Goal: Task Accomplishment & Management: Manage account settings

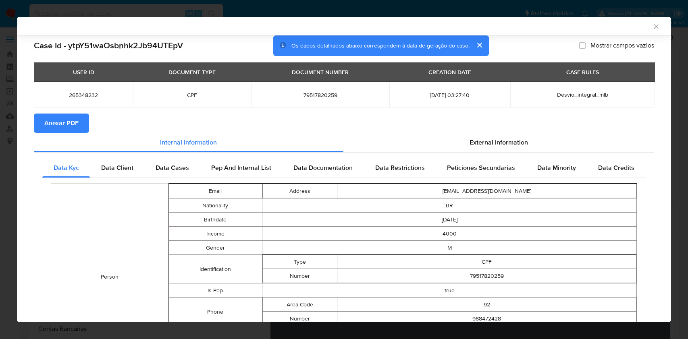
select select "10"
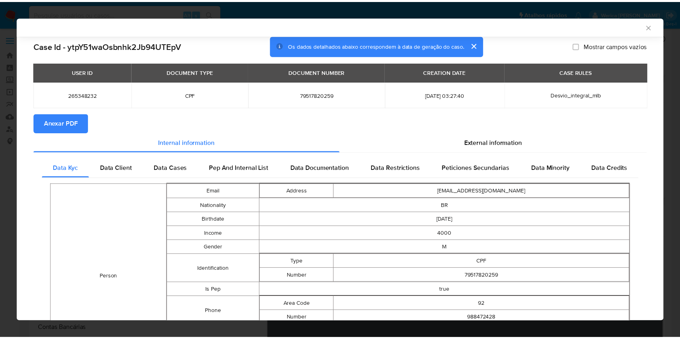
scroll to position [159, 0]
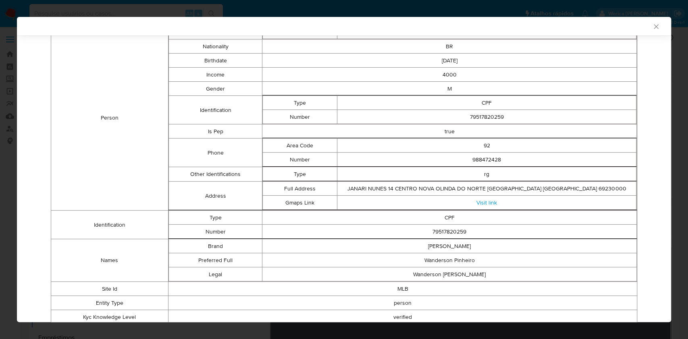
click at [0, 192] on div "AML Data Collector Case Id - ytpY51waOsbnhk2Jb94UTEpV Os dados detalhados abaix…" at bounding box center [344, 169] width 688 height 339
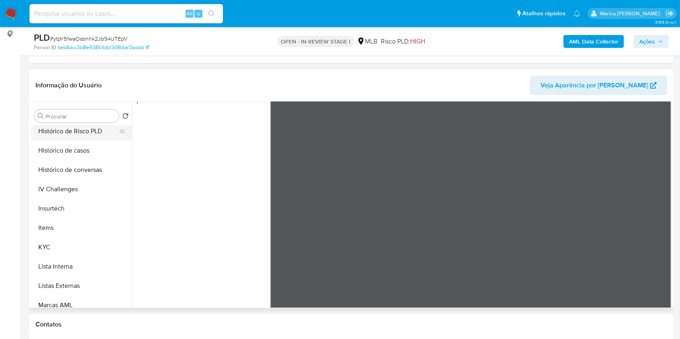
scroll to position [323, 0]
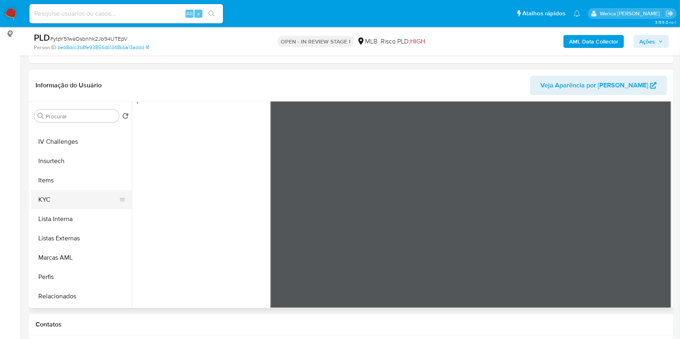
click at [74, 207] on button "KYC" at bounding box center [78, 199] width 94 height 19
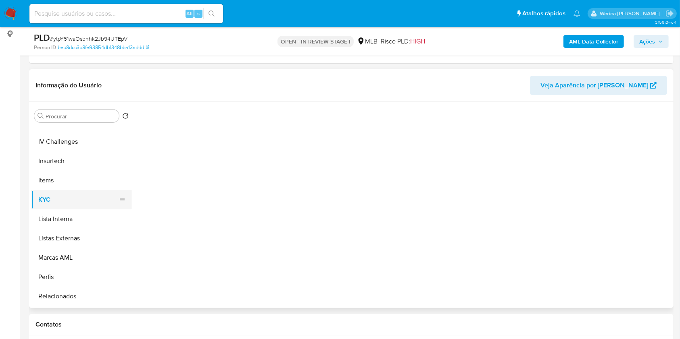
scroll to position [0, 0]
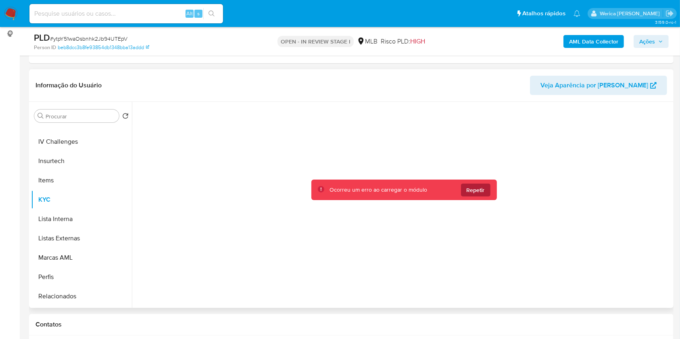
click at [487, 192] on button "Repetir" at bounding box center [475, 190] width 29 height 13
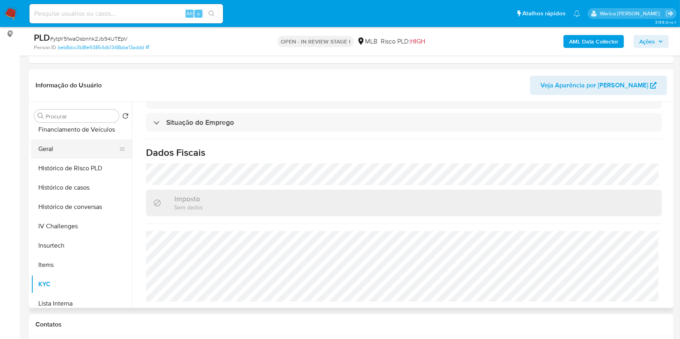
scroll to position [161, 0]
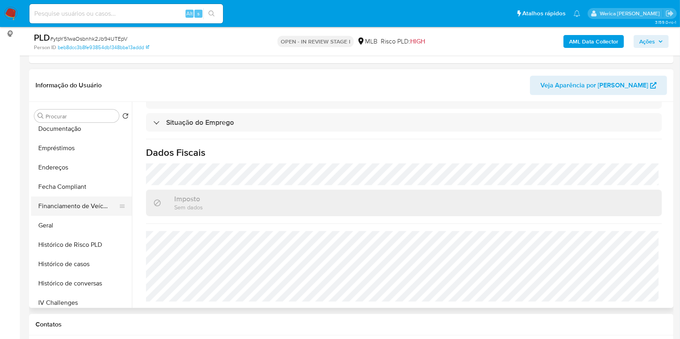
click at [75, 227] on button "Geral" at bounding box center [81, 225] width 101 height 19
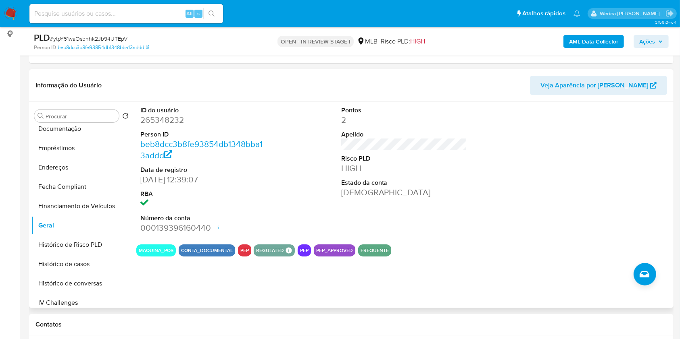
drag, startPoint x: 486, startPoint y: 239, endPoint x: 484, endPoint y: 235, distance: 4.3
click at [486, 239] on section "ID do usuário 265348232 Person ID beb8dcc3b8fe93854db1348bba13addd Data de regi…" at bounding box center [403, 179] width 535 height 155
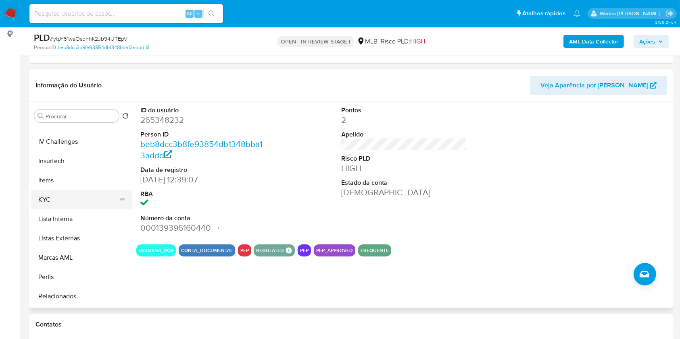
click at [69, 196] on button "KYC" at bounding box center [78, 199] width 94 height 19
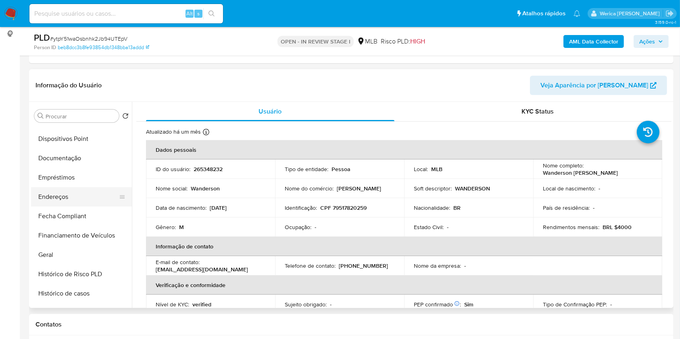
scroll to position [107, 0]
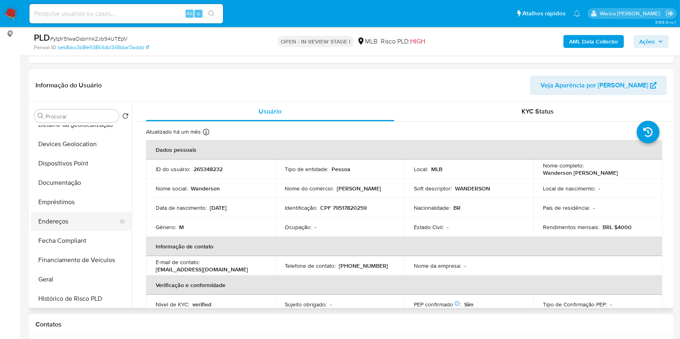
click at [81, 224] on button "Endereços" at bounding box center [78, 221] width 94 height 19
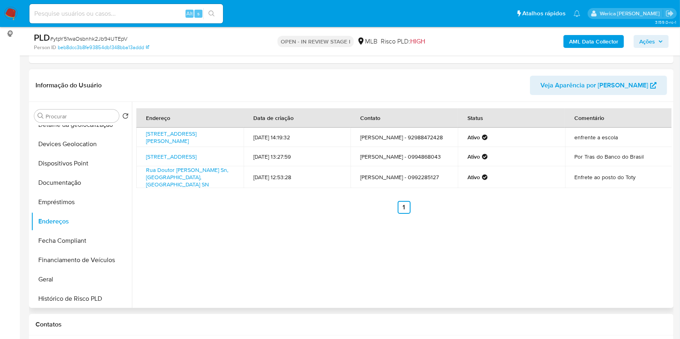
drag, startPoint x: 550, startPoint y: 197, endPoint x: 502, endPoint y: 124, distance: 87.2
click at [550, 197] on div "Endereço Data de criação Contato Status Comentário Rua Virgílio Ramos 103, Mana…" at bounding box center [403, 161] width 535 height 106
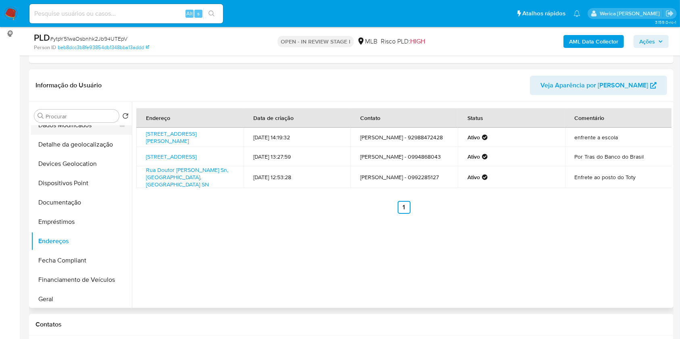
scroll to position [0, 0]
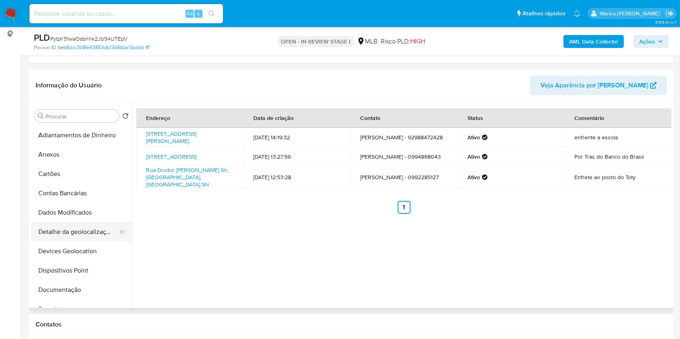
click at [71, 231] on button "Detalhe da geolocalização" at bounding box center [78, 232] width 94 height 19
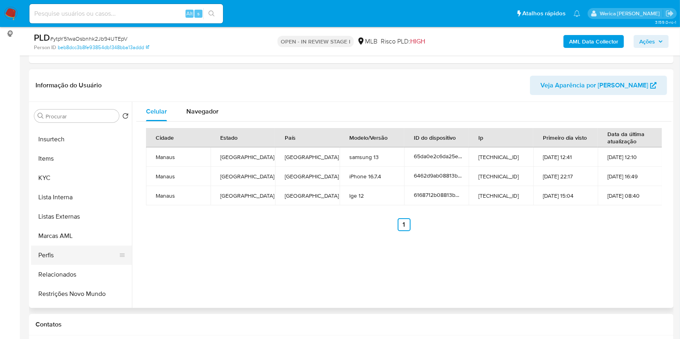
scroll to position [379, 0]
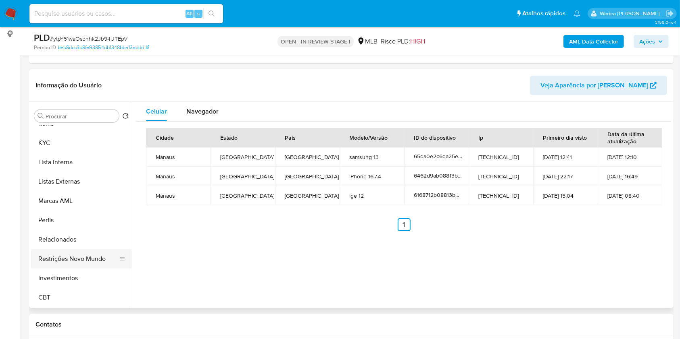
click at [91, 256] on button "Restrições Novo Mundo" at bounding box center [78, 259] width 94 height 19
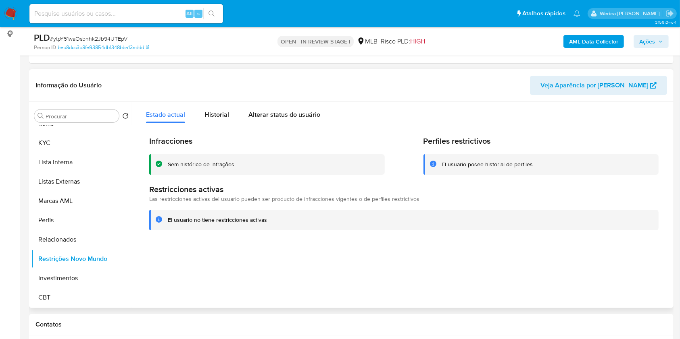
click at [581, 271] on div at bounding box center [401, 205] width 539 height 206
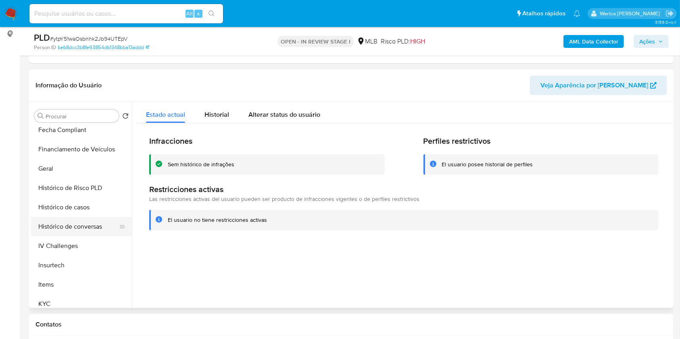
scroll to position [57, 0]
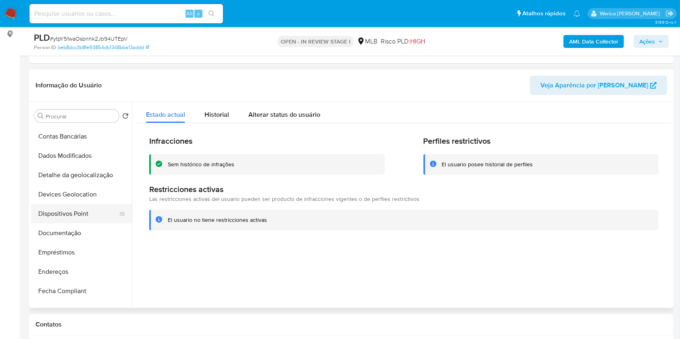
click at [90, 206] on button "Dispositivos Point" at bounding box center [78, 213] width 94 height 19
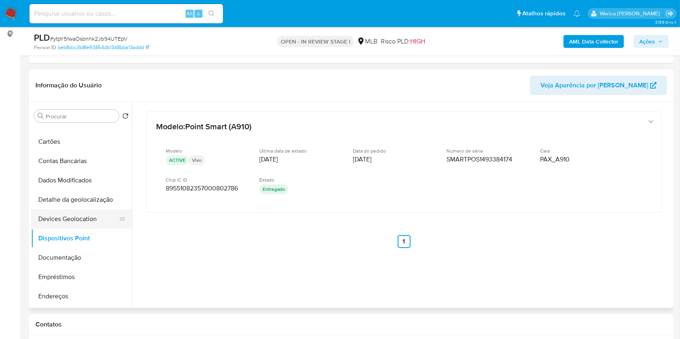
scroll to position [0, 0]
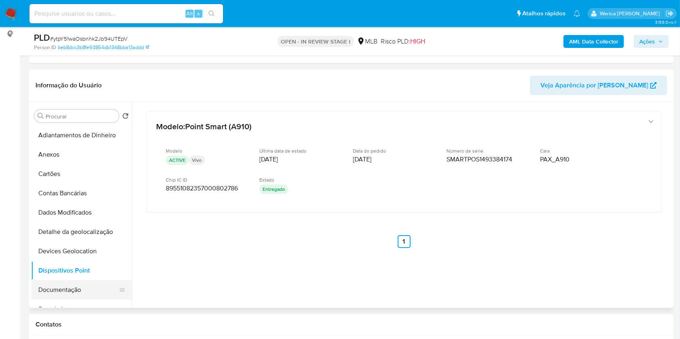
click at [87, 285] on button "Documentação" at bounding box center [78, 290] width 94 height 19
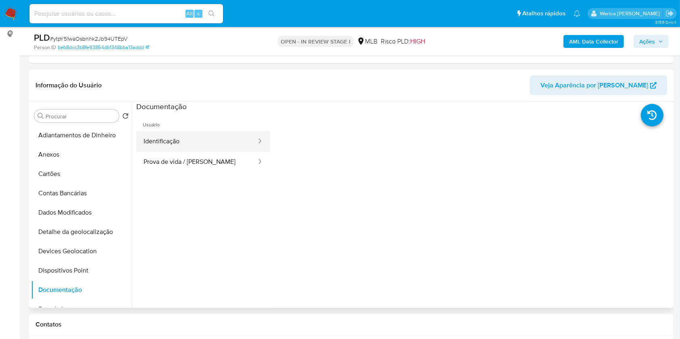
click at [206, 131] on button "Identificação" at bounding box center [196, 141] width 121 height 21
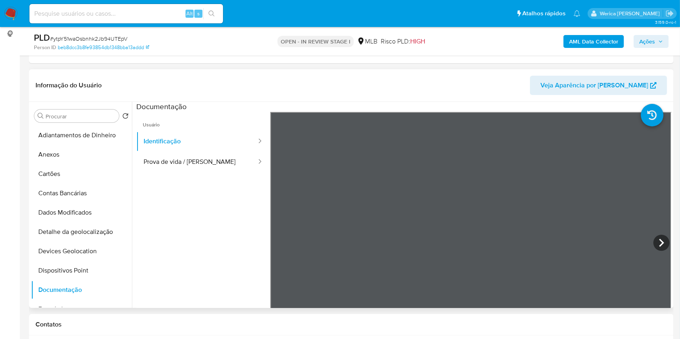
click at [218, 173] on ul "Usuário Identificação Prova de vida / Selfie" at bounding box center [203, 228] width 134 height 232
click at [218, 170] on button "Prova de vida / [PERSON_NAME]" at bounding box center [196, 162] width 121 height 21
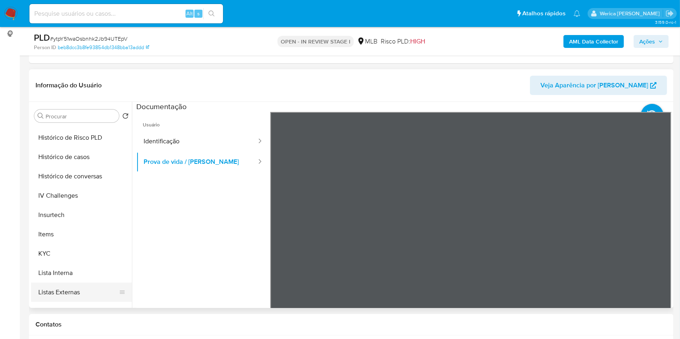
click at [82, 289] on button "Listas Externas" at bounding box center [78, 292] width 94 height 19
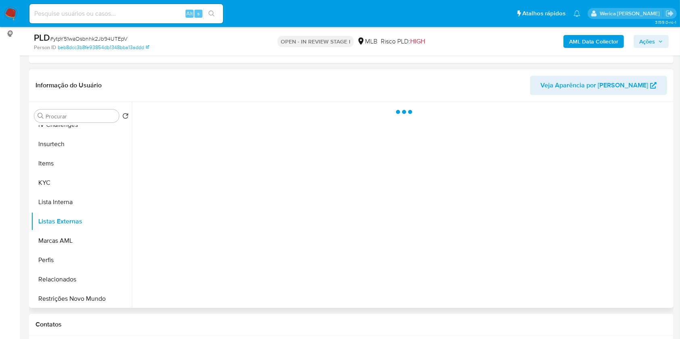
scroll to position [379, 0]
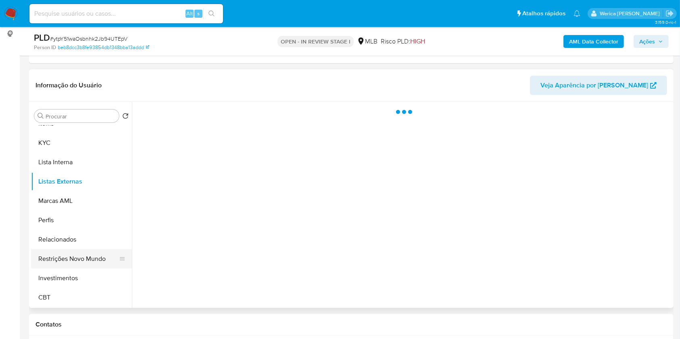
click at [82, 256] on button "Restrições Novo Mundo" at bounding box center [78, 259] width 94 height 19
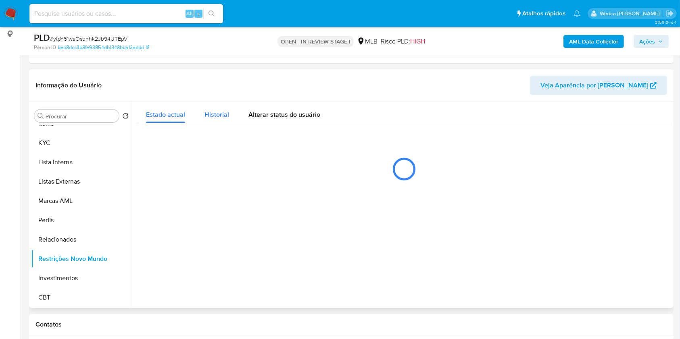
click at [222, 116] on span "Historial" at bounding box center [216, 114] width 25 height 9
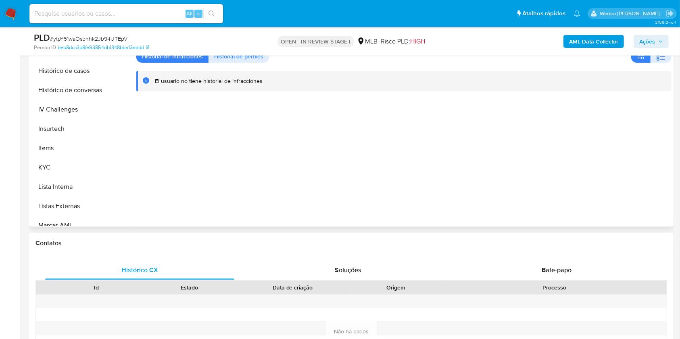
scroll to position [218, 0]
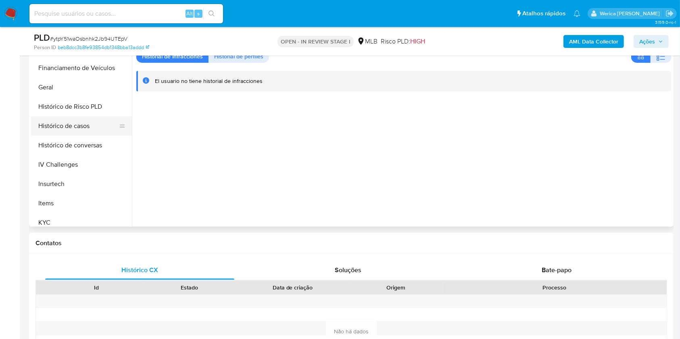
click at [75, 128] on button "Histórico de casos" at bounding box center [78, 126] width 94 height 19
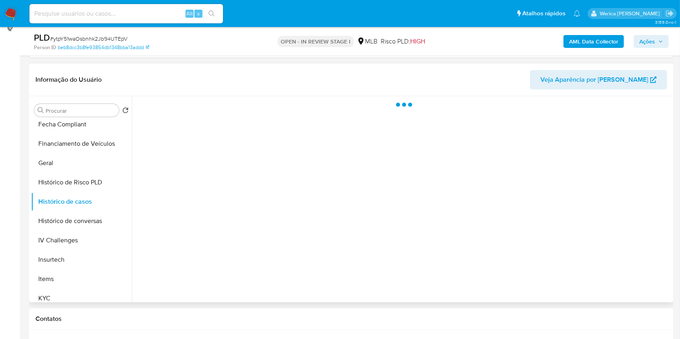
scroll to position [81, 0]
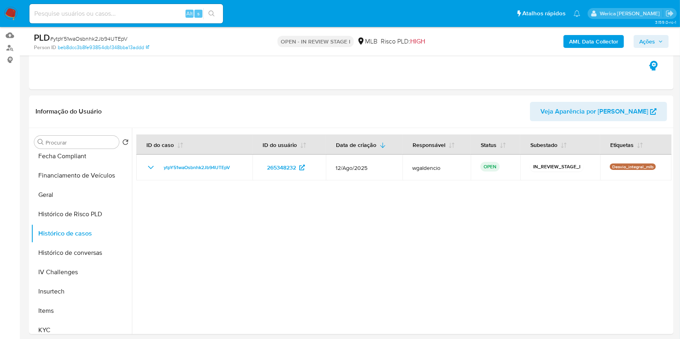
click at [601, 51] on div "PLD # ytpY51waOsbnhk2Jb94UTEpV Person ID beb8dcc3b8fe93854db1348bba13addd OPEN …" at bounding box center [351, 41] width 644 height 29
click at [600, 44] on b "AML Data Collector" at bounding box center [593, 41] width 49 height 13
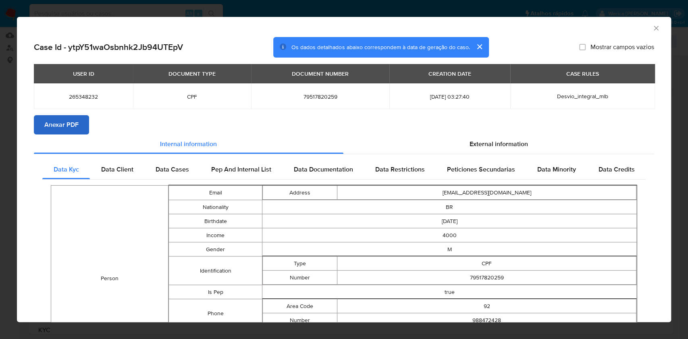
drag, startPoint x: 51, startPoint y: 143, endPoint x: 51, endPoint y: 131, distance: 11.7
click at [51, 141] on div "Internal information" at bounding box center [189, 144] width 310 height 19
click at [51, 127] on span "Anexar PDF" at bounding box center [61, 125] width 34 height 18
click at [652, 31] on icon "Fechar a janela" at bounding box center [656, 28] width 8 height 8
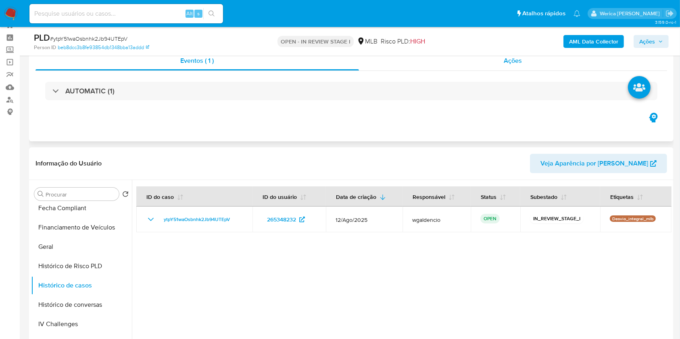
scroll to position [0, 0]
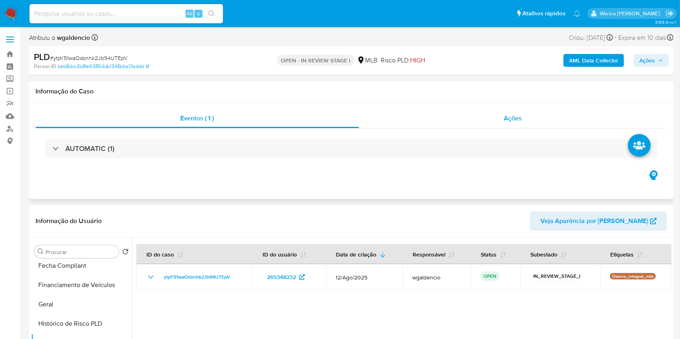
click at [528, 118] on div "Ações" at bounding box center [513, 118] width 308 height 19
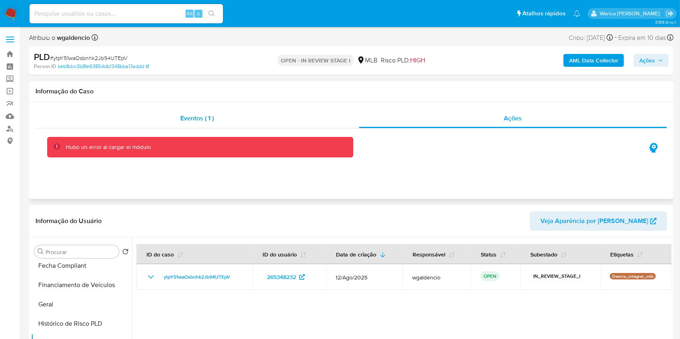
drag, startPoint x: 202, startPoint y: 113, endPoint x: 291, endPoint y: 121, distance: 89.1
click at [203, 113] on div "Eventos ( 1 )" at bounding box center [196, 118] width 323 height 19
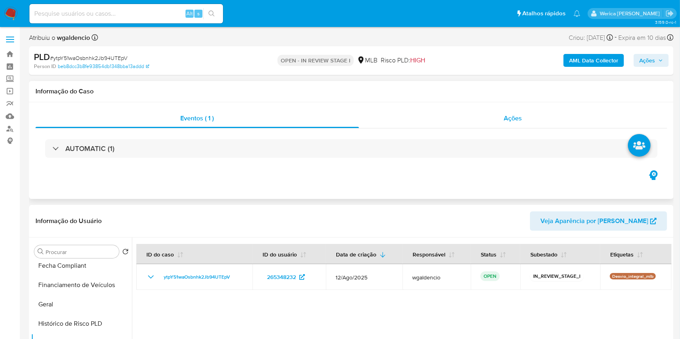
click at [523, 121] on div "Ações" at bounding box center [513, 118] width 308 height 19
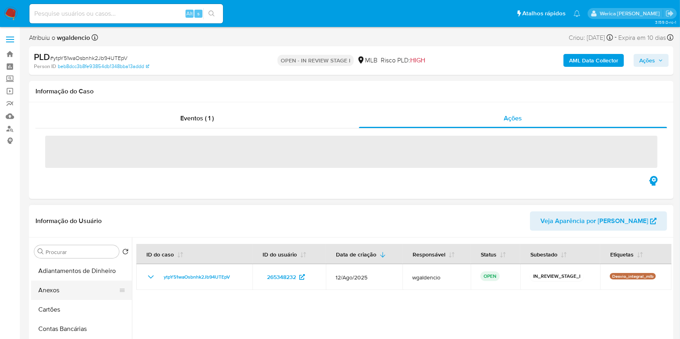
click at [48, 290] on button "Anexos" at bounding box center [78, 290] width 94 height 19
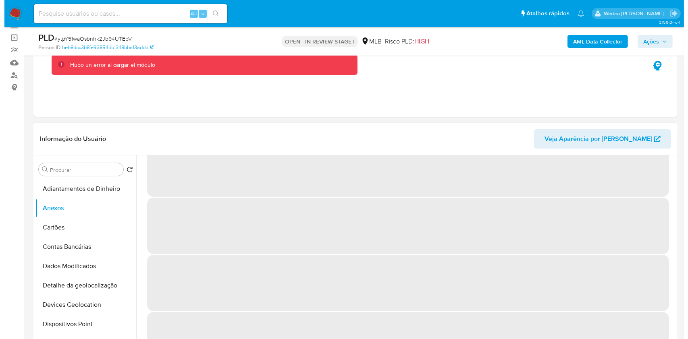
scroll to position [34, 0]
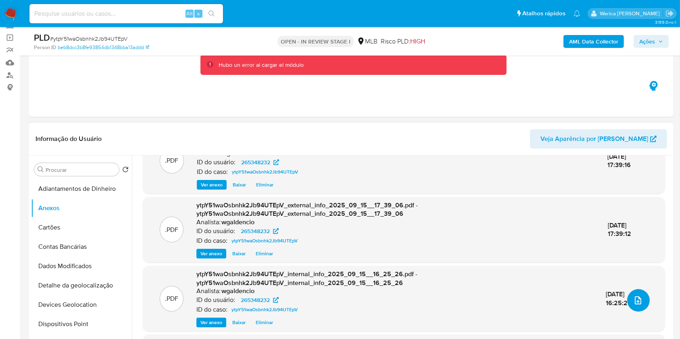
click at [637, 300] on button "upload-file" at bounding box center [638, 300] width 23 height 23
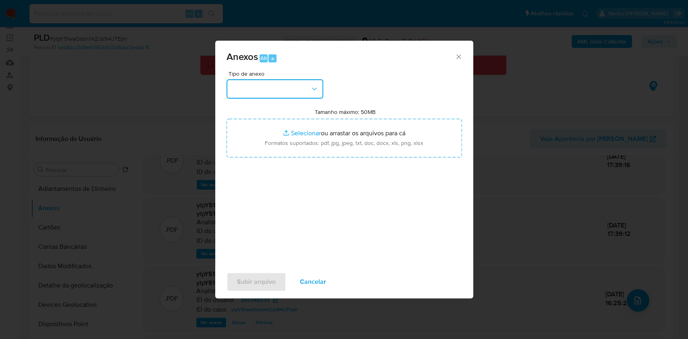
drag, startPoint x: 303, startPoint y: 83, endPoint x: 303, endPoint y: 93, distance: 9.7
click at [303, 84] on button "button" at bounding box center [275, 88] width 97 height 19
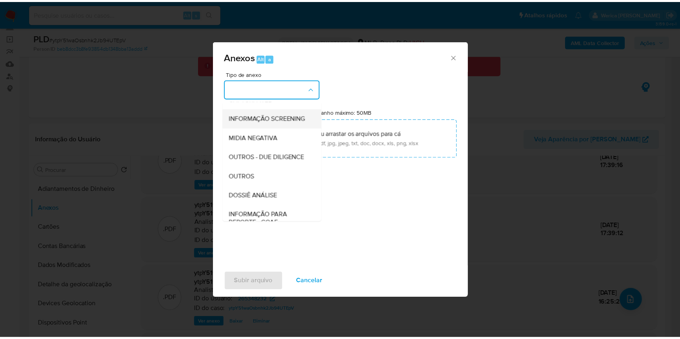
scroll to position [107, 0]
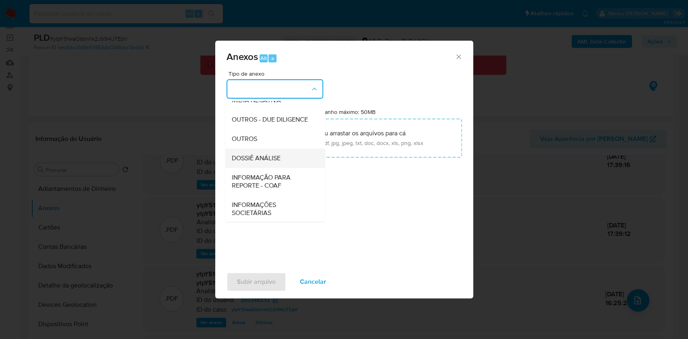
click at [285, 168] on div "DOSSIÊ ANÁLISE" at bounding box center [272, 158] width 82 height 19
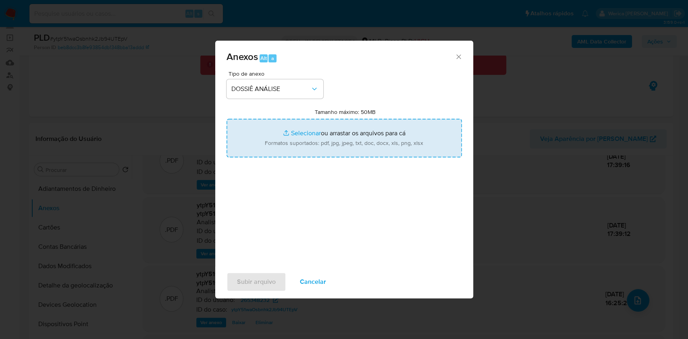
click at [331, 144] on input "Tamanho máximo: 50MB Selecionar arquivos" at bounding box center [344, 138] width 235 height 39
type input "C:\fakepath\SAR - XXXX - CPF 79517820259 - WANDERSON PINHEIRO DA SILVA.pdf"
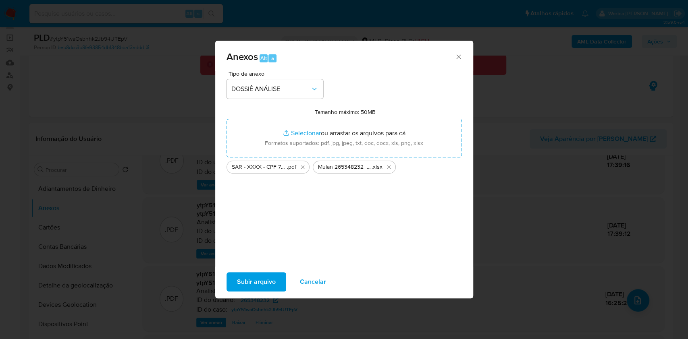
click at [258, 279] on span "Subir arquivo" at bounding box center [256, 282] width 39 height 18
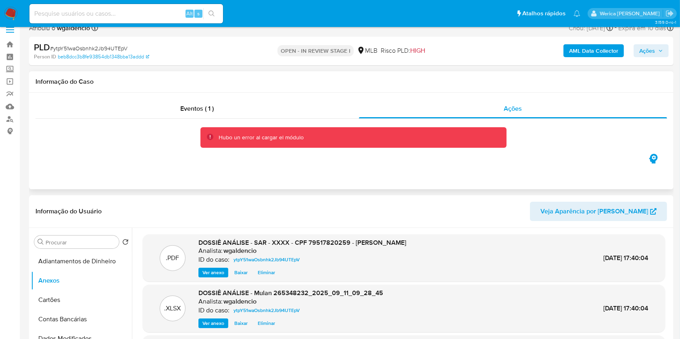
scroll to position [0, 0]
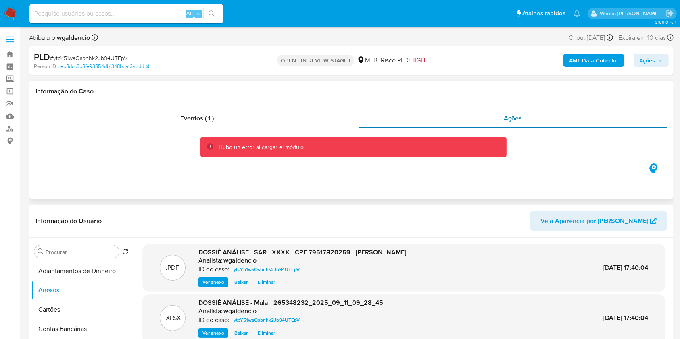
click at [514, 115] on span "Ações" at bounding box center [513, 118] width 18 height 9
click at [288, 113] on div "Eventos ( 1 )" at bounding box center [196, 118] width 323 height 19
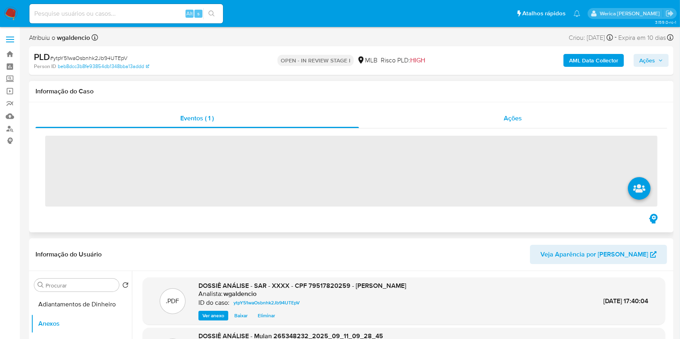
click at [506, 121] on span "Ações" at bounding box center [513, 118] width 18 height 9
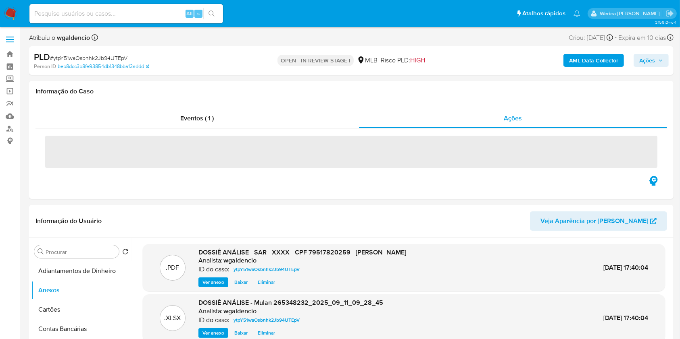
click at [644, 66] on span "Ações" at bounding box center [647, 60] width 16 height 13
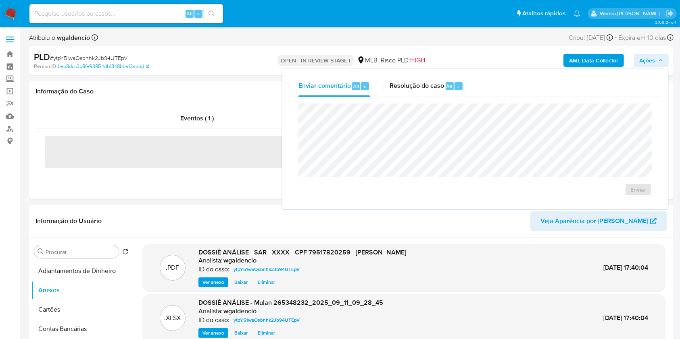
drag, startPoint x: 441, startPoint y: 90, endPoint x: 441, endPoint y: 99, distance: 8.9
click at [441, 90] on span "Resolução do caso" at bounding box center [416, 85] width 54 height 9
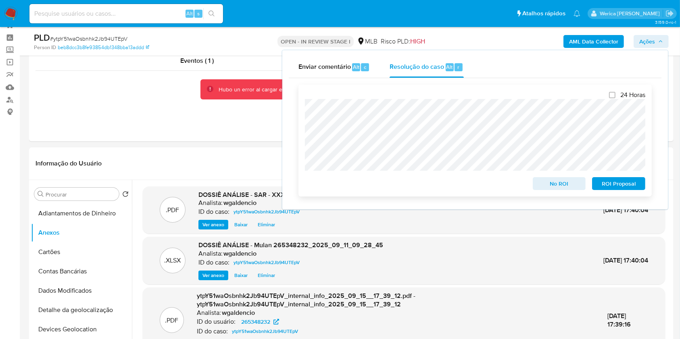
scroll to position [54, 0]
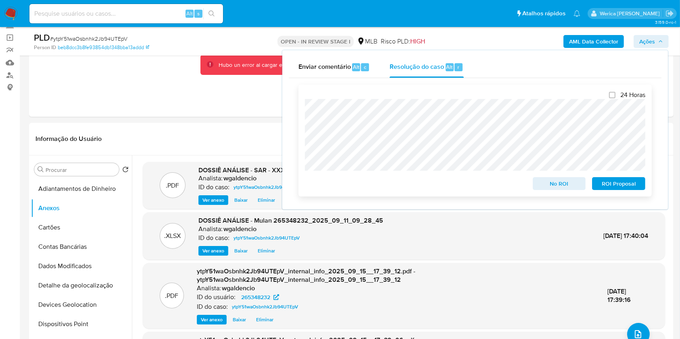
click at [633, 183] on span "ROI Proposal" at bounding box center [619, 183] width 42 height 11
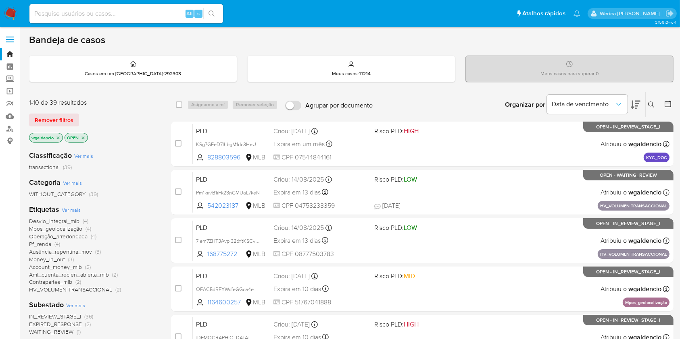
click at [648, 106] on div "Insira a ID do usuário ou caso Procurar Remover filtros" at bounding box center [652, 104] width 14 height 25
click at [650, 103] on icon at bounding box center [651, 105] width 6 height 6
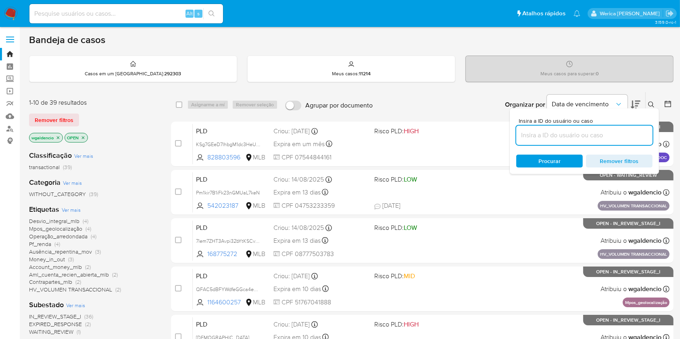
click at [593, 137] on input at bounding box center [584, 135] width 136 height 10
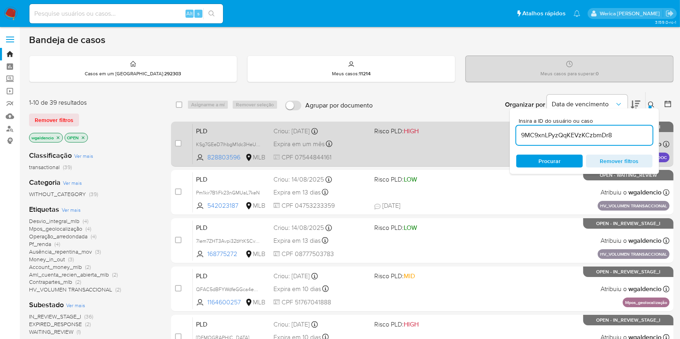
type input "9MC9xnLPyzQqKEVzKCzbmDr8"
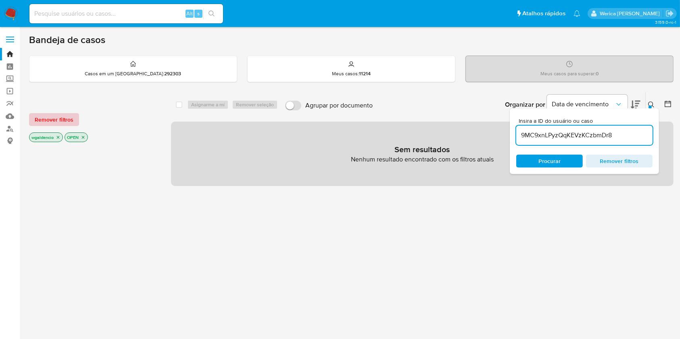
click at [51, 123] on span "Remover filtros" at bounding box center [54, 119] width 39 height 11
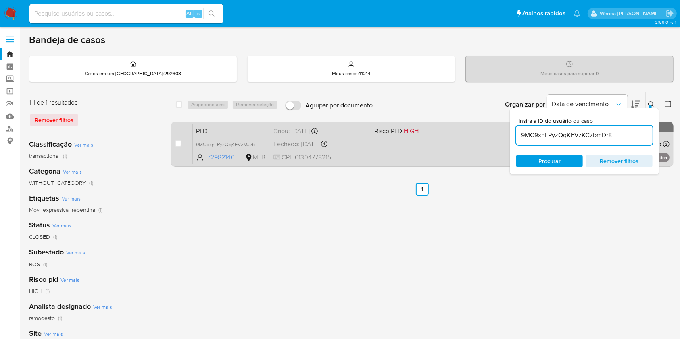
click at [359, 149] on div "PLD 9MC9xnLPyzQqKEVzKCzbmDr8 72982146 MLB Risco PLD: HIGH Criou: 12/05/2025 Cri…" at bounding box center [431, 144] width 477 height 41
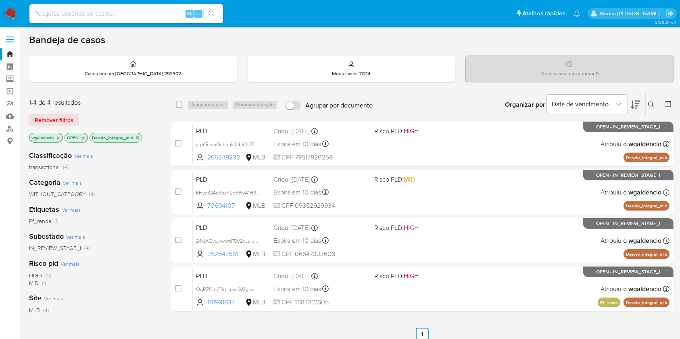
click at [158, 4] on div "Alt s" at bounding box center [126, 13] width 194 height 19
click at [158, 15] on input at bounding box center [126, 13] width 194 height 10
paste input "393425750"
type input "393425750"
click at [218, 15] on button "search-icon" at bounding box center [211, 13] width 17 height 11
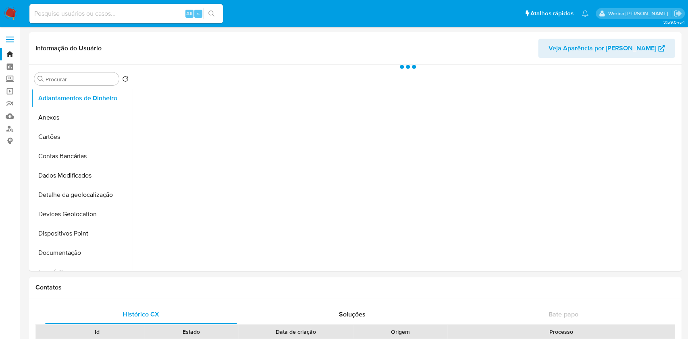
select select "10"
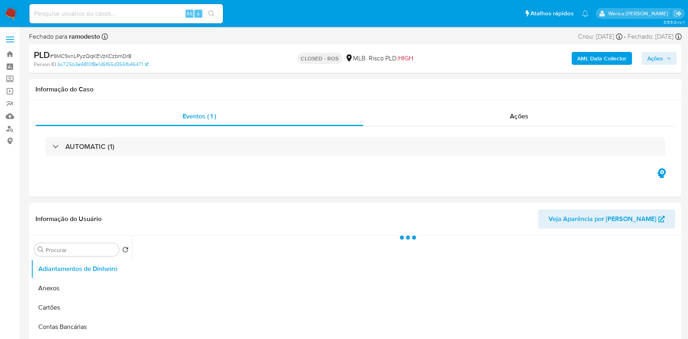
select select "10"
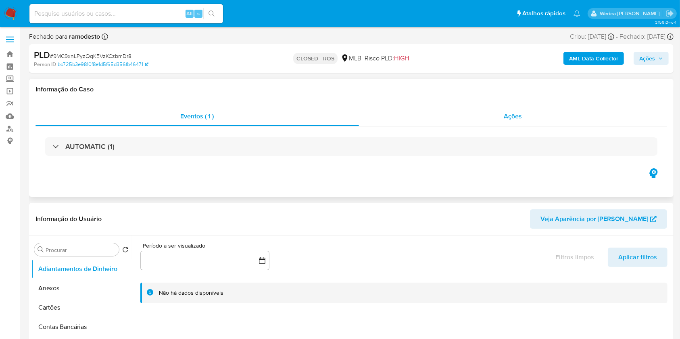
click at [502, 116] on div "Ações" at bounding box center [513, 116] width 308 height 19
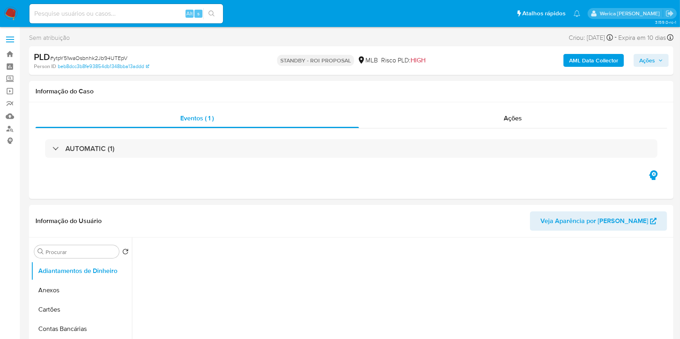
select select "10"
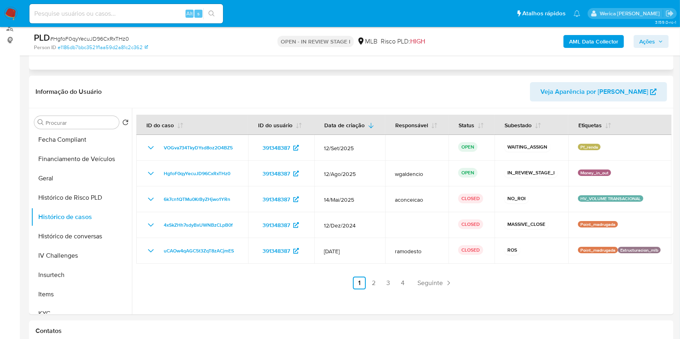
scroll to position [107, 0]
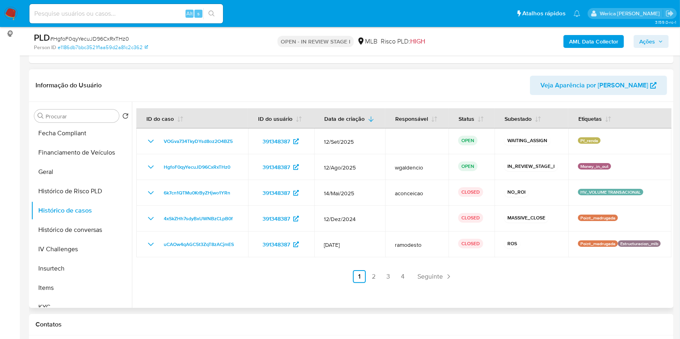
click at [456, 283] on div at bounding box center [401, 205] width 539 height 206
click at [370, 273] on link "2" at bounding box center [373, 277] width 13 height 13
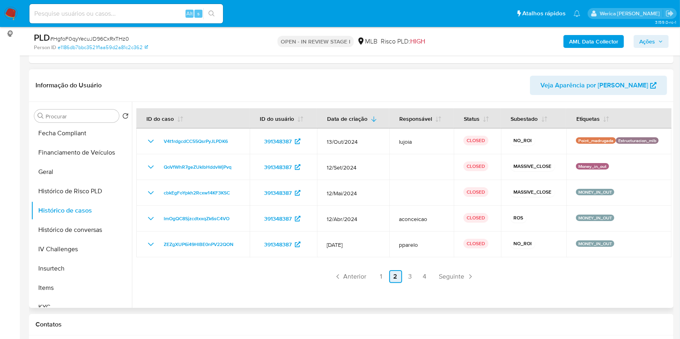
click at [393, 274] on link "2" at bounding box center [395, 277] width 13 height 13
drag, startPoint x: 411, startPoint y: 278, endPoint x: 410, endPoint y: 257, distance: 21.0
click at [410, 277] on link "3" at bounding box center [410, 277] width 13 height 13
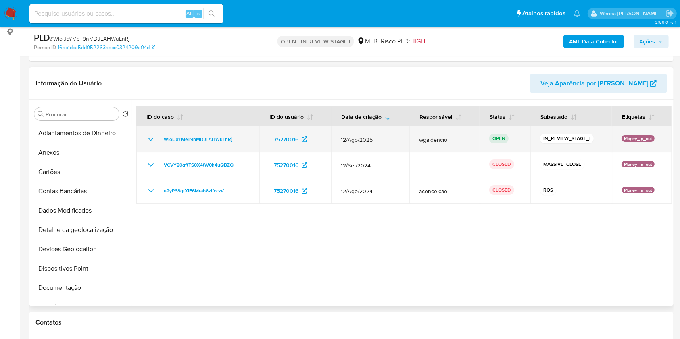
scroll to position [161, 0]
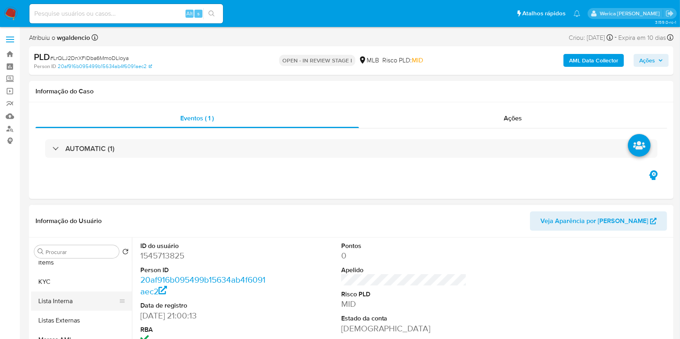
scroll to position [269, 0]
click at [63, 295] on button "Histórico de casos" at bounding box center [78, 292] width 94 height 19
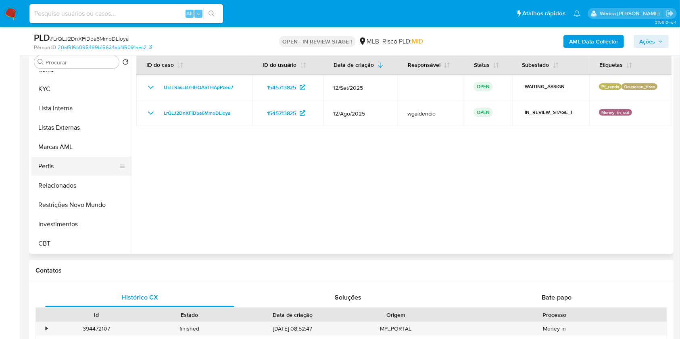
scroll to position [218, 0]
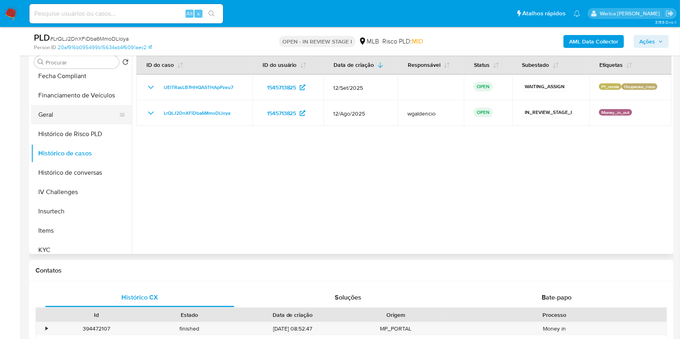
click at [90, 110] on button "Geral" at bounding box center [78, 114] width 94 height 19
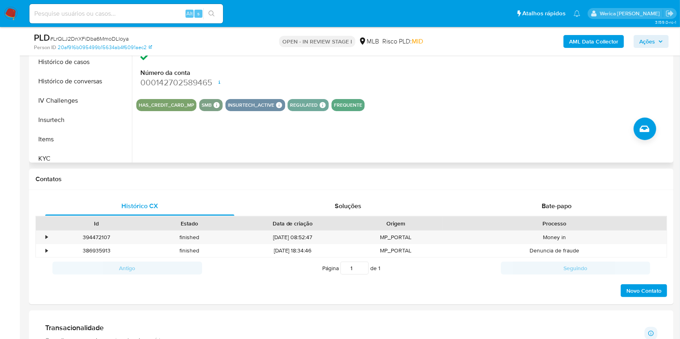
scroll to position [115, 0]
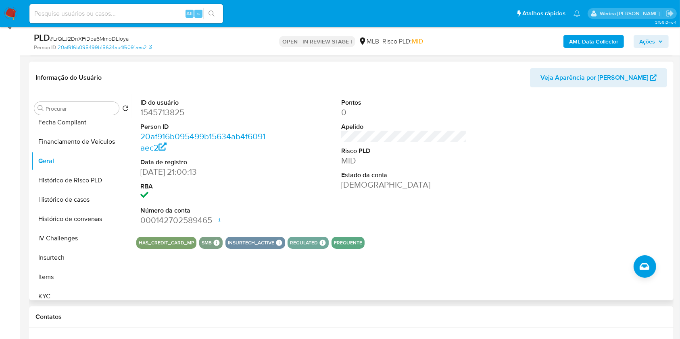
click at [168, 113] on dd "1545713825" at bounding box center [203, 112] width 126 height 11
copy dd "1545713825"
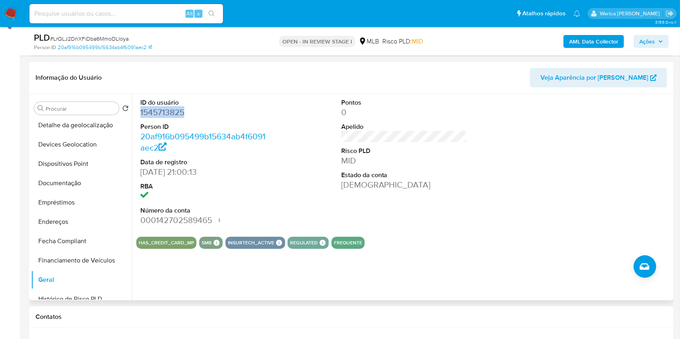
scroll to position [57, 0]
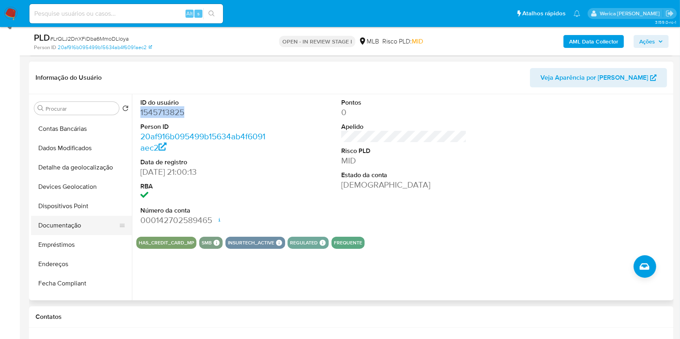
drag, startPoint x: 69, startPoint y: 236, endPoint x: 67, endPoint y: 232, distance: 4.7
click at [68, 236] on button "Empréstimos" at bounding box center [81, 244] width 101 height 19
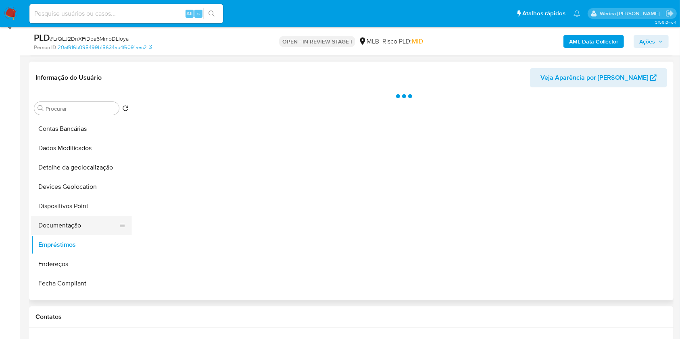
click at [67, 231] on button "Documentação" at bounding box center [78, 225] width 94 height 19
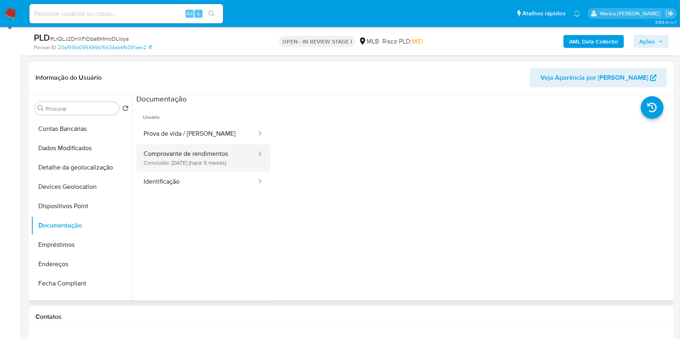
click at [219, 149] on button "Comprovante de rendimentos Concluído: [DATE] (hace 5 meses)" at bounding box center [196, 157] width 121 height 27
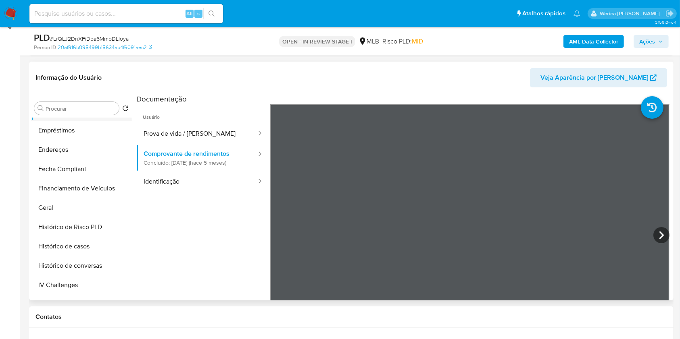
scroll to position [218, 0]
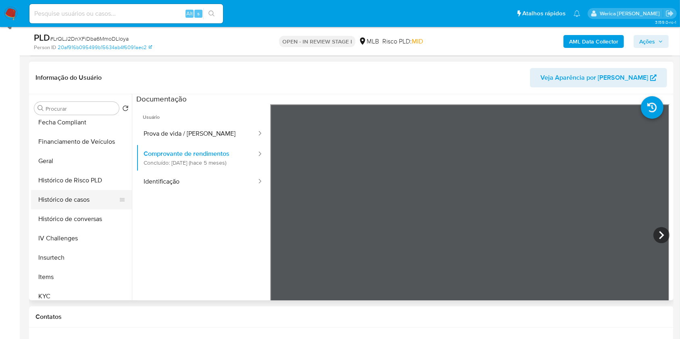
click at [94, 202] on button "Histórico de casos" at bounding box center [78, 199] width 94 height 19
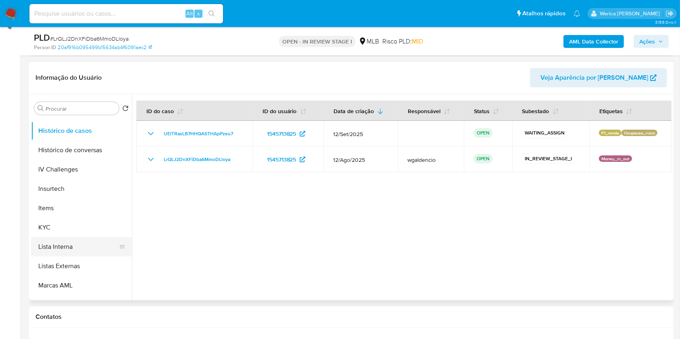
scroll to position [326, 0]
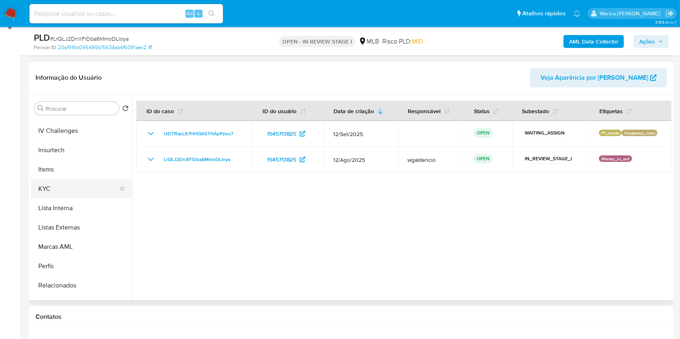
click at [76, 190] on button "KYC" at bounding box center [78, 188] width 94 height 19
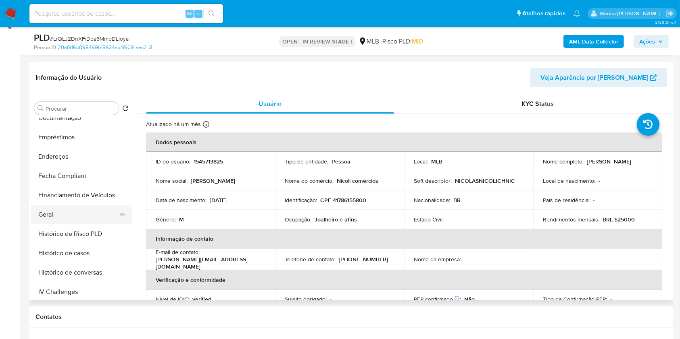
scroll to position [57, 0]
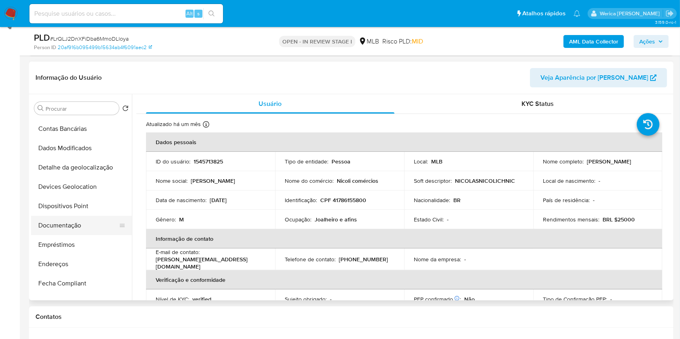
click at [84, 233] on button "Documentação" at bounding box center [78, 225] width 94 height 19
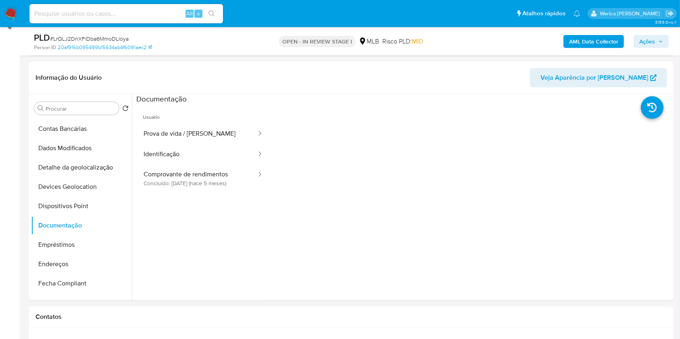
click at [251, 155] on div at bounding box center [257, 154] width 13 height 9
click at [251, 175] on div at bounding box center [257, 175] width 13 height 9
drag, startPoint x: 183, startPoint y: 169, endPoint x: 191, endPoint y: 169, distance: 8.1
click at [191, 169] on button "Comprovante de rendimentos Concluído: [DATE] (hace 5 meses)" at bounding box center [196, 178] width 121 height 27
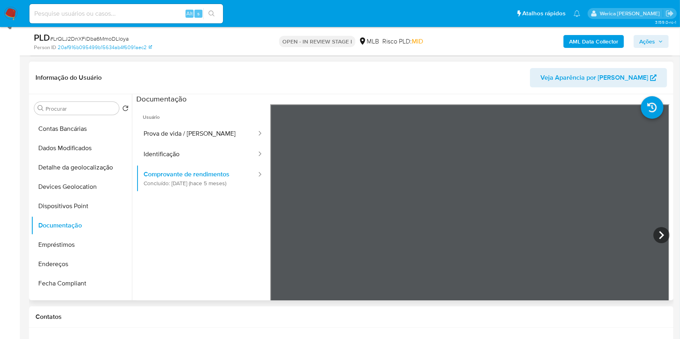
click at [347, 74] on header "Informação do Usuário Veja Aparência por [PERSON_NAME]" at bounding box center [350, 77] width 631 height 19
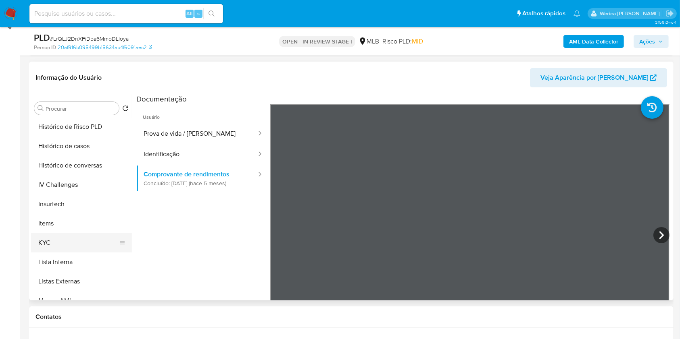
click at [79, 237] on button "KYC" at bounding box center [78, 242] width 94 height 19
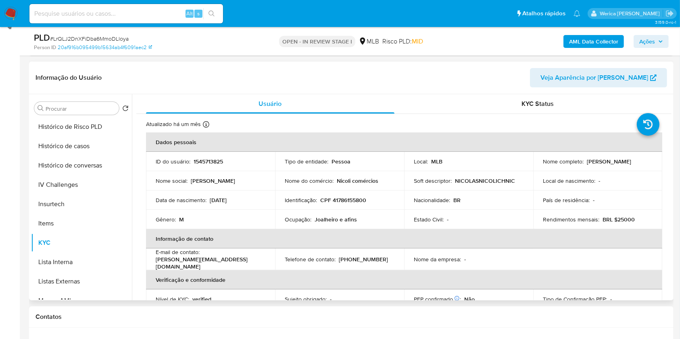
click at [325, 214] on td "Ocupação : Joalheiro e afins" at bounding box center [339, 219] width 129 height 19
click at [321, 219] on p "Joalheiro e afins" at bounding box center [335, 219] width 42 height 7
copy div "Ocupação : Joalheiro e afins"
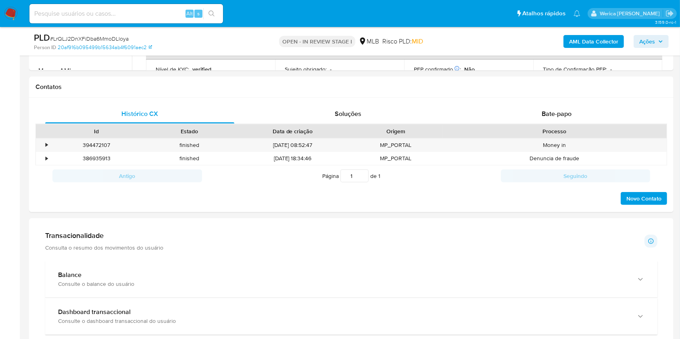
scroll to position [399, 0]
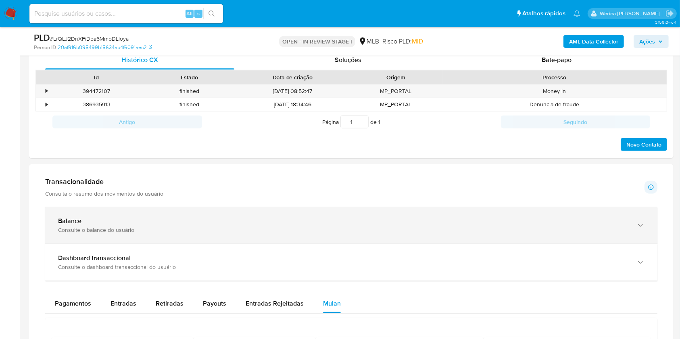
click at [234, 218] on div "Balance" at bounding box center [343, 221] width 570 height 8
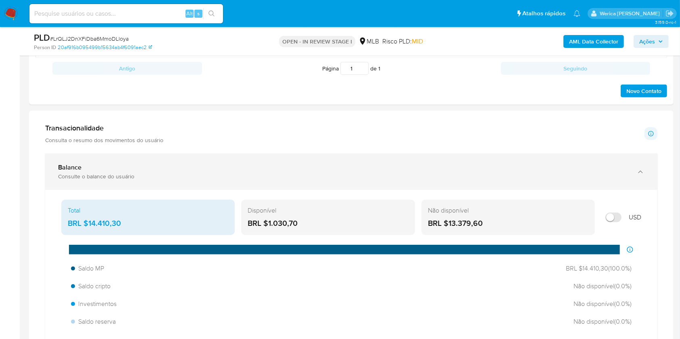
scroll to position [560, 0]
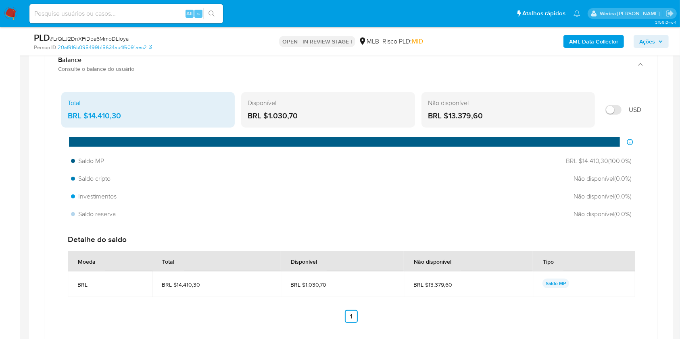
click at [554, 283] on p "Saldo MP" at bounding box center [555, 284] width 27 height 10
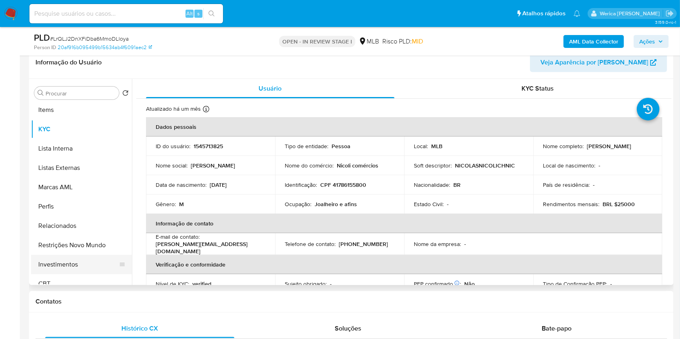
scroll to position [379, 0]
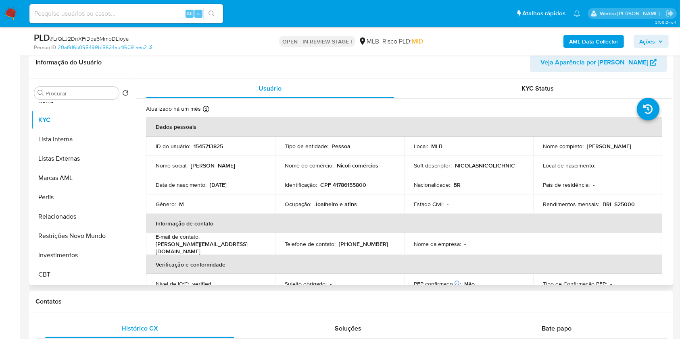
drag, startPoint x: 79, startPoint y: 234, endPoint x: 256, endPoint y: 190, distance: 183.2
click at [79, 234] on button "Restrições Novo Mundo" at bounding box center [81, 236] width 101 height 19
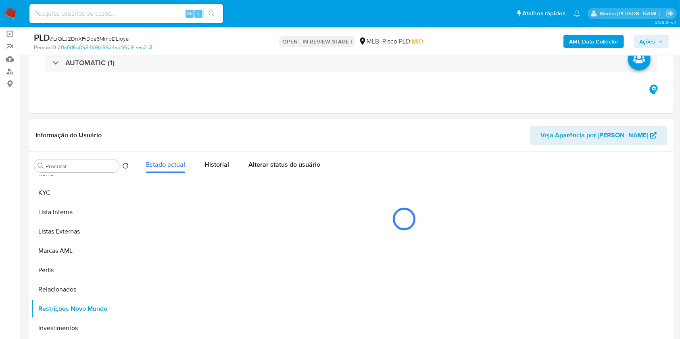
scroll to position [37, 0]
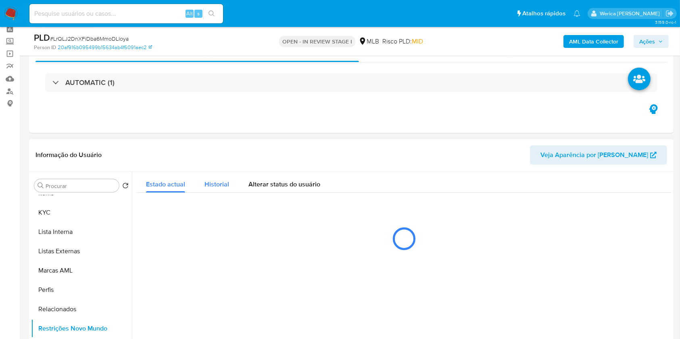
drag, startPoint x: 231, startPoint y: 178, endPoint x: 230, endPoint y: 182, distance: 4.5
click at [230, 180] on button "Historial" at bounding box center [217, 182] width 44 height 21
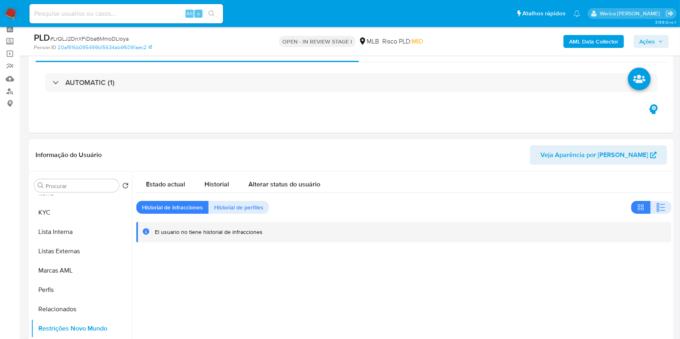
click at [649, 215] on div "Estado actual Historial Alterar status do usuário Historial de infracciones His…" at bounding box center [403, 207] width 535 height 71
click at [655, 201] on button "button" at bounding box center [660, 207] width 21 height 13
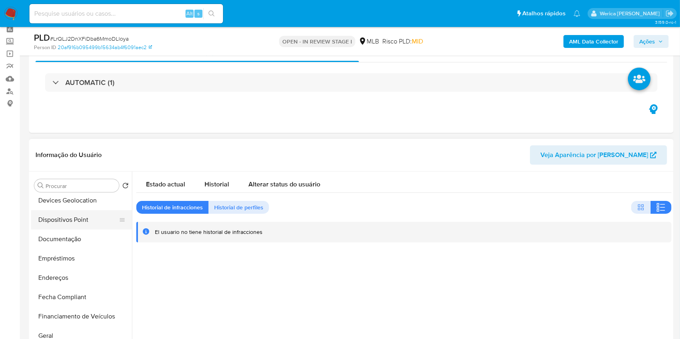
scroll to position [110, 0]
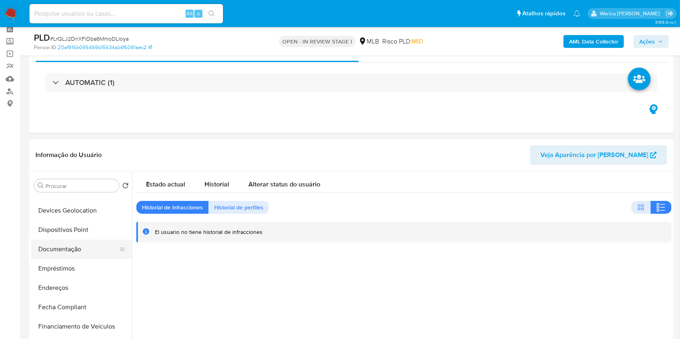
click at [73, 256] on button "Documentação" at bounding box center [78, 249] width 94 height 19
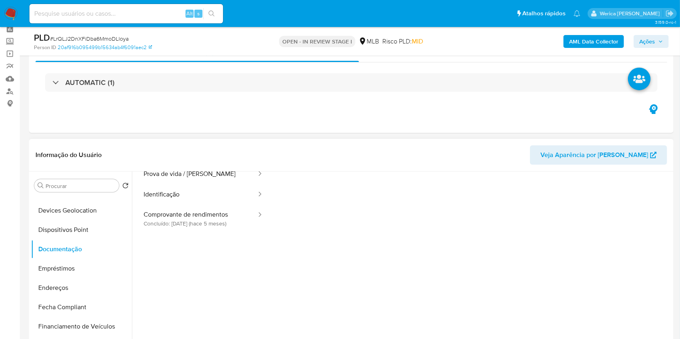
scroll to position [54, 0]
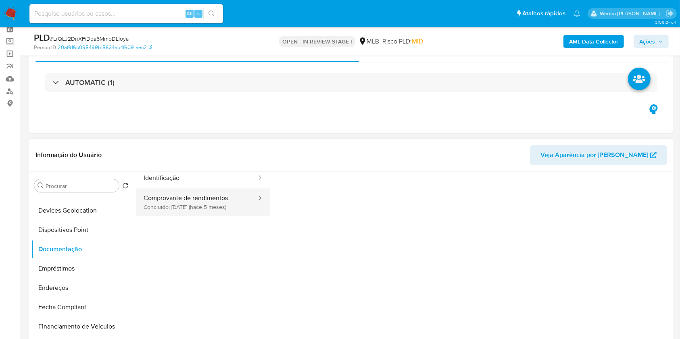
click at [224, 205] on button "Comprovante de rendimentos Concluído: [DATE] (hace 5 meses)" at bounding box center [196, 202] width 121 height 27
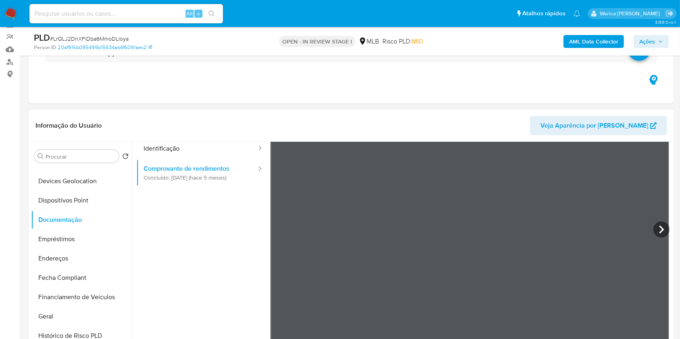
scroll to position [91, 0]
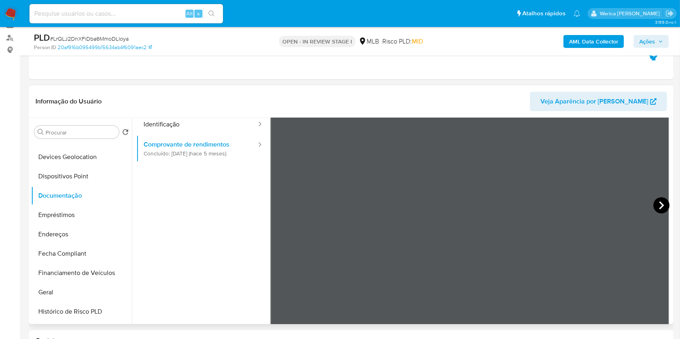
click at [663, 208] on icon at bounding box center [661, 206] width 16 height 16
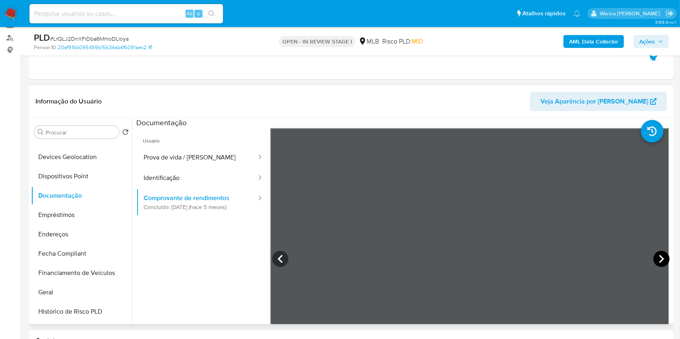
click at [653, 259] on icon at bounding box center [661, 259] width 16 height 16
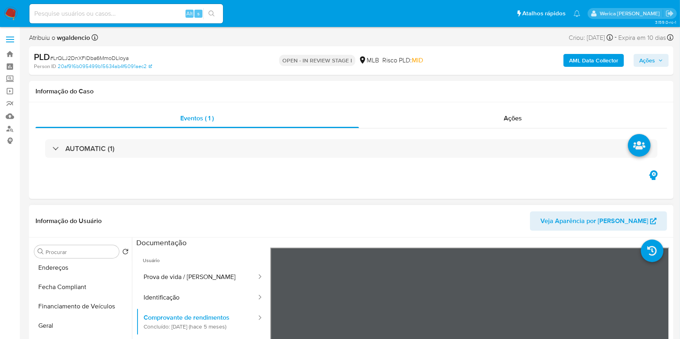
scroll to position [379, 0]
click at [54, 276] on button "KYC" at bounding box center [78, 278] width 94 height 19
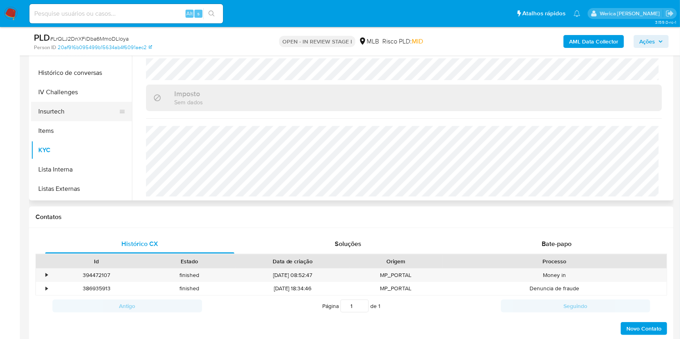
scroll to position [218, 0]
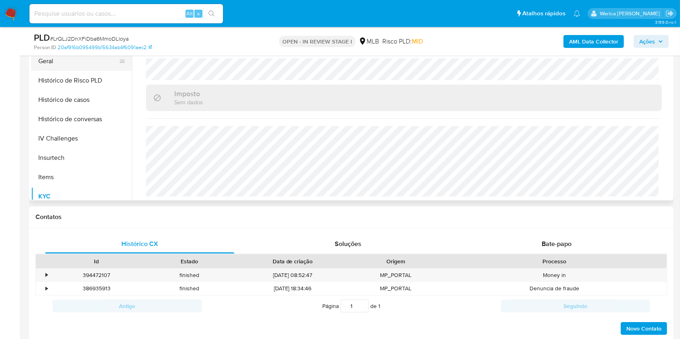
click at [59, 60] on button "Geral" at bounding box center [78, 61] width 94 height 19
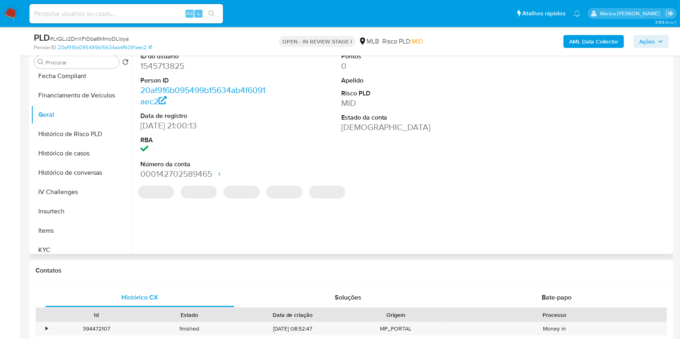
scroll to position [107, 0]
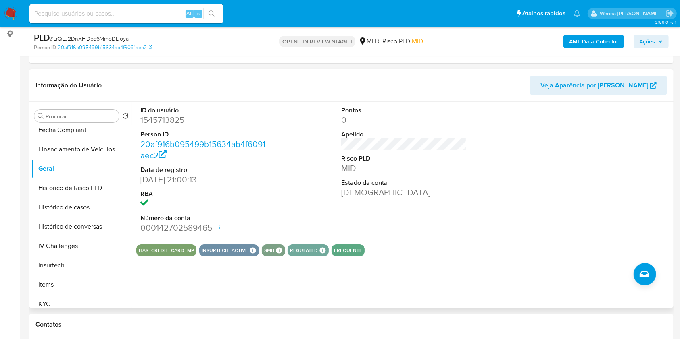
click at [553, 193] on div at bounding box center [604, 170] width 134 height 136
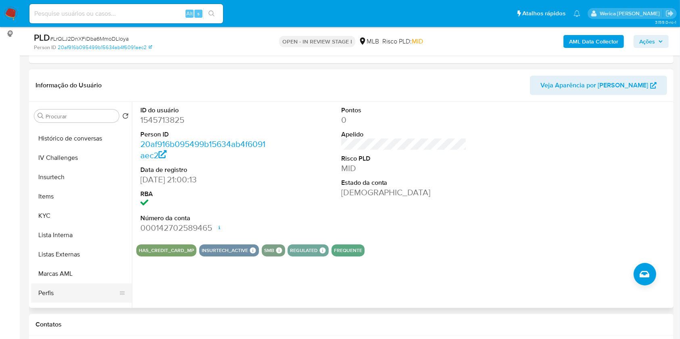
scroll to position [379, 0]
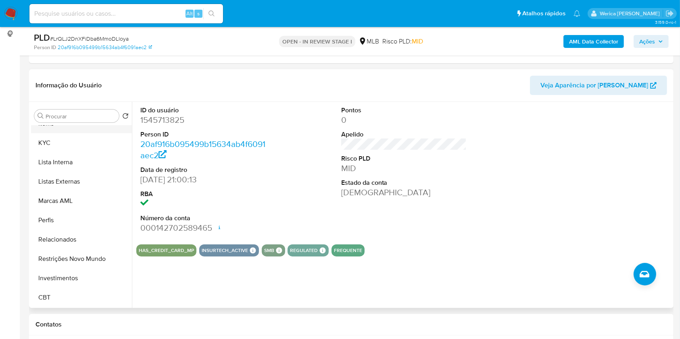
click at [56, 131] on button "Items" at bounding box center [78, 123] width 94 height 19
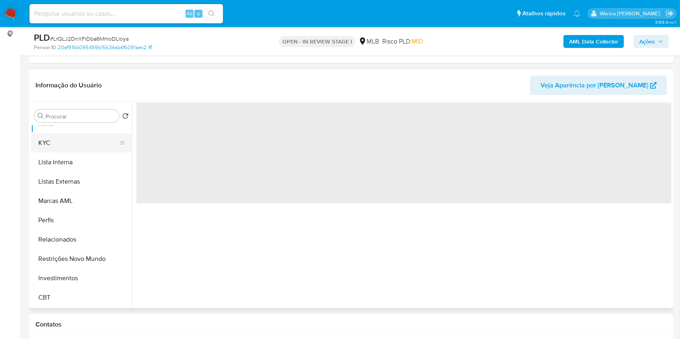
click at [58, 145] on button "KYC" at bounding box center [78, 142] width 94 height 19
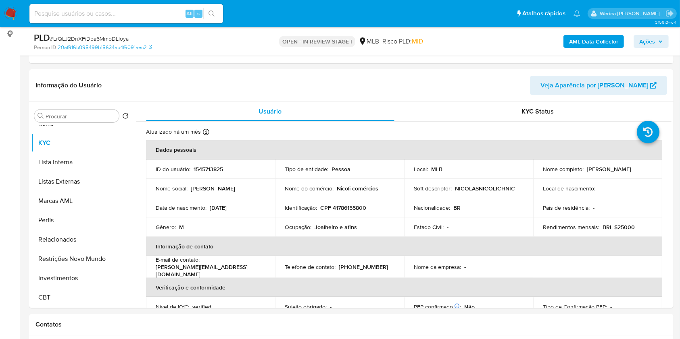
click at [592, 38] on b "AML Data Collector" at bounding box center [593, 41] width 49 height 13
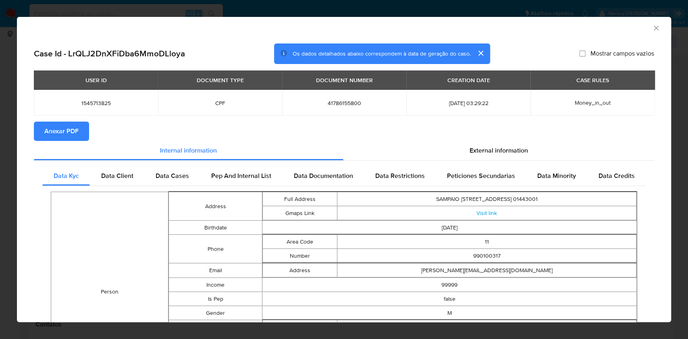
click at [36, 131] on button "Anexar PDF" at bounding box center [61, 131] width 55 height 19
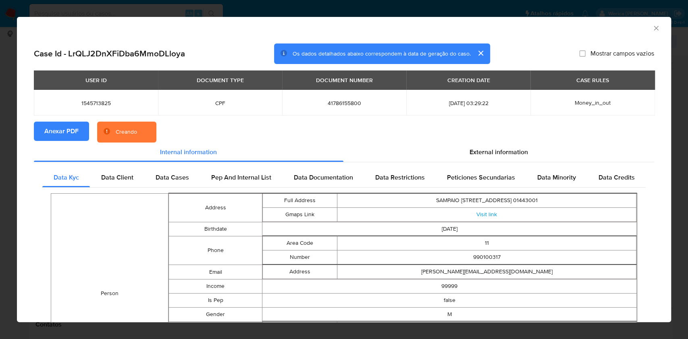
click at [654, 30] on icon "Fechar a janela" at bounding box center [656, 28] width 4 height 4
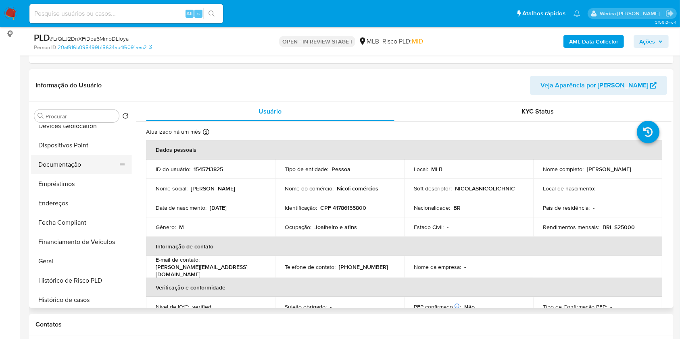
scroll to position [57, 0]
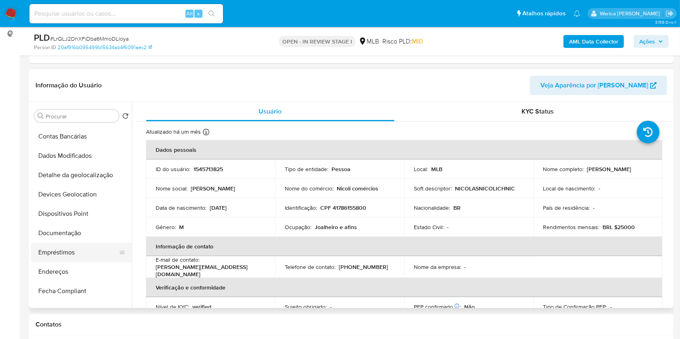
click at [63, 252] on button "Empréstimos" at bounding box center [78, 252] width 94 height 19
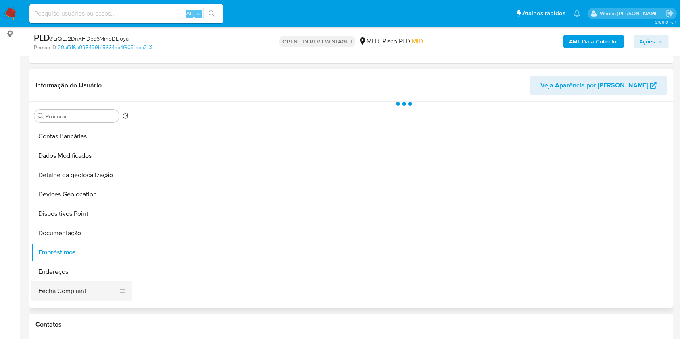
click at [68, 282] on button "Fecha Compliant" at bounding box center [78, 291] width 94 height 19
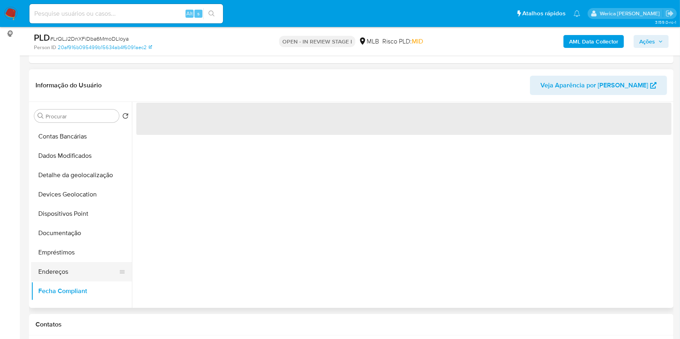
click at [68, 270] on button "Endereços" at bounding box center [78, 271] width 94 height 19
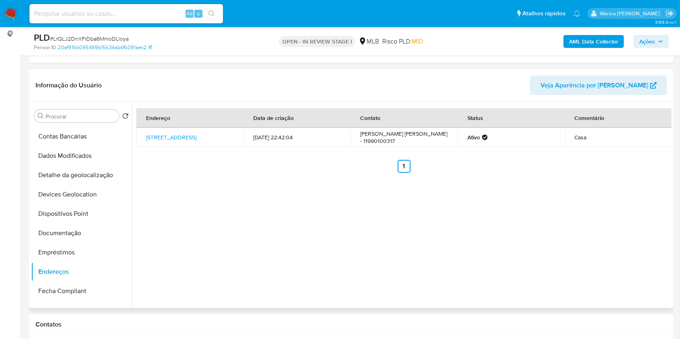
click at [635, 236] on div "Endereço Data de criação Contato Status Comentário Rua Natingui 294, São Paulo,…" at bounding box center [401, 205] width 539 height 206
click at [632, 230] on div "Endereço Data de criação Contato Status Comentário Rua Natingui 294, São Paulo,…" at bounding box center [401, 205] width 539 height 206
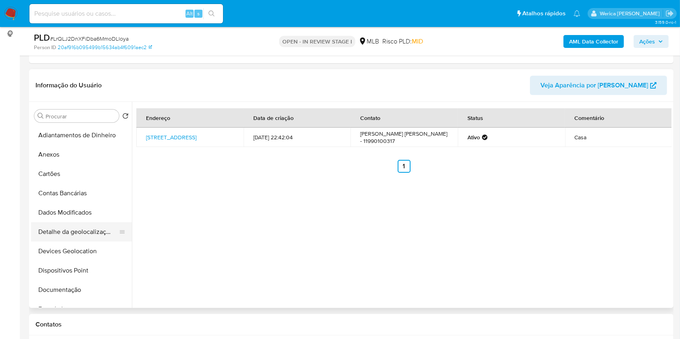
click at [89, 228] on button "Detalhe da geolocalização" at bounding box center [78, 232] width 94 height 19
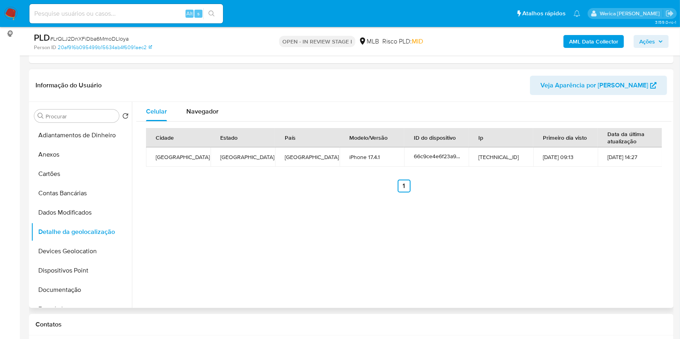
click at [579, 204] on div "Celular Navegador Cidade Estado País Modelo/Versão ID do dispositivo Ip Primeir…" at bounding box center [401, 205] width 539 height 206
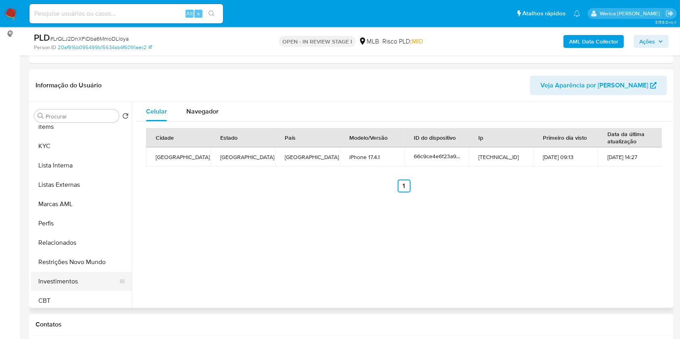
click at [78, 281] on button "Investimentos" at bounding box center [78, 281] width 94 height 19
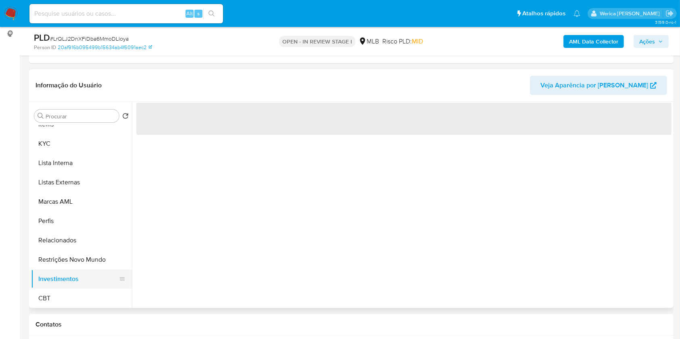
scroll to position [379, 0]
click at [75, 259] on button "Restrições Novo Mundo" at bounding box center [78, 259] width 94 height 19
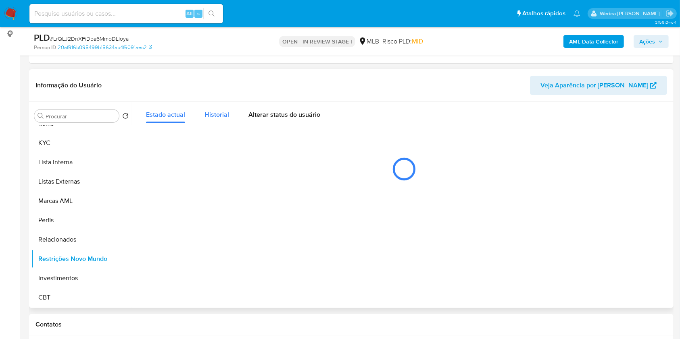
click at [213, 104] on div "Historial" at bounding box center [216, 112] width 25 height 21
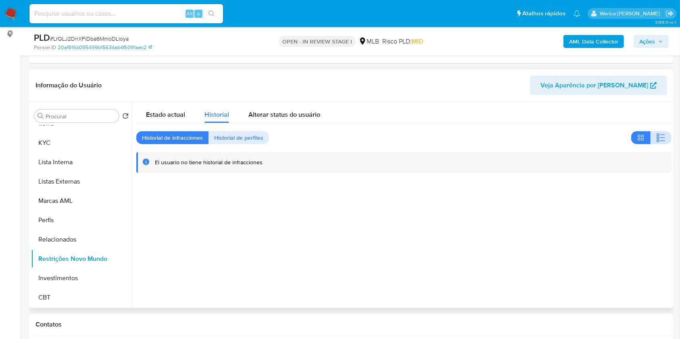
click at [658, 137] on icon "button" at bounding box center [661, 138] width 10 height 10
click at [590, 233] on div at bounding box center [401, 205] width 539 height 206
drag, startPoint x: 586, startPoint y: 229, endPoint x: 573, endPoint y: 206, distance: 26.4
click at [586, 229] on div at bounding box center [401, 205] width 539 height 206
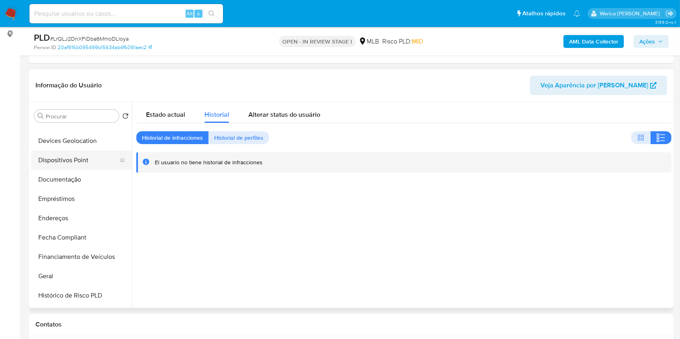
click at [74, 156] on button "Dispositivos Point" at bounding box center [78, 160] width 94 height 19
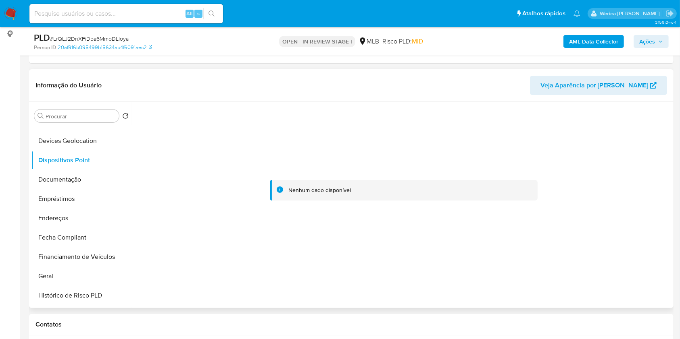
click at [642, 243] on div at bounding box center [403, 190] width 535 height 177
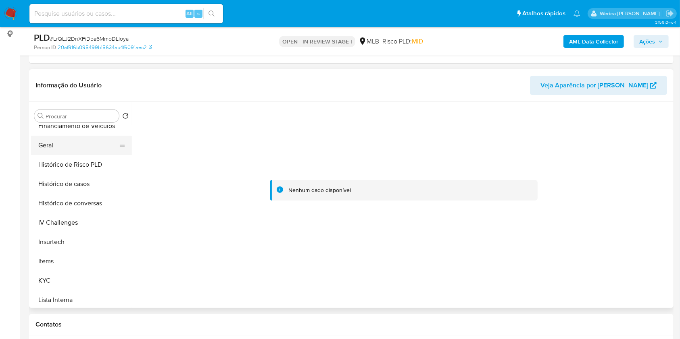
scroll to position [272, 0]
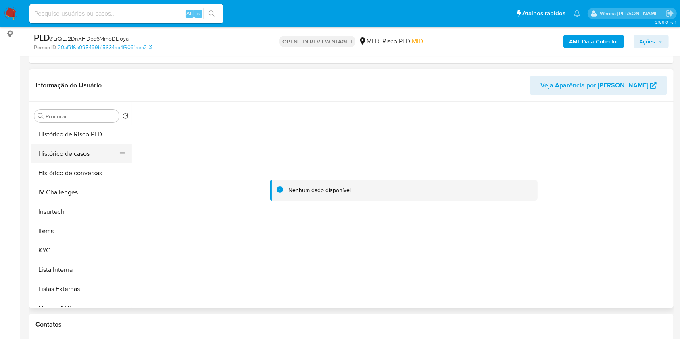
click at [87, 160] on button "Histórico de casos" at bounding box center [78, 153] width 94 height 19
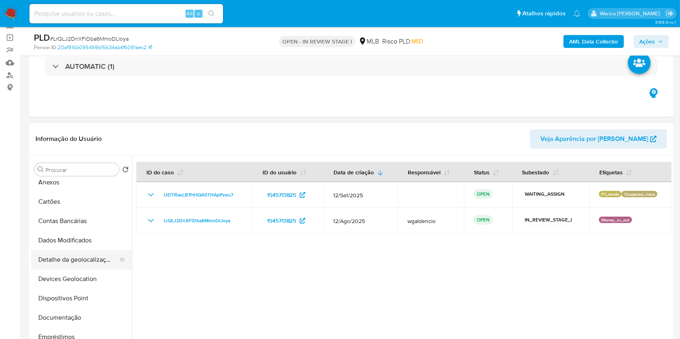
scroll to position [0, 0]
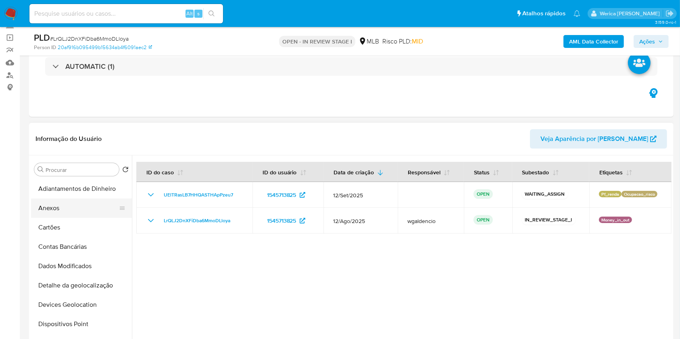
click at [67, 204] on button "Anexos" at bounding box center [78, 208] width 94 height 19
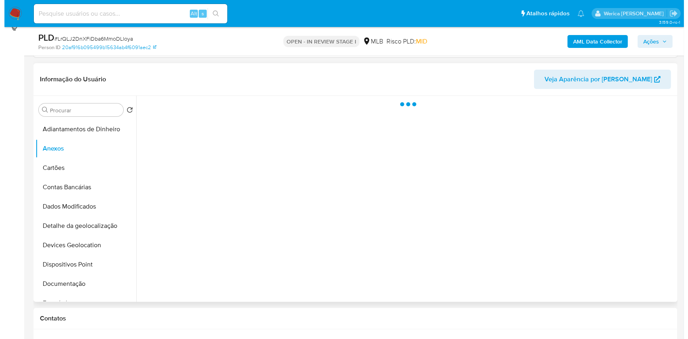
scroll to position [161, 0]
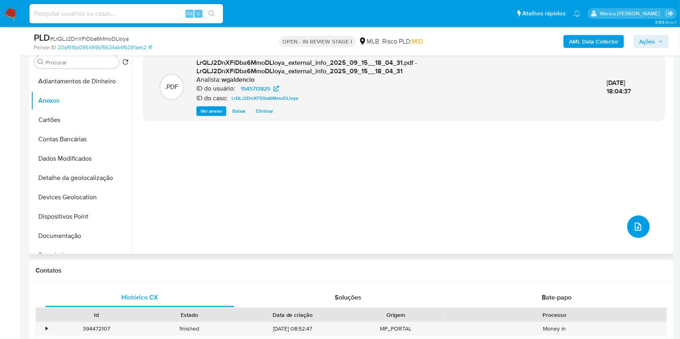
click at [642, 232] on button "upload-file" at bounding box center [638, 227] width 23 height 23
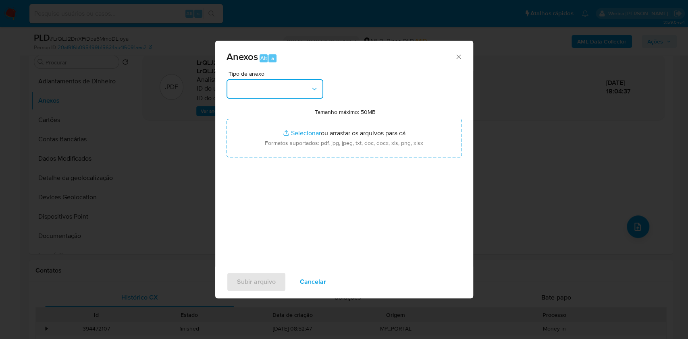
click at [288, 92] on button "button" at bounding box center [275, 88] width 97 height 19
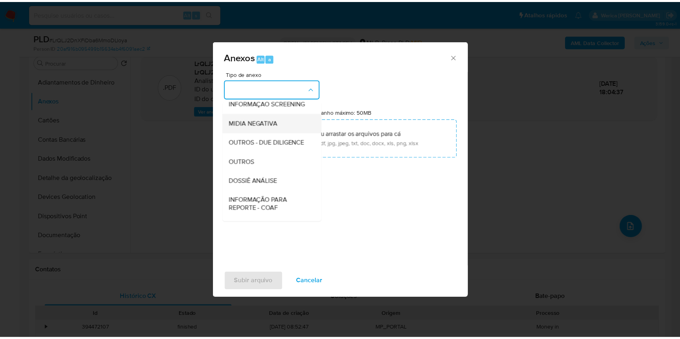
scroll to position [107, 0]
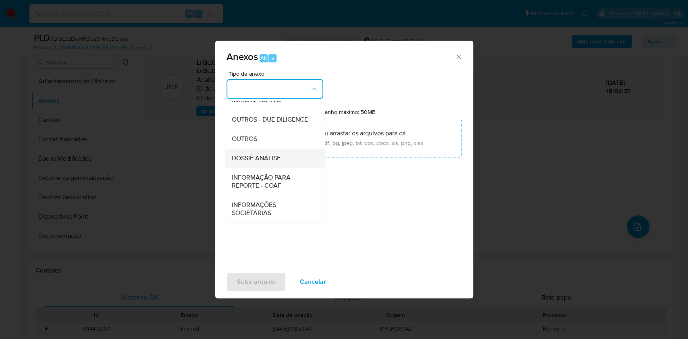
click at [275, 162] on span "DOSSIÊ ANÁLISE" at bounding box center [255, 158] width 49 height 8
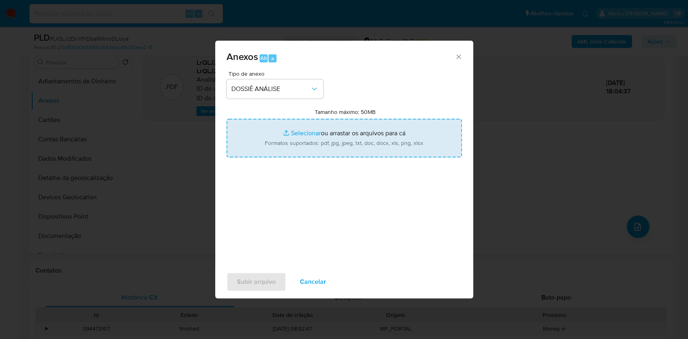
click at [312, 134] on input "Tamanho máximo: 50MB Selecionar arquivos" at bounding box center [344, 138] width 235 height 39
type input "C:\fakepath\Mulan 1545713825_2025_09_15_15_23_38.xlsx"
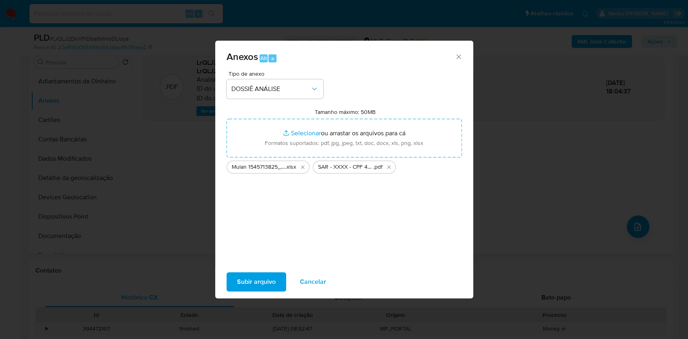
click at [264, 290] on span "Subir arquivo" at bounding box center [256, 282] width 39 height 18
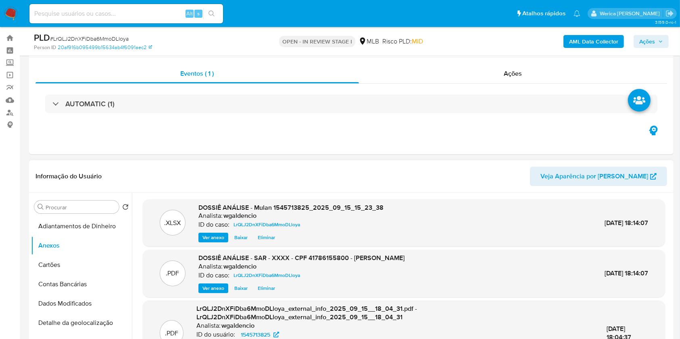
scroll to position [0, 0]
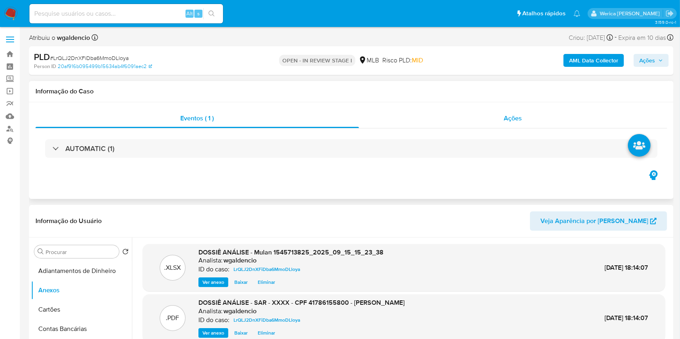
click at [493, 113] on div "Ações" at bounding box center [513, 118] width 308 height 19
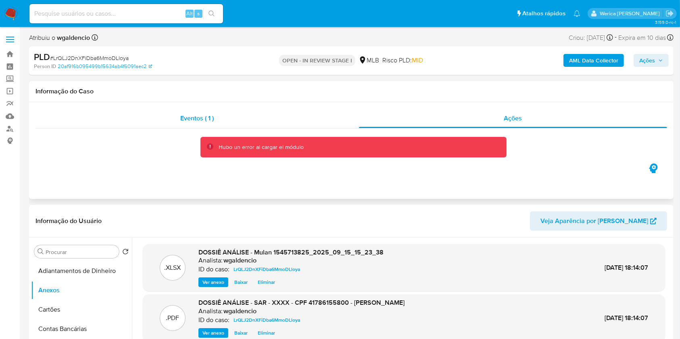
click at [306, 118] on div "Eventos ( 1 )" at bounding box center [196, 118] width 323 height 19
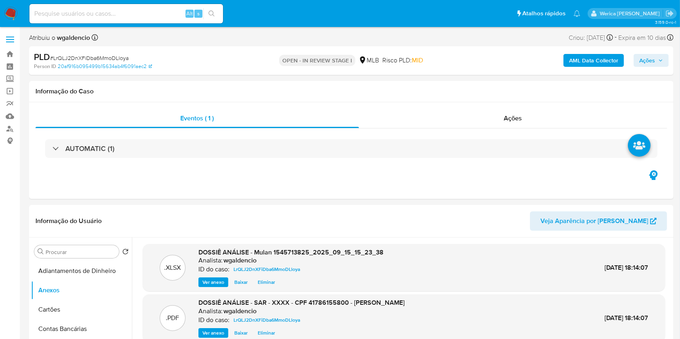
click at [662, 60] on icon "button" at bounding box center [660, 60] width 5 height 5
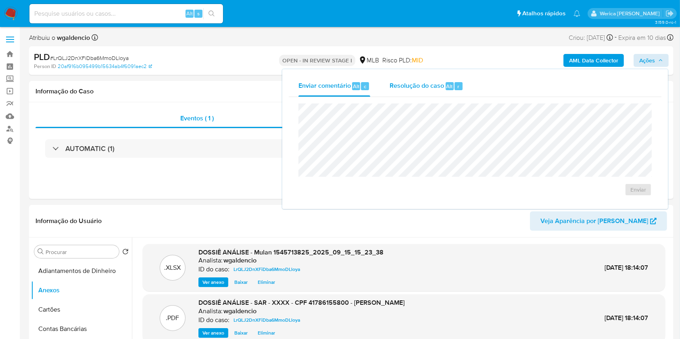
click at [421, 94] on div "Resolução do caso Alt r" at bounding box center [426, 86] width 74 height 21
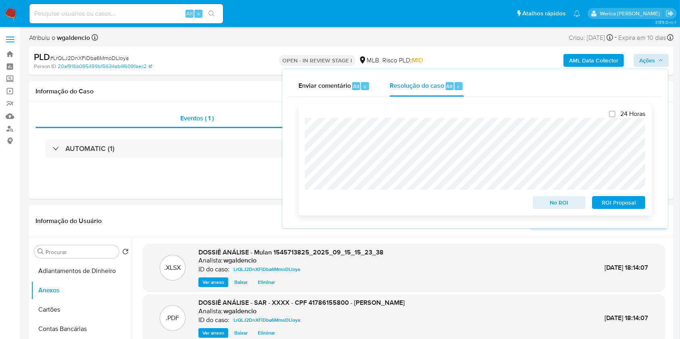
click at [624, 202] on span "ROI Proposal" at bounding box center [619, 202] width 42 height 11
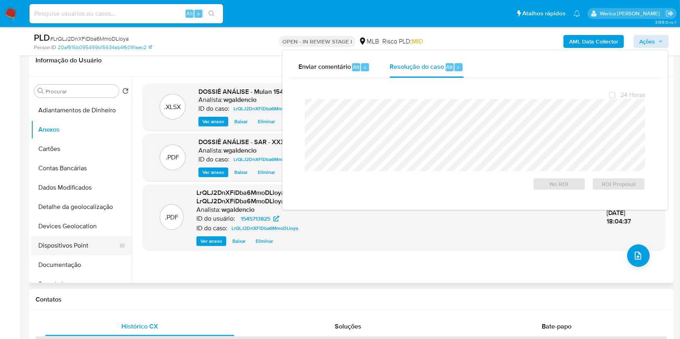
scroll to position [161, 0]
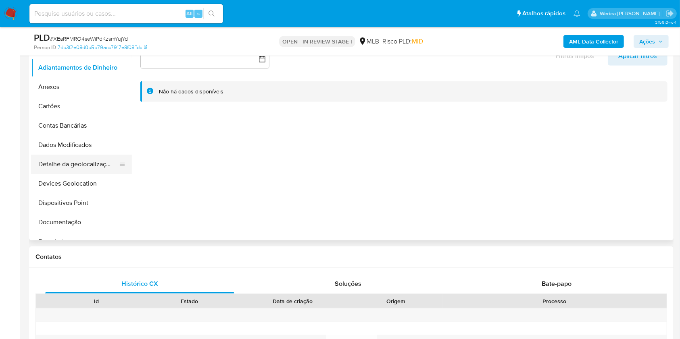
scroll to position [161, 0]
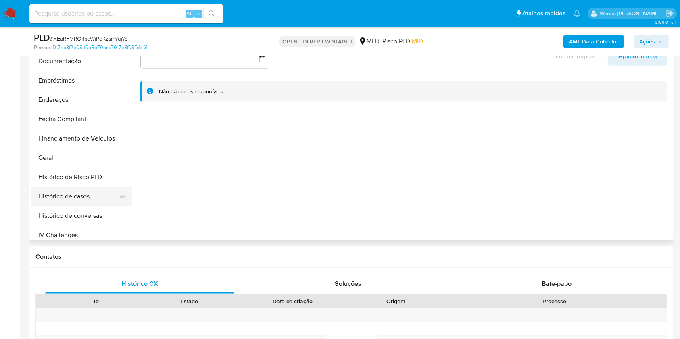
click at [90, 195] on button "Histórico de casos" at bounding box center [78, 196] width 94 height 19
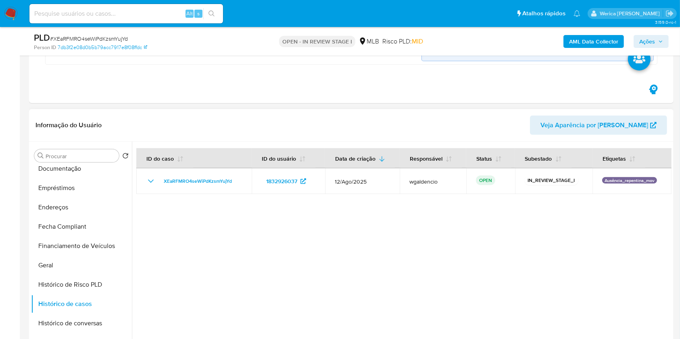
scroll to position [323, 0]
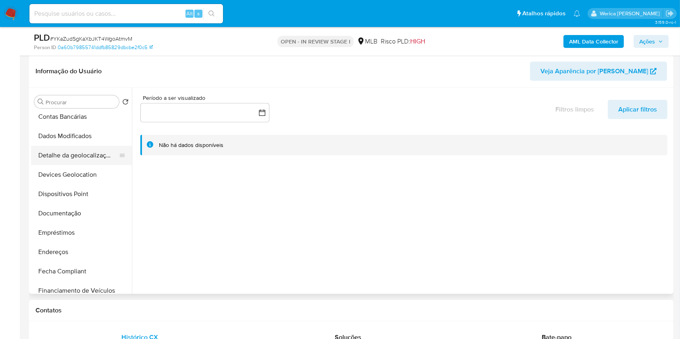
scroll to position [161, 0]
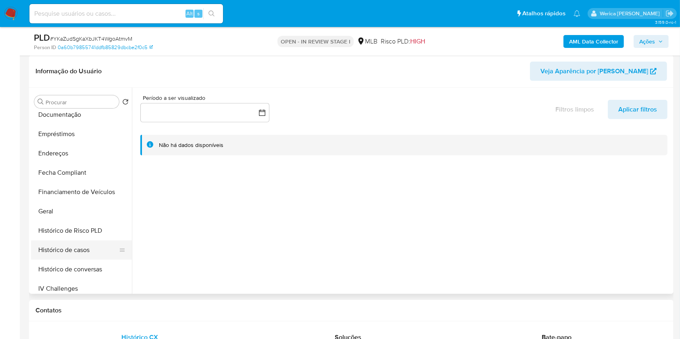
click at [82, 253] on button "Histórico de casos" at bounding box center [78, 250] width 94 height 19
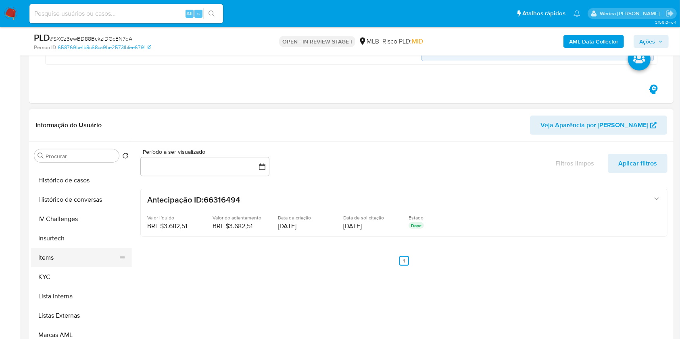
scroll to position [269, 0]
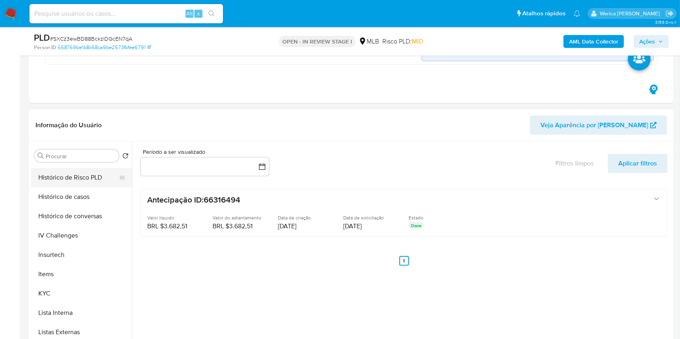
click at [87, 185] on button "Histórico de Risco PLD" at bounding box center [78, 177] width 94 height 19
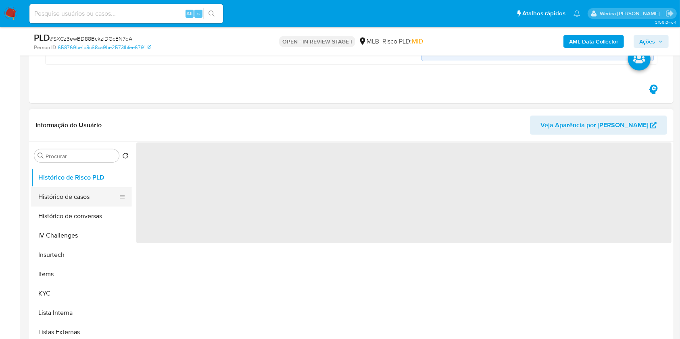
click at [103, 202] on button "Histórico de casos" at bounding box center [78, 196] width 94 height 19
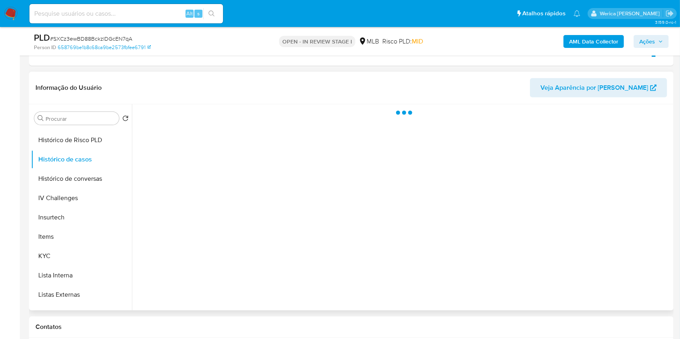
scroll to position [323, 0]
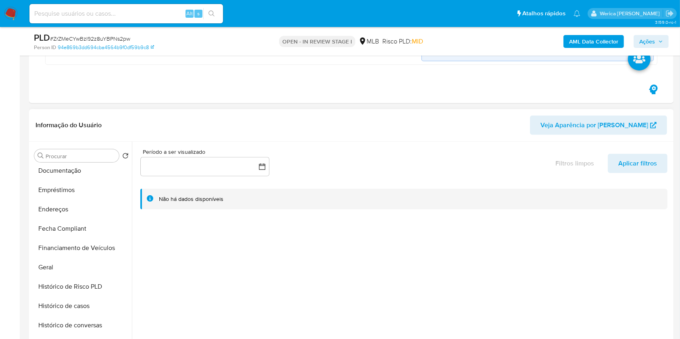
scroll to position [215, 0]
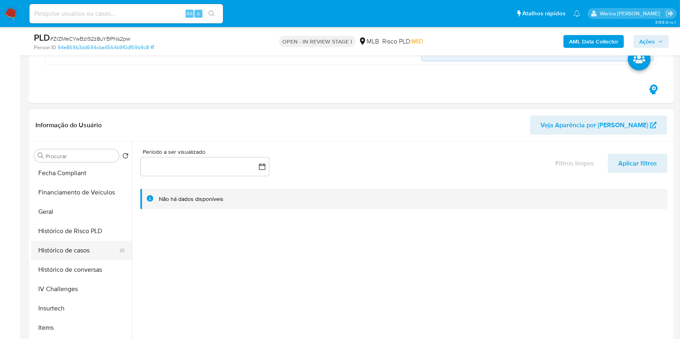
click at [79, 255] on button "Histórico de casos" at bounding box center [78, 250] width 94 height 19
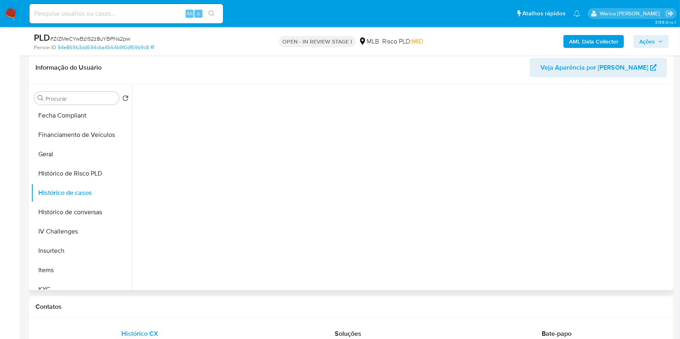
scroll to position [269, 0]
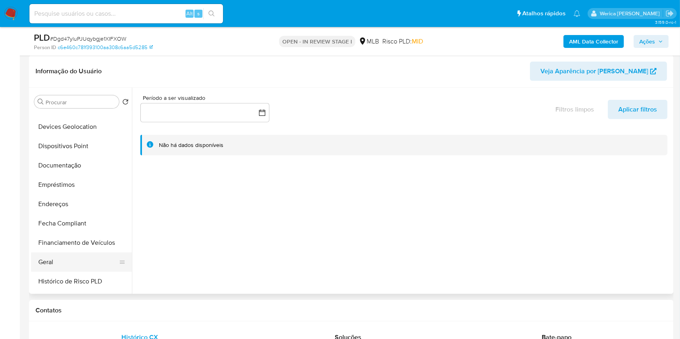
scroll to position [218, 0]
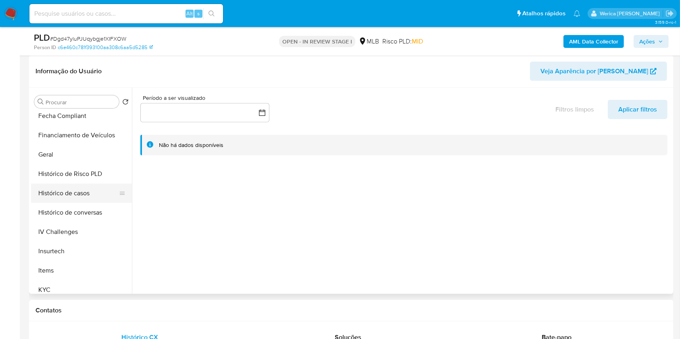
click at [99, 191] on button "Histórico de casos" at bounding box center [78, 193] width 94 height 19
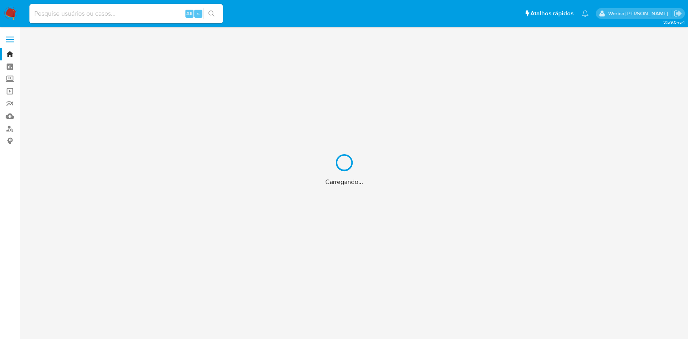
click at [128, 15] on div "Carregando..." at bounding box center [344, 169] width 688 height 339
click at [128, 11] on div "Carregando..." at bounding box center [344, 169] width 688 height 339
click at [131, 14] on input at bounding box center [126, 13] width 194 height 10
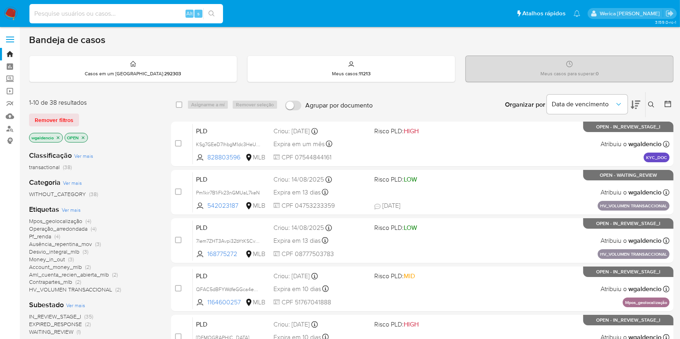
paste input "1483689966"
type input "1483689966"
click at [218, 10] on button "search-icon" at bounding box center [211, 13] width 17 height 11
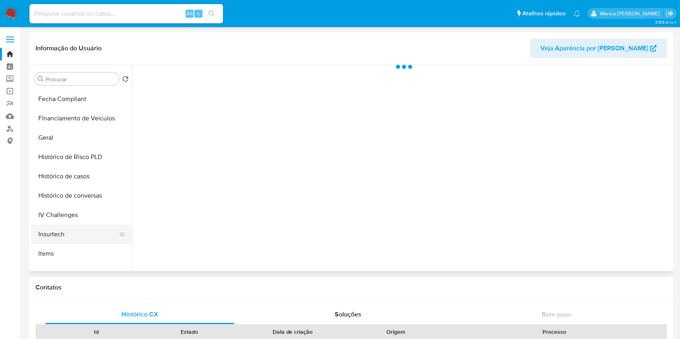
select select "10"
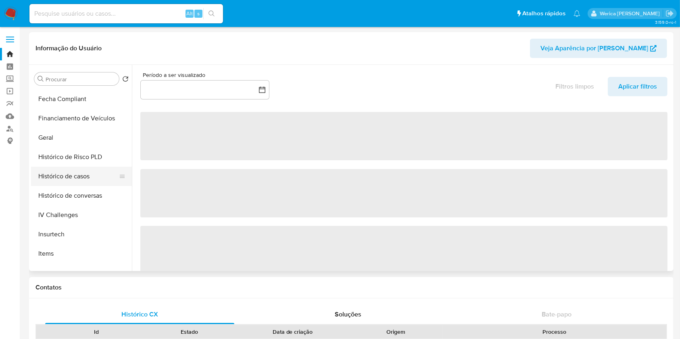
scroll to position [215, 0]
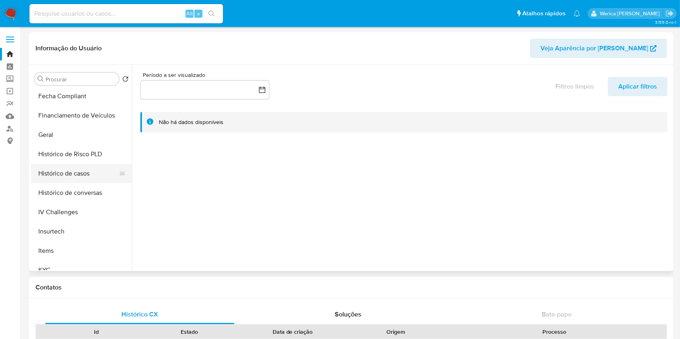
click at [78, 175] on button "Histórico de casos" at bounding box center [78, 173] width 94 height 19
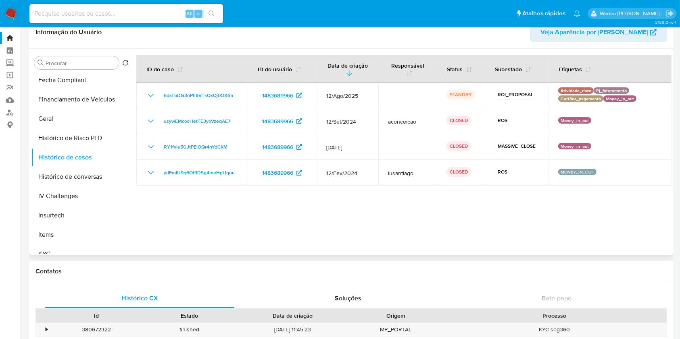
scroll to position [0, 0]
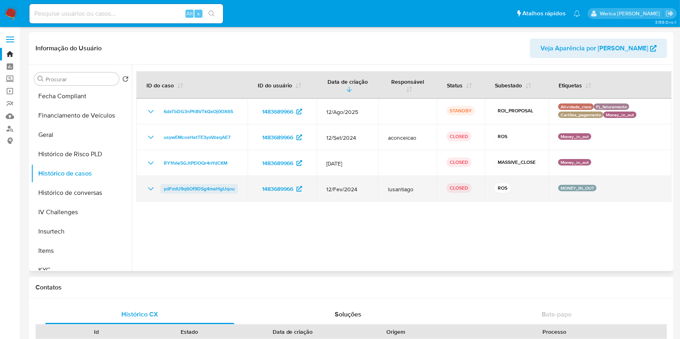
click at [217, 190] on span "ydFmIU9q6Of9DSg4meHgUqou" at bounding box center [199, 189] width 71 height 10
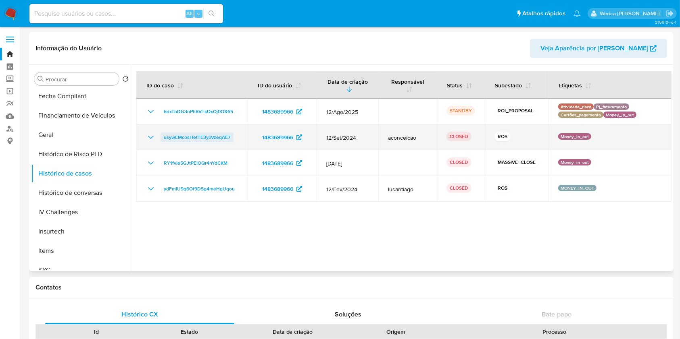
click at [209, 135] on span "usywEMcosHetTE3yoVzeqAE7" at bounding box center [197, 138] width 67 height 10
click at [208, 140] on span "usywEMcosHetTE3yoVzeqAE7" at bounding box center [197, 138] width 67 height 10
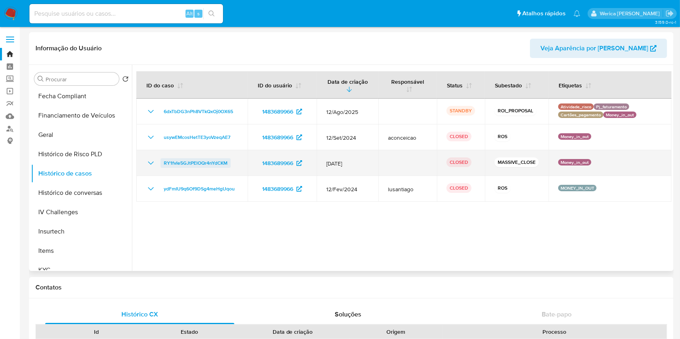
click at [190, 165] on span "RY1fvIe5GJtPElOQr4nYdCKM" at bounding box center [196, 163] width 64 height 10
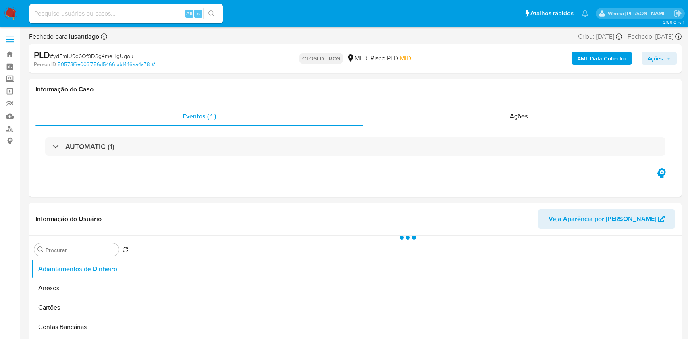
select select "10"
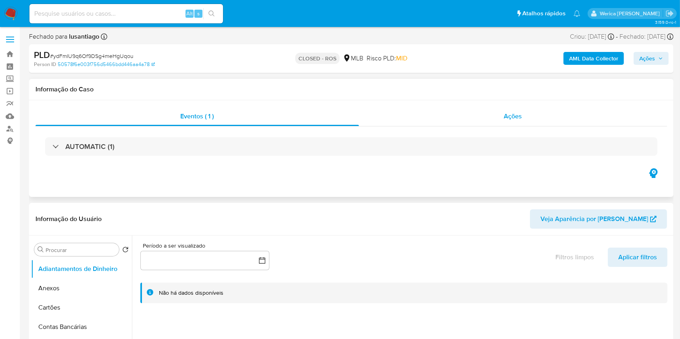
click at [510, 122] on div "Ações" at bounding box center [513, 116] width 308 height 19
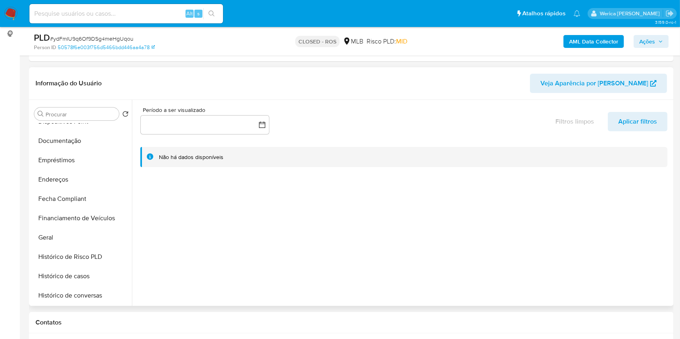
scroll to position [215, 0]
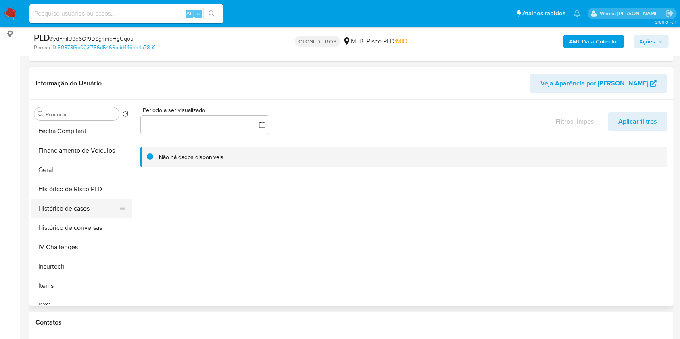
click at [86, 211] on button "Histórico de casos" at bounding box center [78, 208] width 94 height 19
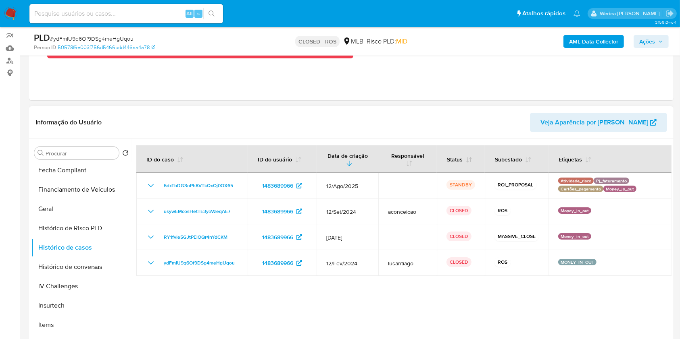
scroll to position [107, 0]
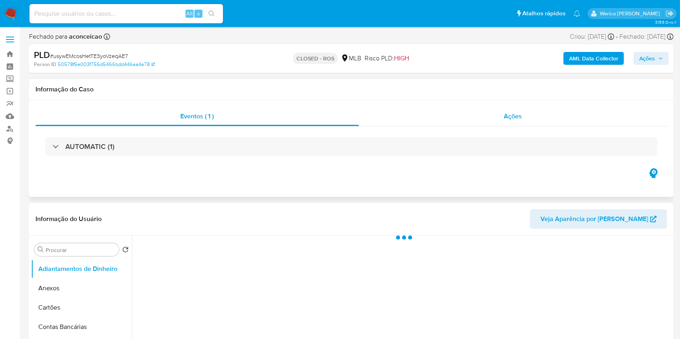
click at [518, 118] on span "Ações" at bounding box center [513, 116] width 18 height 9
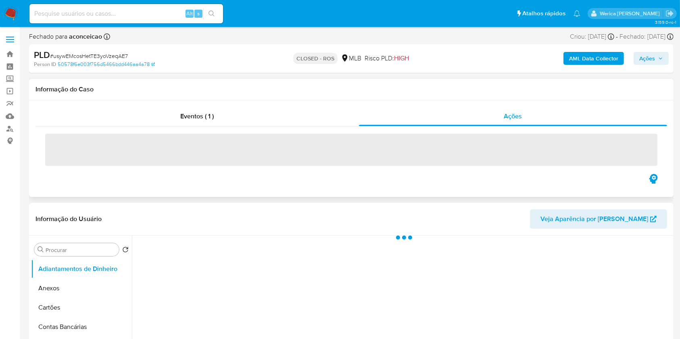
select select "10"
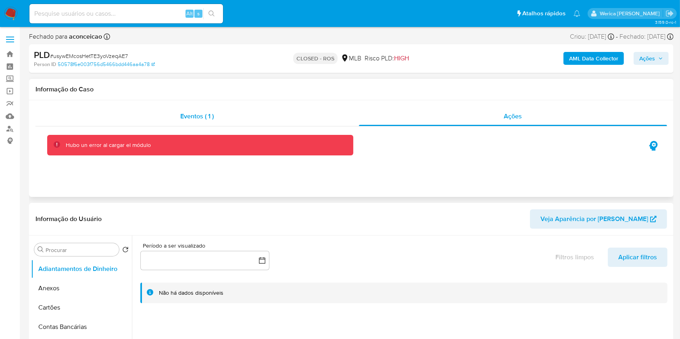
click at [240, 111] on div "Eventos ( 1 )" at bounding box center [196, 116] width 323 height 19
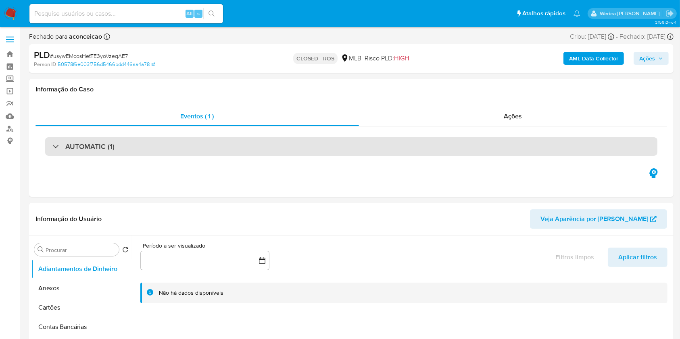
click at [483, 155] on div "AUTOMATIC (1)" at bounding box center [351, 146] width 612 height 19
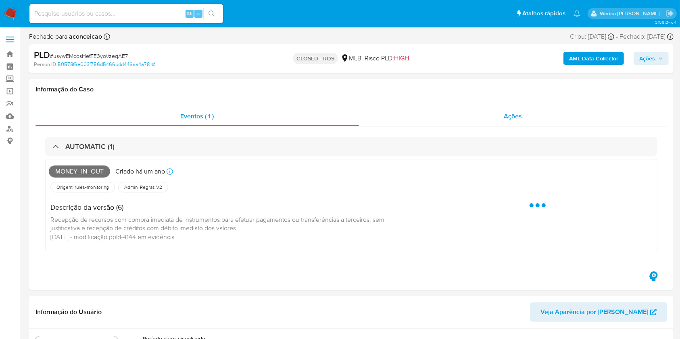
click at [537, 119] on div "Ações" at bounding box center [513, 116] width 308 height 19
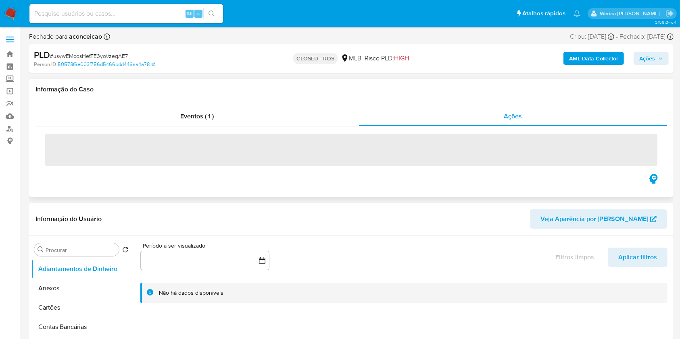
click at [442, 169] on div "‌" at bounding box center [350, 150] width 631 height 46
click at [444, 147] on span "‌" at bounding box center [351, 150] width 612 height 32
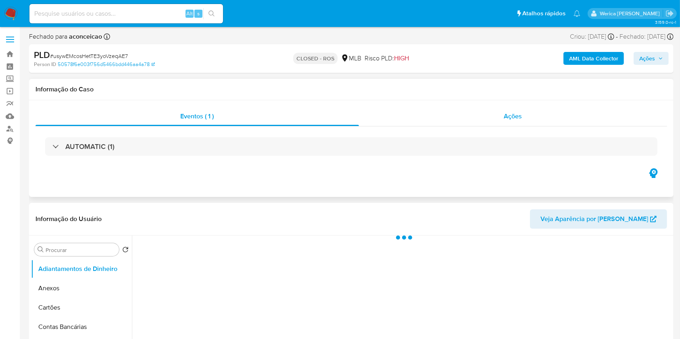
click at [508, 120] on span "Ações" at bounding box center [513, 116] width 18 height 9
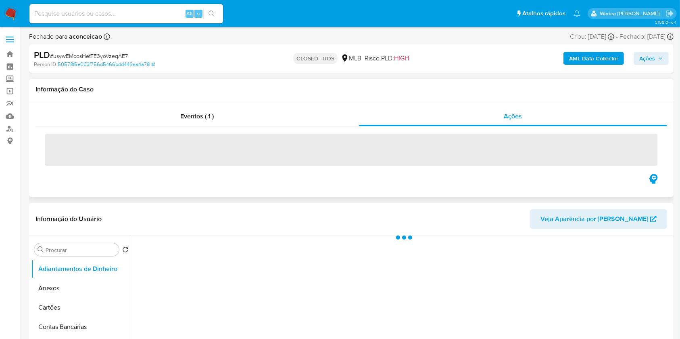
select select "10"
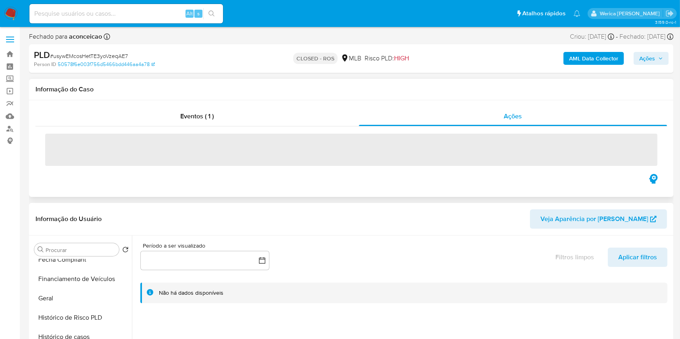
scroll to position [269, 0]
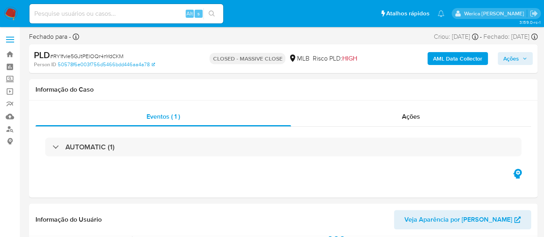
select select "10"
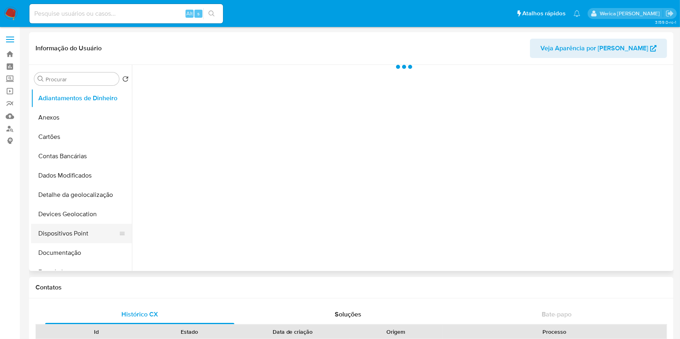
scroll to position [161, 0]
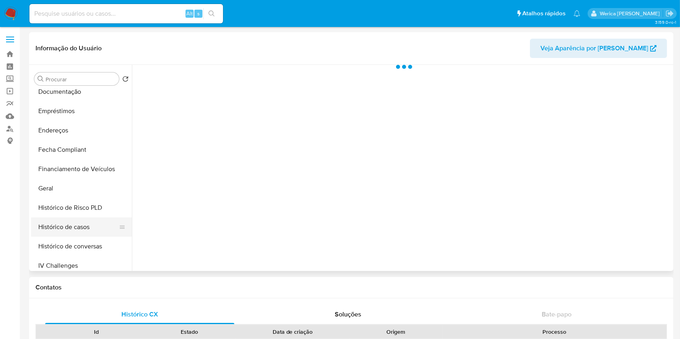
click at [80, 219] on button "Histórico de casos" at bounding box center [78, 227] width 94 height 19
select select "10"
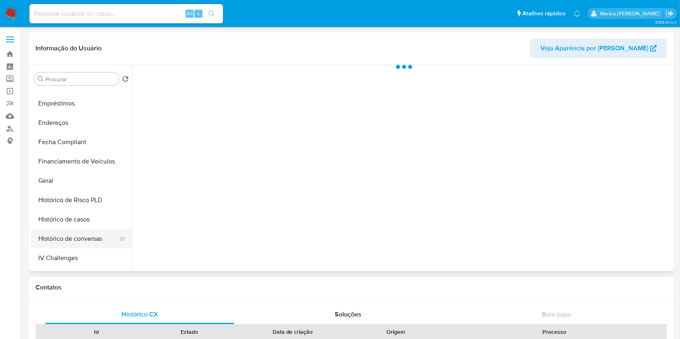
scroll to position [215, 0]
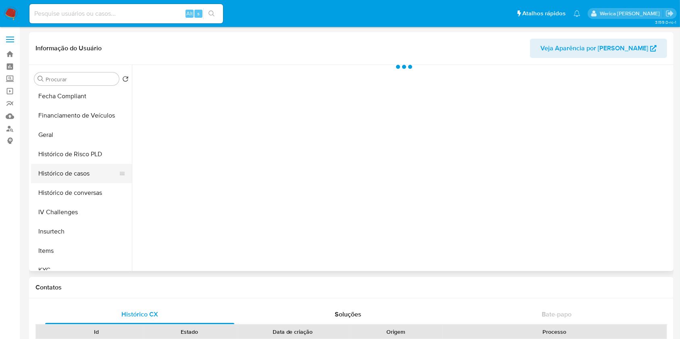
click at [87, 175] on button "Histórico de casos" at bounding box center [78, 173] width 94 height 19
select select "10"
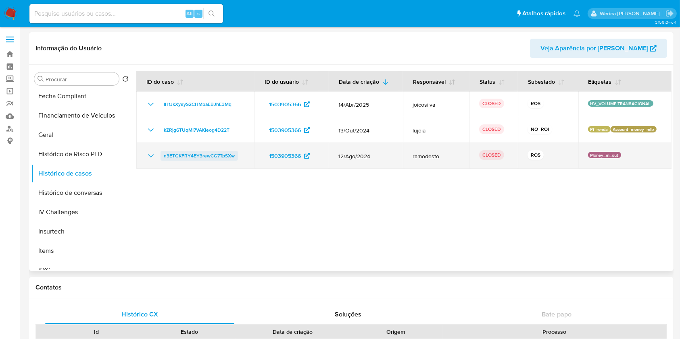
click at [229, 157] on span "n3ETGKFRY4EY3rewCG7TpSXw" at bounding box center [199, 156] width 71 height 10
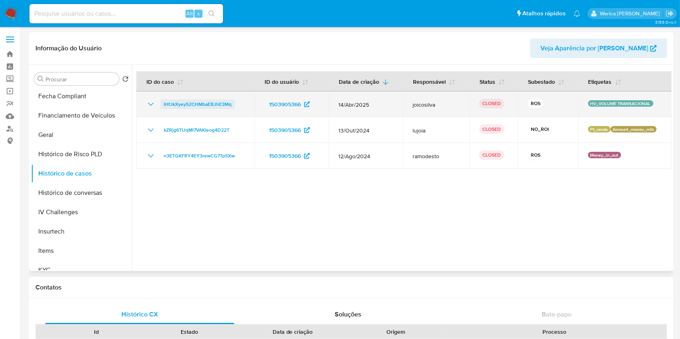
click at [217, 104] on span "IHfJkXyeyS2CHMbaEBJhE3Mq" at bounding box center [198, 105] width 68 height 10
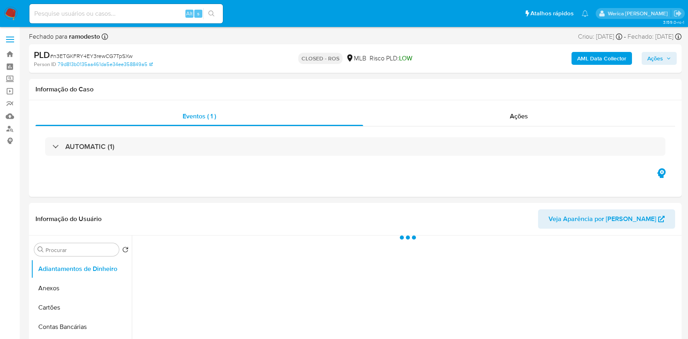
select select "10"
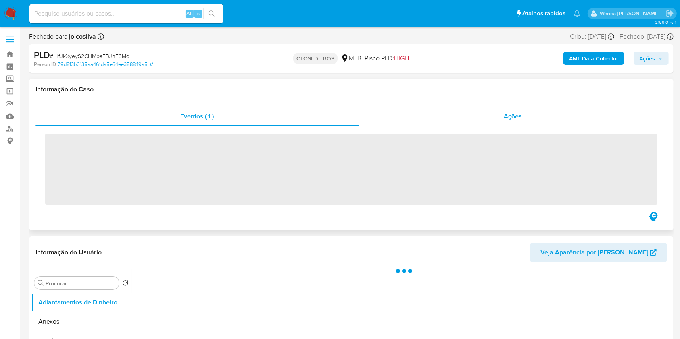
click at [537, 116] on div "Ações" at bounding box center [513, 116] width 308 height 19
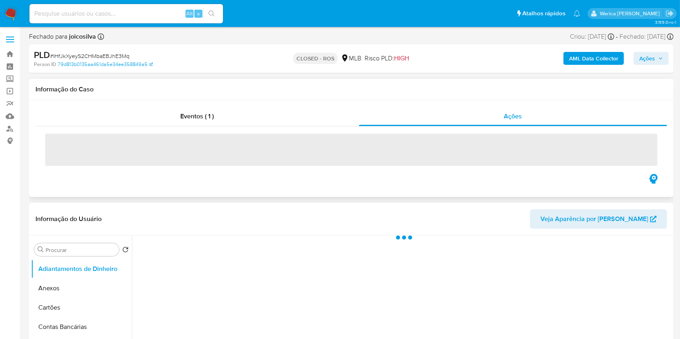
select select "10"
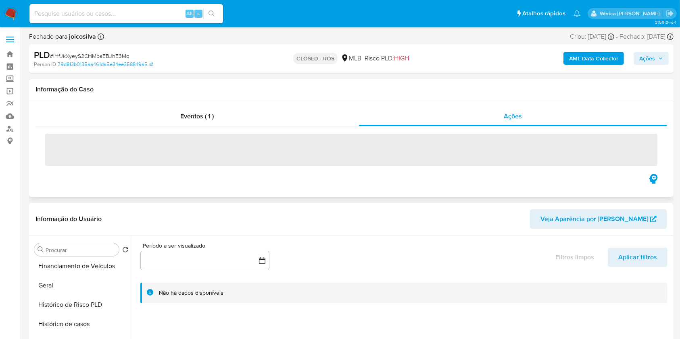
scroll to position [323, 0]
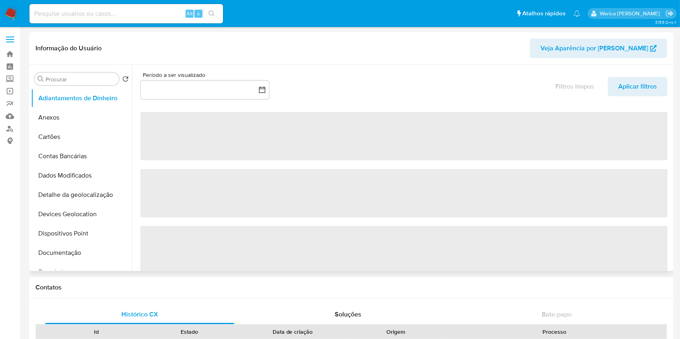
select select "10"
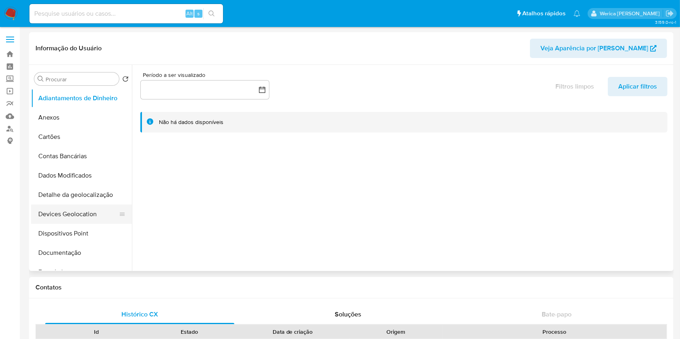
scroll to position [215, 0]
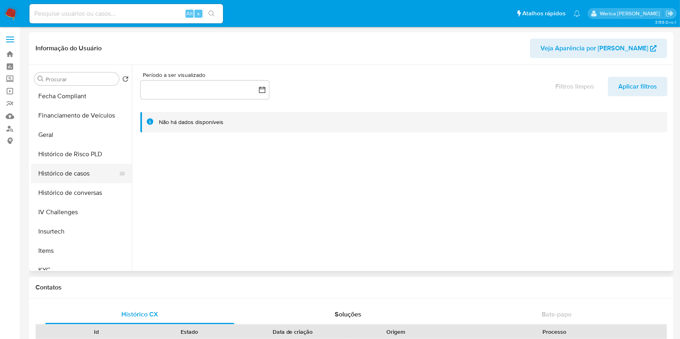
click at [64, 178] on button "Histórico de casos" at bounding box center [78, 173] width 94 height 19
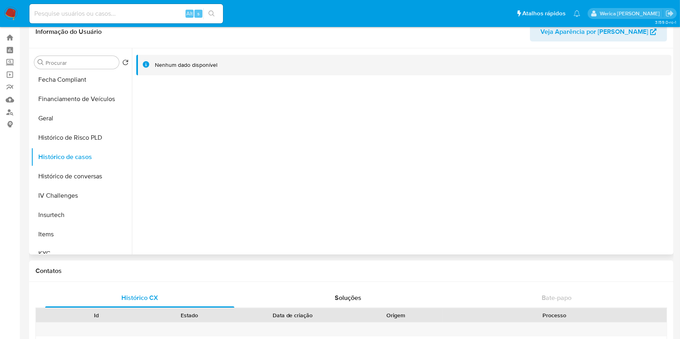
scroll to position [0, 0]
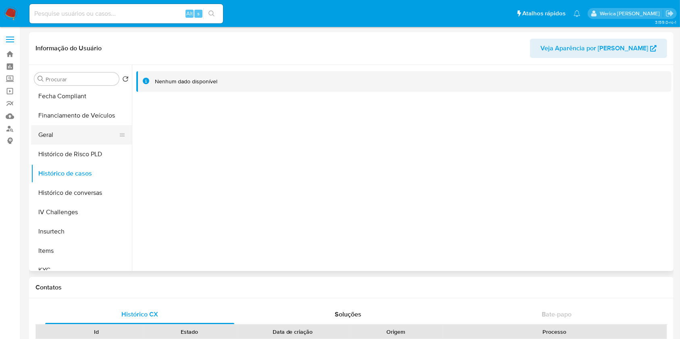
click at [68, 142] on button "Geral" at bounding box center [78, 134] width 94 height 19
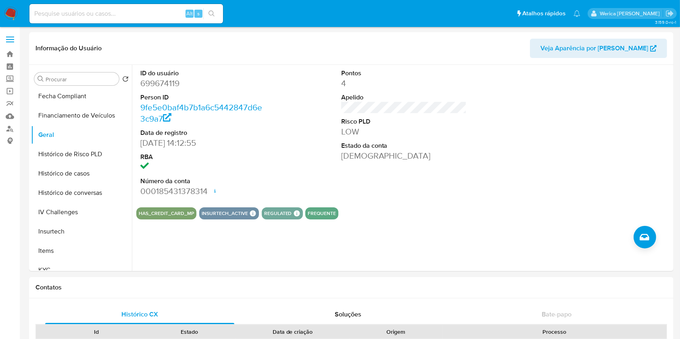
click at [10, 19] on img at bounding box center [11, 14] width 14 height 14
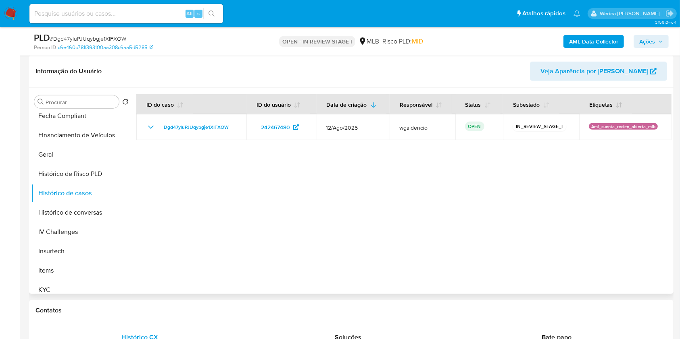
scroll to position [269, 0]
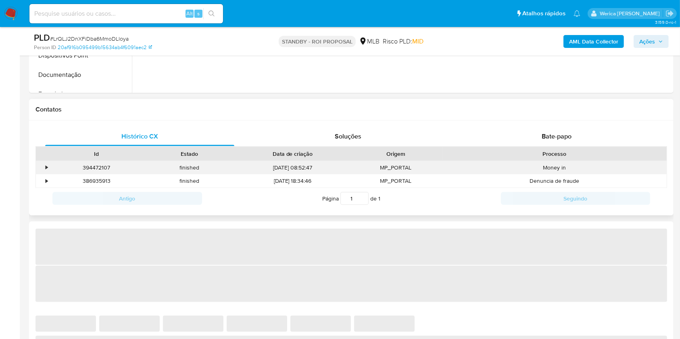
select select "10"
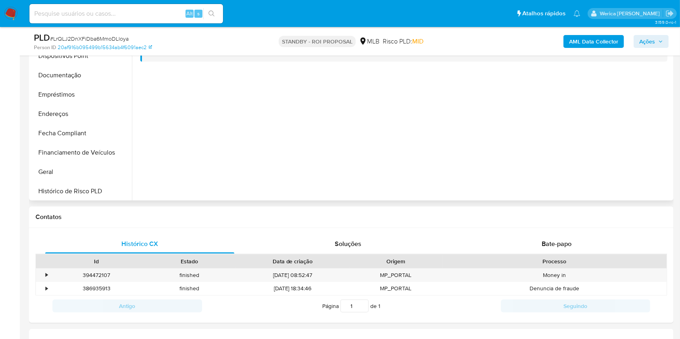
scroll to position [215, 0]
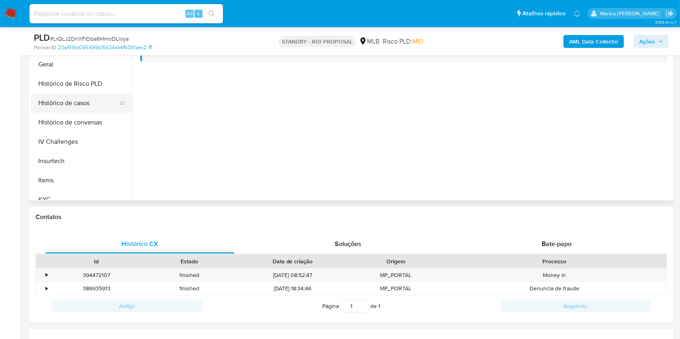
click at [80, 108] on button "Histórico de casos" at bounding box center [78, 103] width 94 height 19
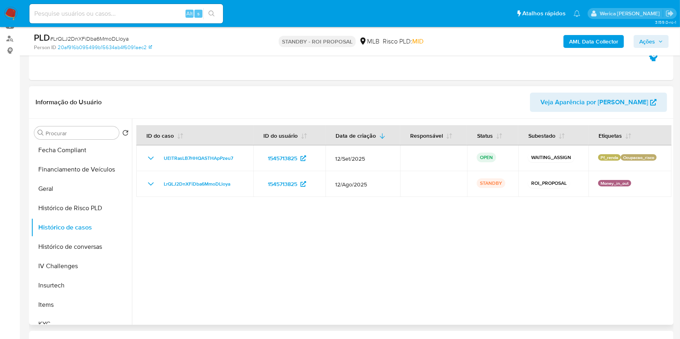
scroll to position [107, 0]
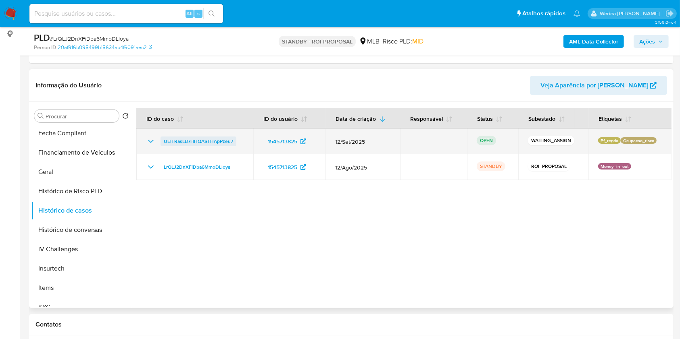
drag, startPoint x: 242, startPoint y: 139, endPoint x: 162, endPoint y: 140, distance: 80.3
click at [162, 140] on td "UElTRasLB7HHQASTHApPzeu7" at bounding box center [194, 142] width 117 height 26
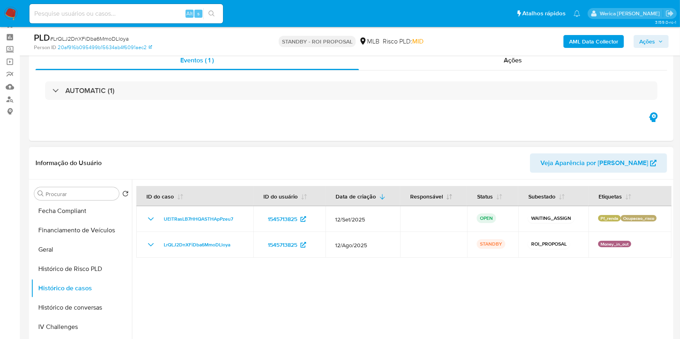
scroll to position [0, 0]
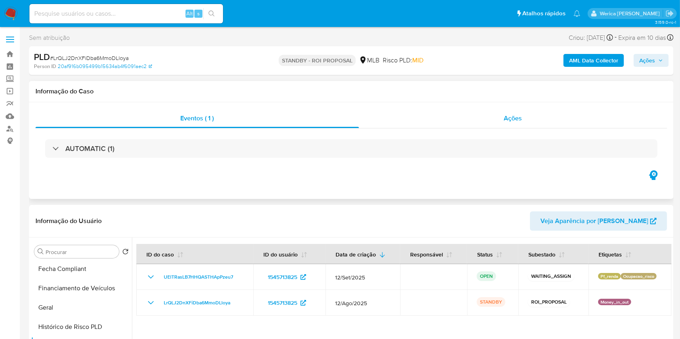
click at [518, 115] on span "Ações" at bounding box center [513, 118] width 18 height 9
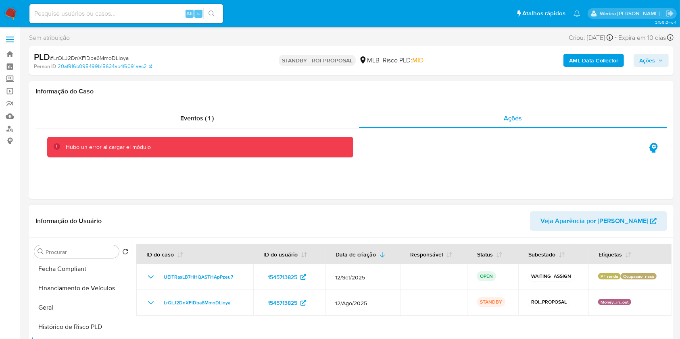
scroll to position [107, 0]
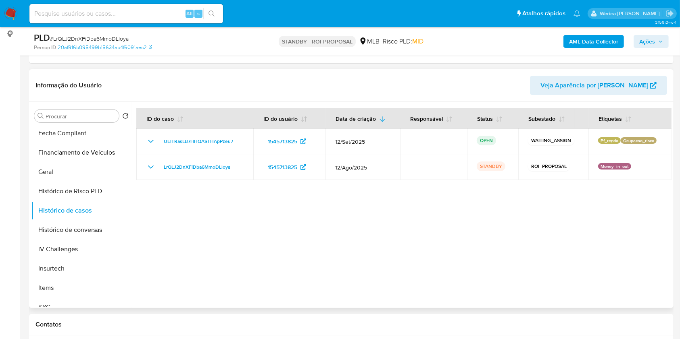
drag, startPoint x: 251, startPoint y: 227, endPoint x: 239, endPoint y: 199, distance: 30.4
click at [250, 227] on div at bounding box center [401, 205] width 539 height 206
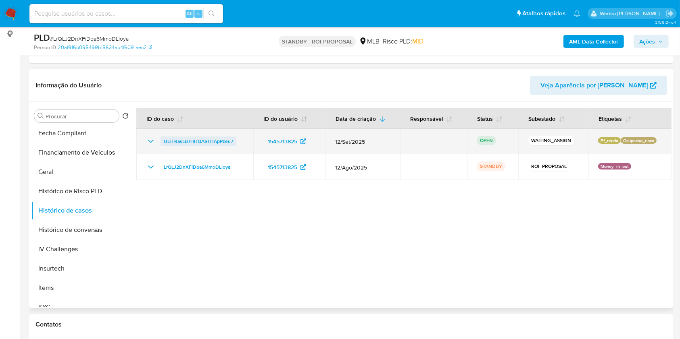
click at [180, 141] on span "UElTRasLB7HHQASTHApPzeu7" at bounding box center [198, 142] width 69 height 10
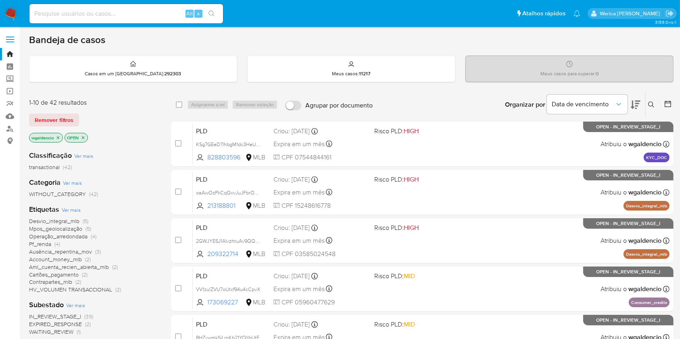
click at [650, 103] on button at bounding box center [652, 105] width 13 height 10
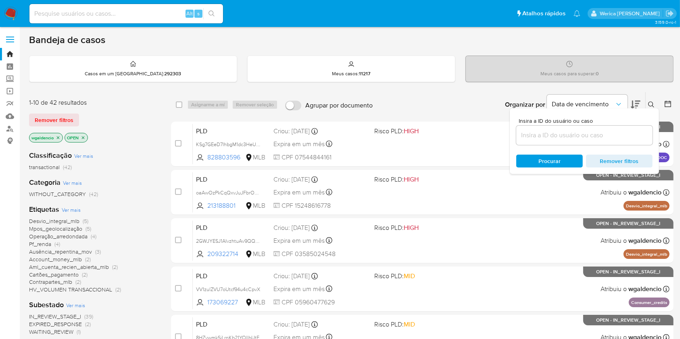
click at [578, 139] on input at bounding box center [584, 135] width 136 height 10
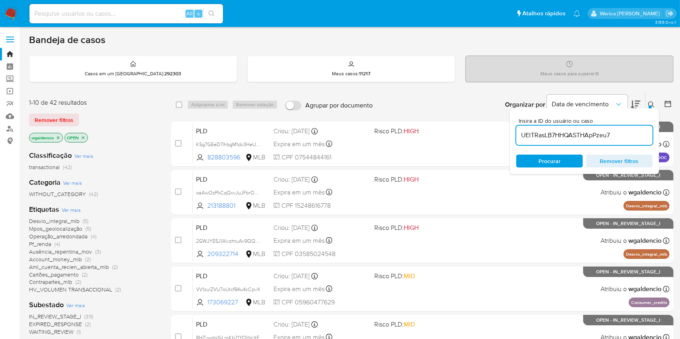
type input "UElTRasLB7HHQASTHApPzeu7"
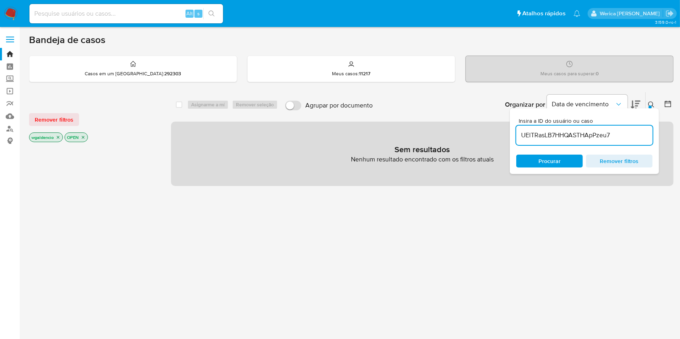
click at [68, 117] on span "Remover filtros" at bounding box center [54, 119] width 39 height 11
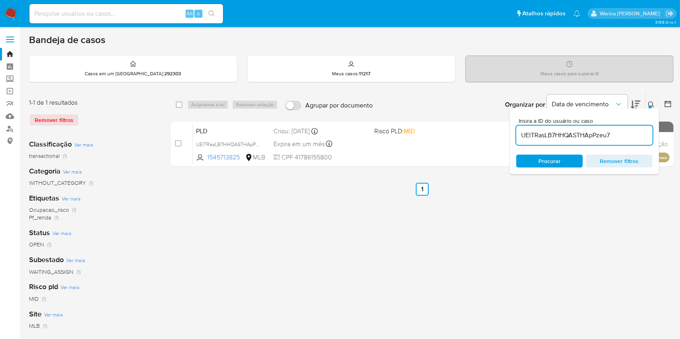
click at [181, 100] on div "select-all-cases-checkbox" at bounding box center [181, 105] width 10 height 10
click at [182, 100] on div "select-all-cases-checkbox" at bounding box center [181, 105] width 10 height 10
click at [179, 102] on input "checkbox" at bounding box center [179, 105] width 6 height 6
checkbox input "true"
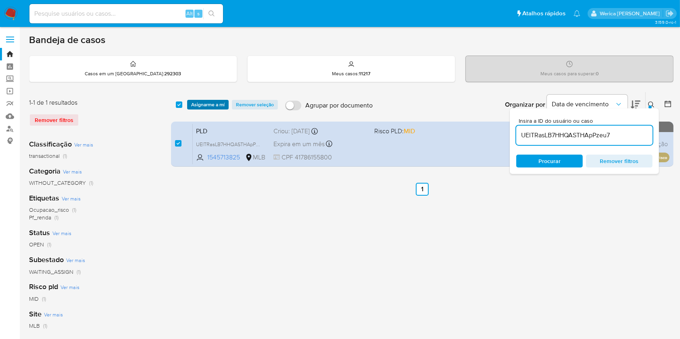
click at [208, 105] on span "Asignarme a mí" at bounding box center [207, 105] width 33 height 8
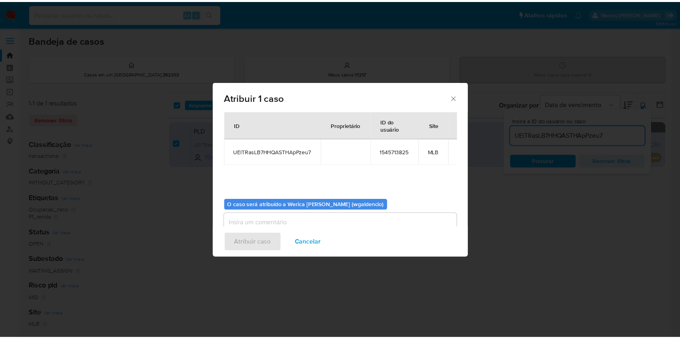
scroll to position [41, 0]
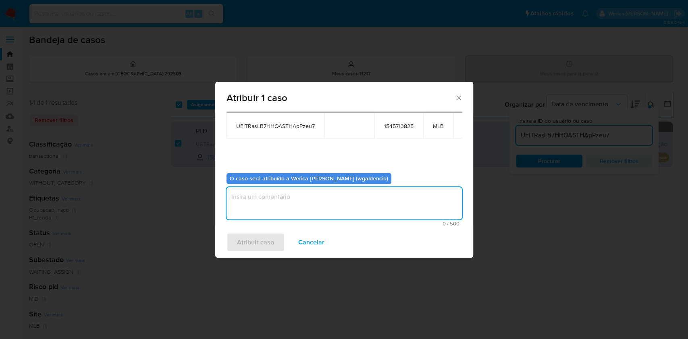
click at [244, 210] on textarea "assign-modal" at bounding box center [344, 203] width 235 height 32
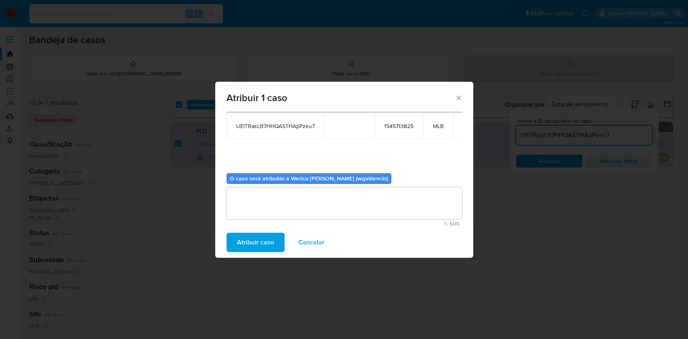
click at [250, 240] on span "Atribuir caso" at bounding box center [255, 243] width 37 height 18
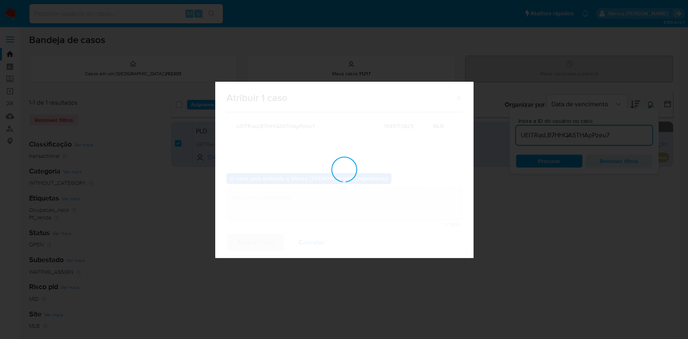
checkbox input "false"
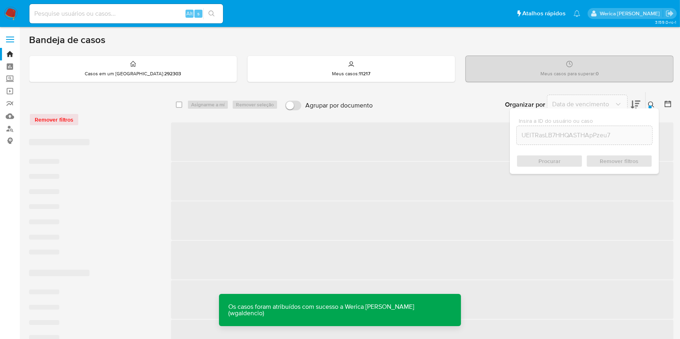
click at [477, 153] on span "‌" at bounding box center [422, 142] width 502 height 39
click at [654, 104] on icon at bounding box center [651, 105] width 6 height 6
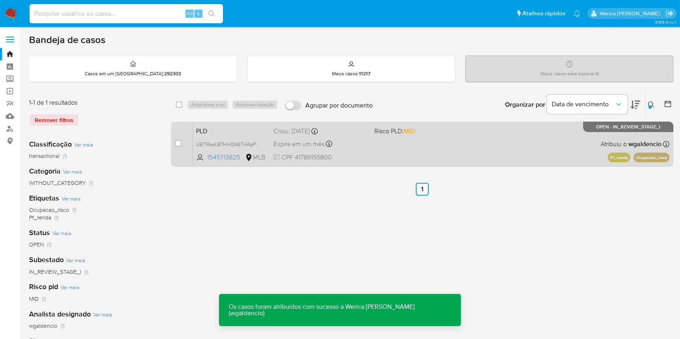
click at [535, 150] on div "PLD UElTRasLB7HHQASTHApPzeu7 1545713825 MLB Risco PLD: MID Criou: 12/09/2025 Cr…" at bounding box center [431, 144] width 477 height 41
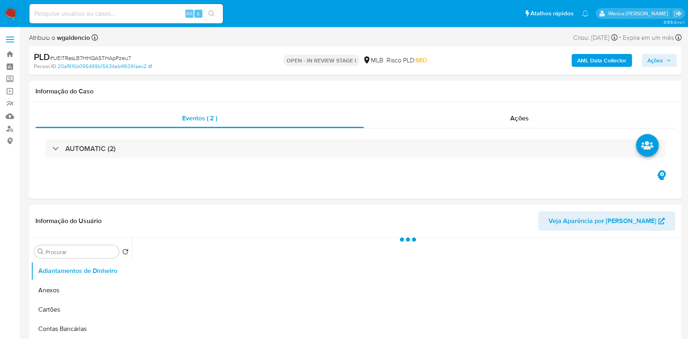
select select "10"
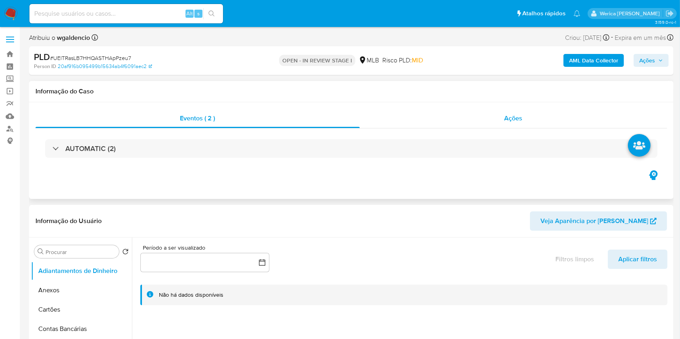
click at [500, 121] on div "Ações" at bounding box center [513, 118] width 307 height 19
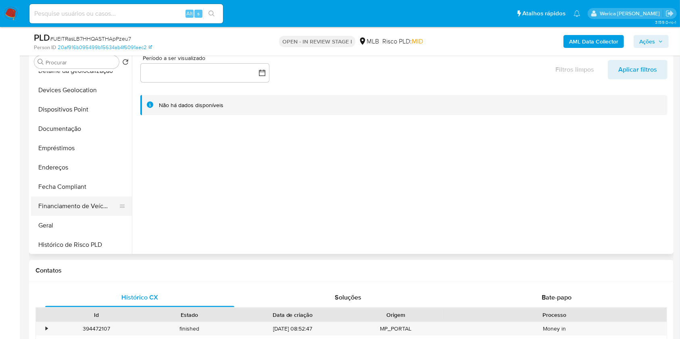
scroll to position [161, 0]
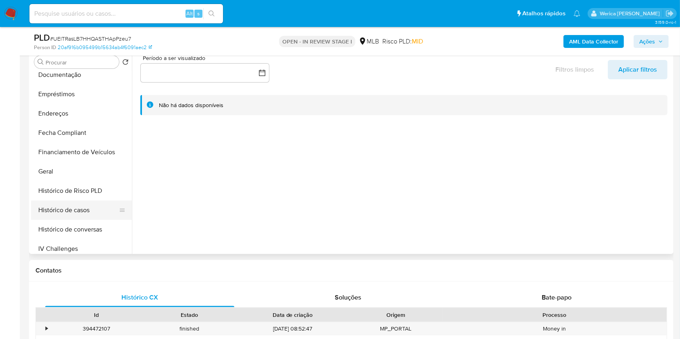
click at [81, 206] on button "Histórico de casos" at bounding box center [78, 210] width 94 height 19
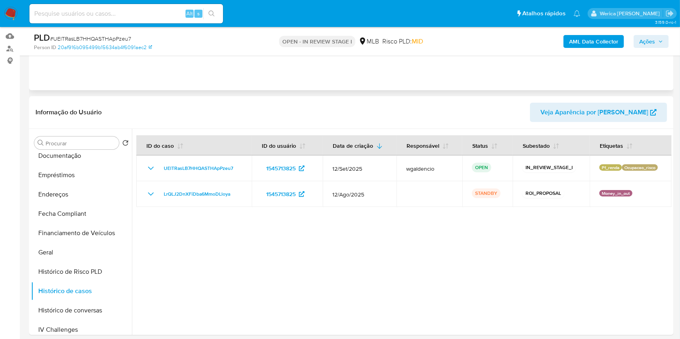
scroll to position [54, 0]
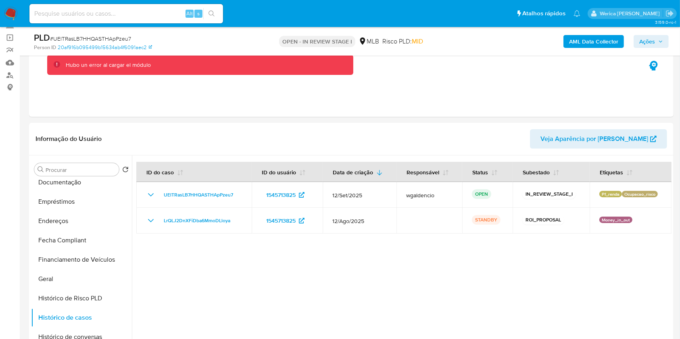
click at [655, 41] on span "Ações" at bounding box center [651, 41] width 24 height 11
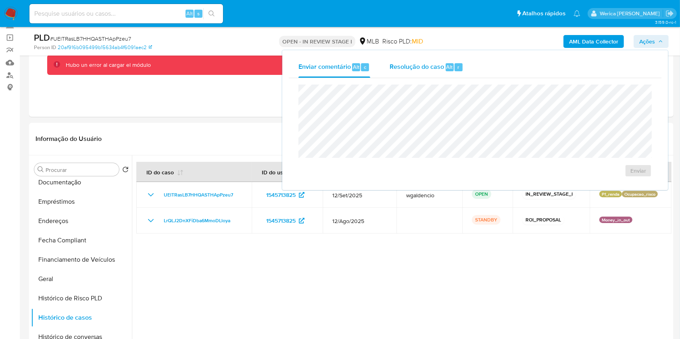
click at [446, 67] on span "Alt" at bounding box center [449, 67] width 6 height 8
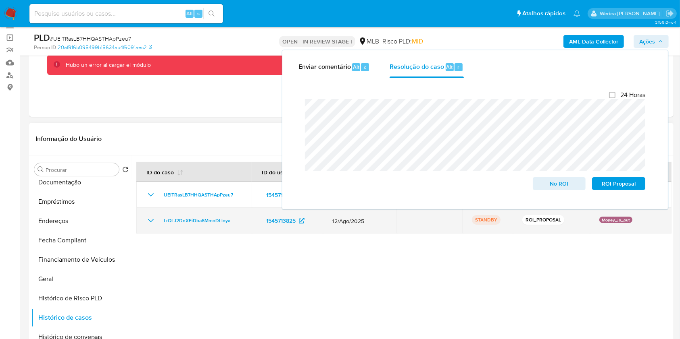
drag, startPoint x: 159, startPoint y: 221, endPoint x: 258, endPoint y: 215, distance: 98.9
click at [258, 217] on tr "LrQLJ2DnXFiDba6MmoDLloya 1545713825 12/Ago/2025 STANDBY ROI_PROPOSAL Money_in_o…" at bounding box center [403, 221] width 535 height 26
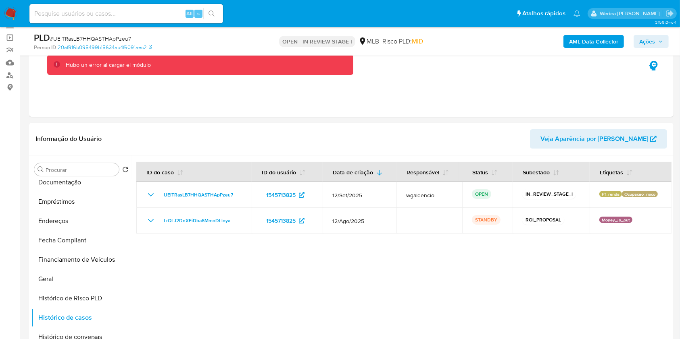
click at [635, 46] on button "Ações" at bounding box center [650, 41] width 35 height 13
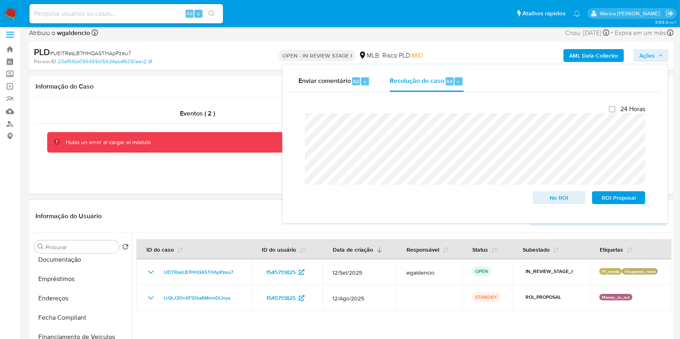
scroll to position [0, 0]
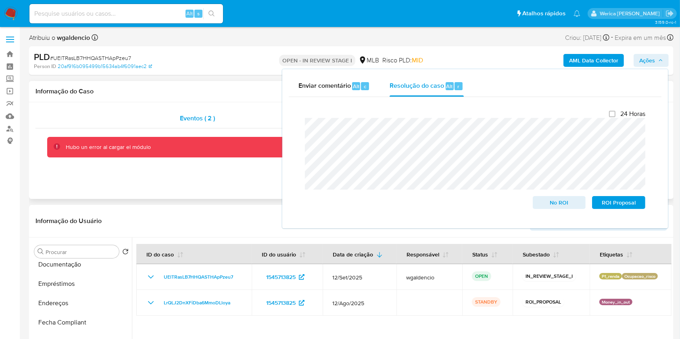
click at [184, 114] on span "Eventos ( 2 )" at bounding box center [197, 118] width 35 height 9
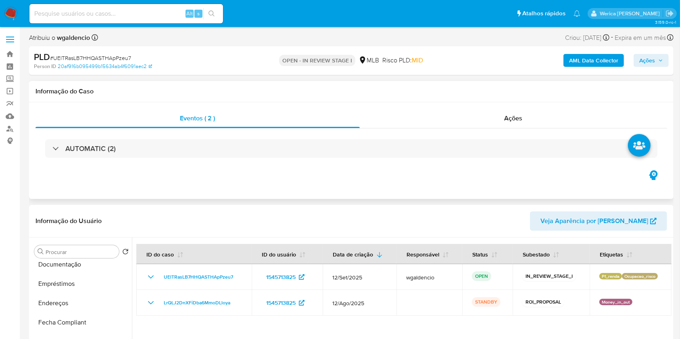
click at [378, 160] on div "AUTOMATIC (2)" at bounding box center [350, 149] width 631 height 40
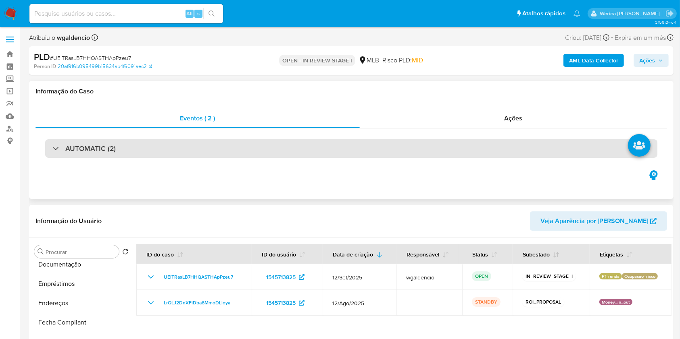
click at [381, 150] on div "AUTOMATIC (2)" at bounding box center [351, 149] width 612 height 19
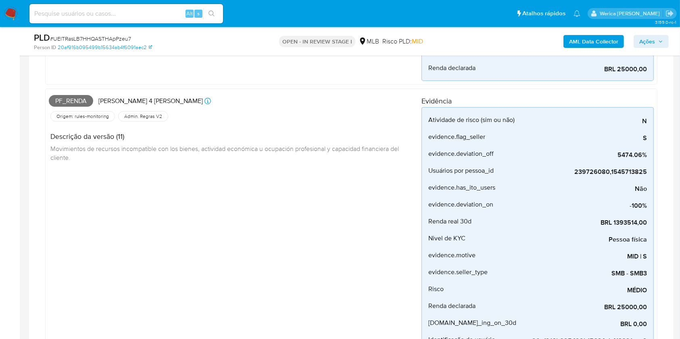
scroll to position [215, 0]
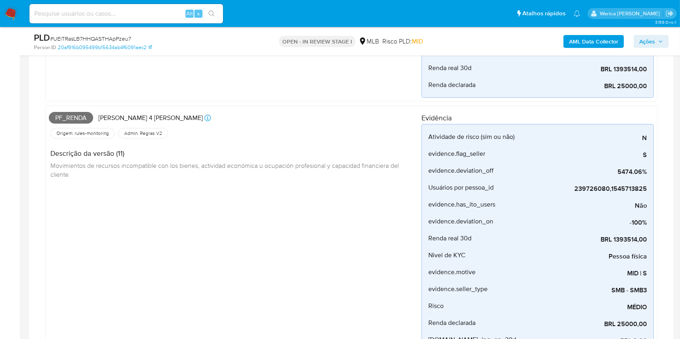
click at [652, 35] on span "Ações" at bounding box center [647, 41] width 16 height 13
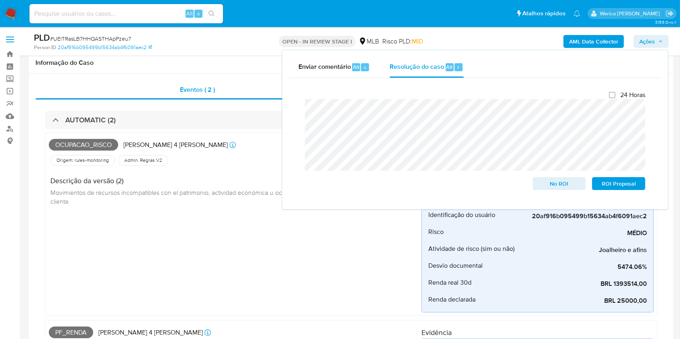
scroll to position [161, 0]
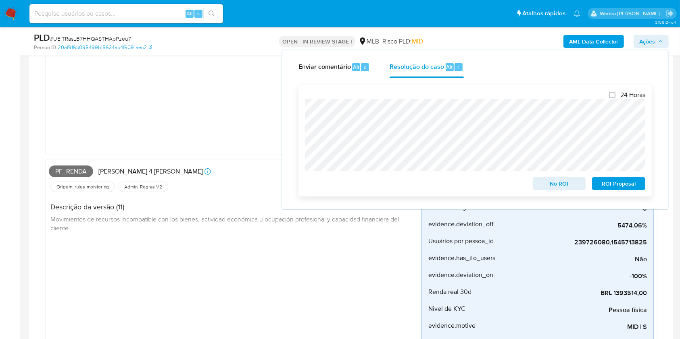
click at [548, 181] on span "No ROI" at bounding box center [559, 183] width 42 height 11
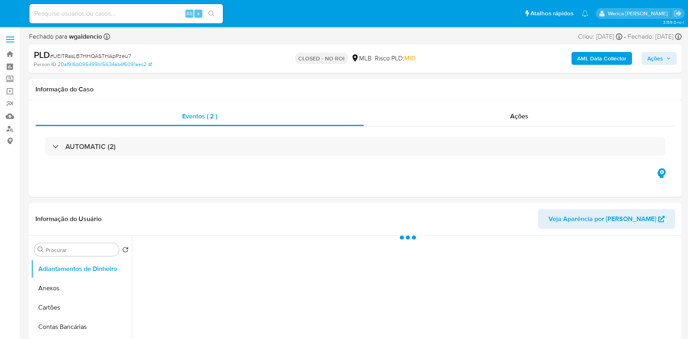
select select "10"
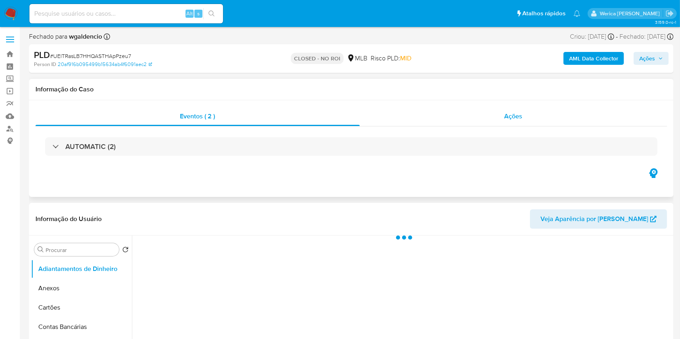
click at [535, 119] on div "Ações" at bounding box center [513, 116] width 307 height 19
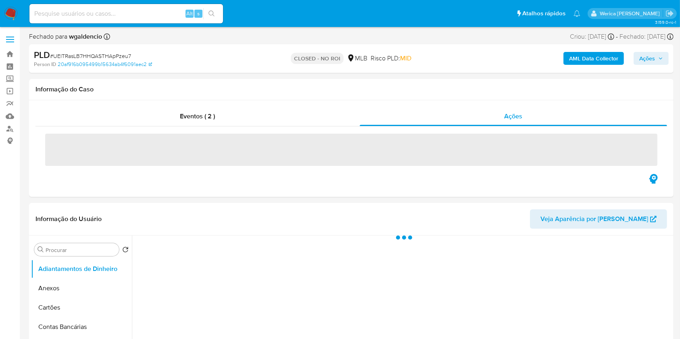
select select "10"
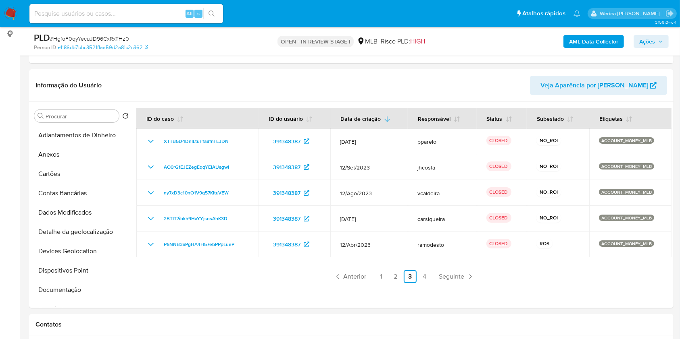
scroll to position [215, 0]
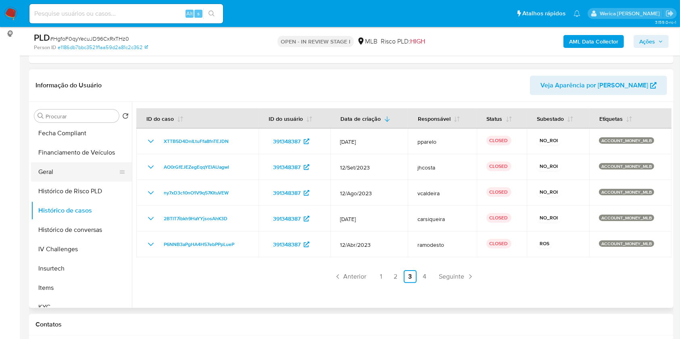
click at [91, 170] on button "Geral" at bounding box center [78, 171] width 94 height 19
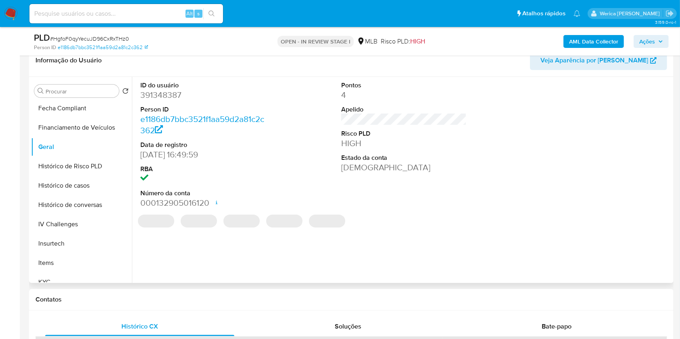
scroll to position [107, 0]
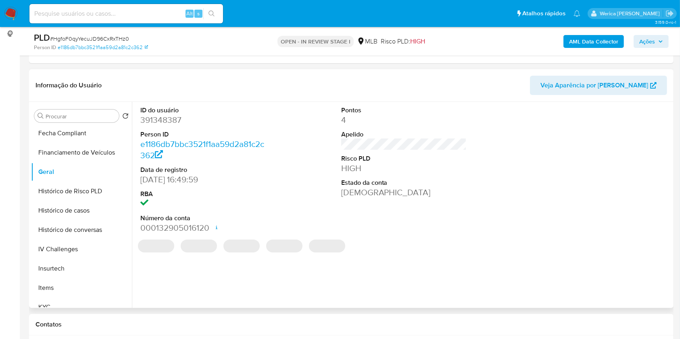
click at [169, 123] on dd "391348387" at bounding box center [203, 120] width 126 height 11
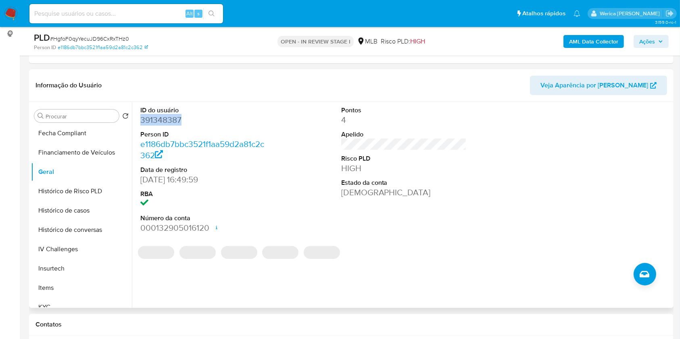
click at [169, 123] on dd "391348387" at bounding box center [203, 120] width 126 height 11
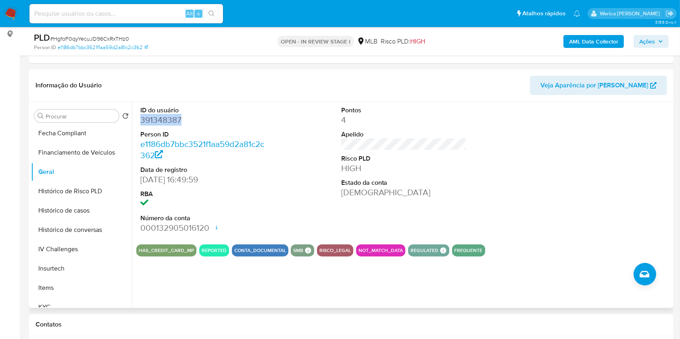
copy dd "391348387"
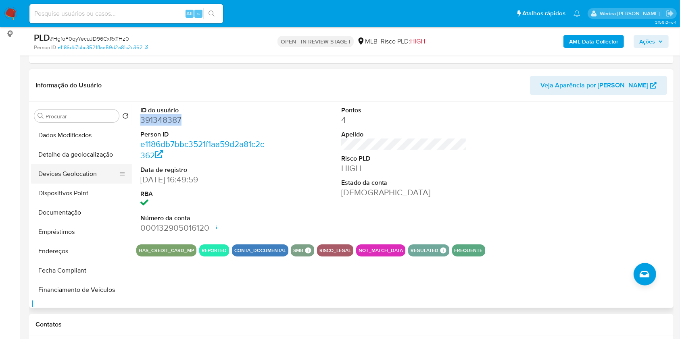
scroll to position [54, 0]
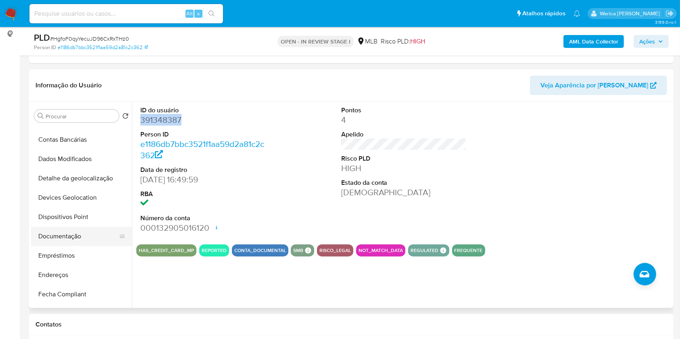
click at [88, 239] on button "Documentação" at bounding box center [78, 236] width 94 height 19
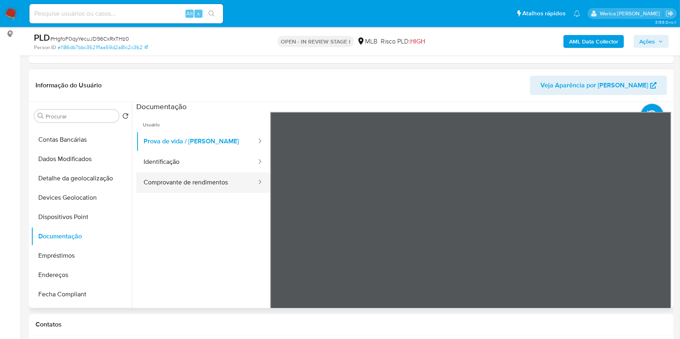
click at [227, 182] on button "Comprovante de rendimentos" at bounding box center [196, 183] width 121 height 21
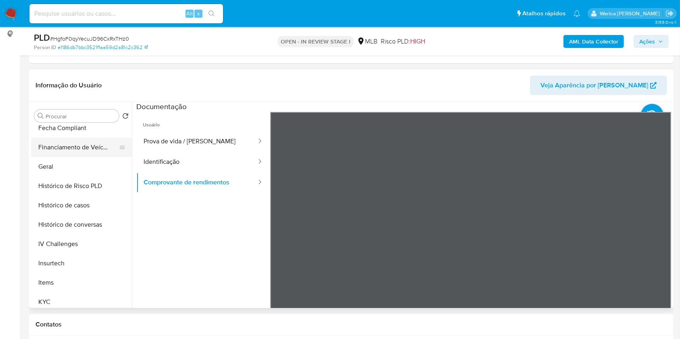
scroll to position [269, 0]
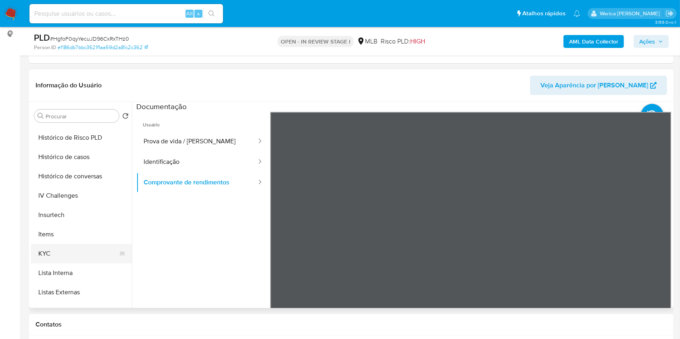
click at [62, 247] on button "KYC" at bounding box center [78, 253] width 94 height 19
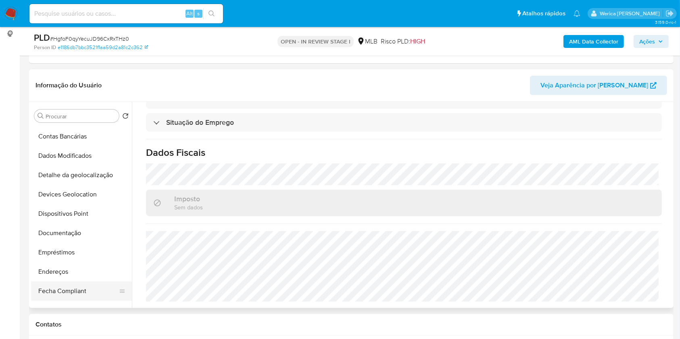
scroll to position [165, 0]
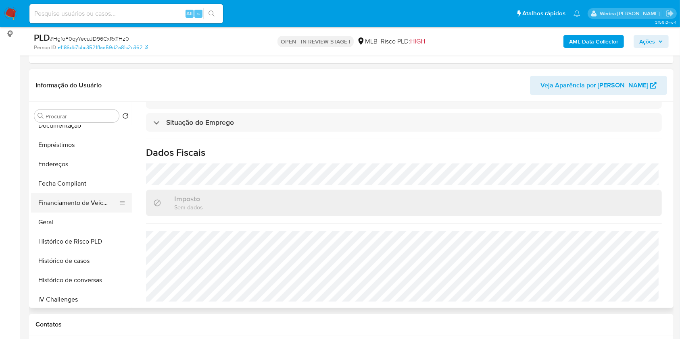
click at [67, 209] on button "Financiamento de Veículos" at bounding box center [78, 203] width 94 height 19
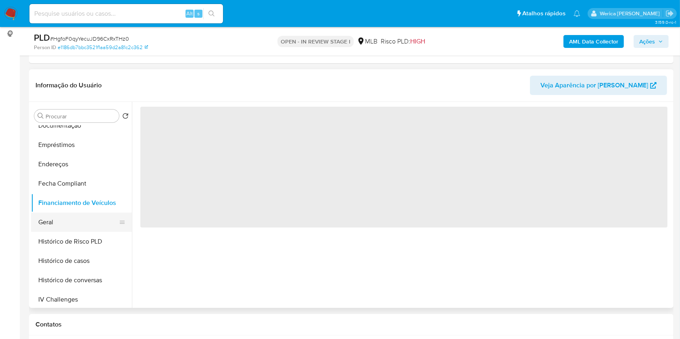
click at [70, 218] on button "Geral" at bounding box center [78, 222] width 94 height 19
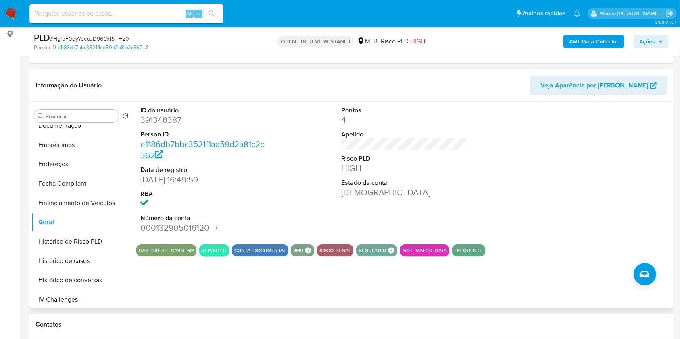
drag, startPoint x: 581, startPoint y: 130, endPoint x: 575, endPoint y: 120, distance: 11.4
click at [581, 130] on div at bounding box center [604, 170] width 134 height 136
click at [574, 172] on div at bounding box center [604, 170] width 134 height 136
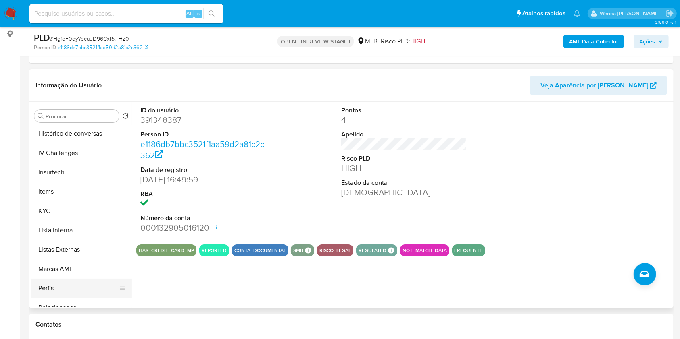
scroll to position [379, 0]
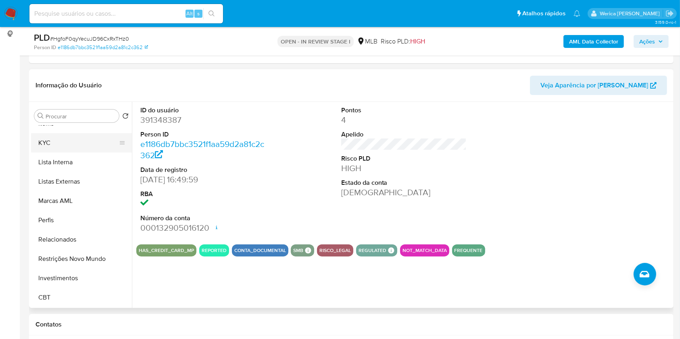
click at [55, 138] on button "KYC" at bounding box center [78, 142] width 94 height 19
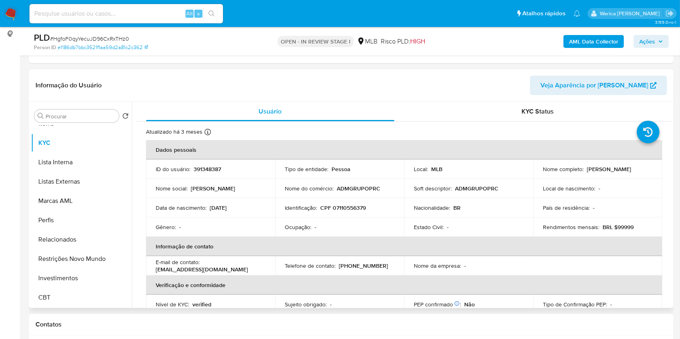
click at [568, 219] on td "Rendimentos mensais : BRL $99999" at bounding box center [597, 227] width 129 height 19
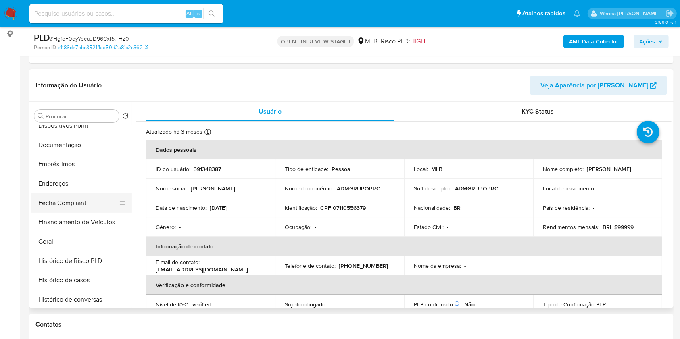
scroll to position [110, 0]
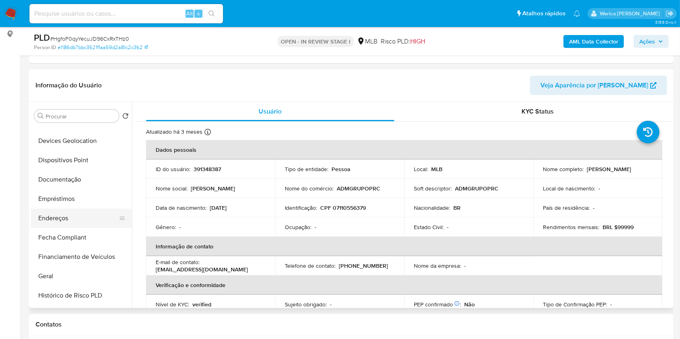
click at [71, 217] on button "Endereços" at bounding box center [78, 218] width 94 height 19
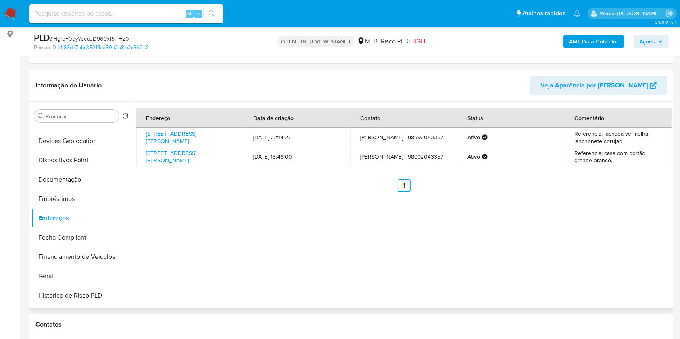
click at [591, 215] on div "Endereço Data de criação Contato Status Comentário Avenida João Pessoa 19, São …" at bounding box center [401, 205] width 539 height 206
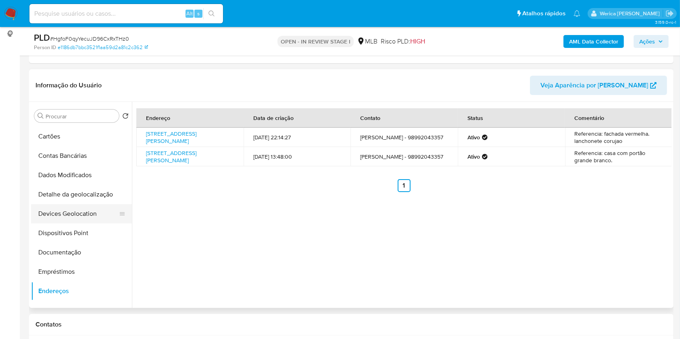
scroll to position [0, 0]
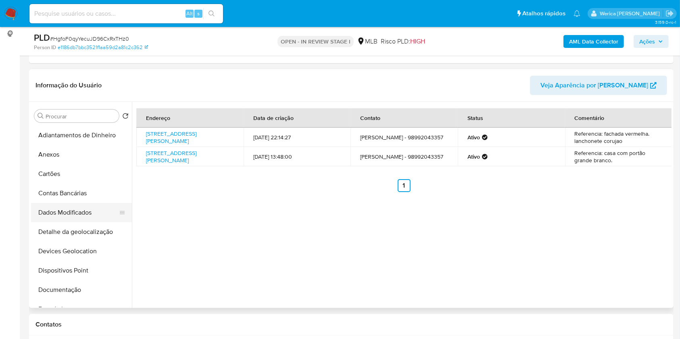
click at [89, 221] on button "Dados Modificados" at bounding box center [78, 212] width 94 height 19
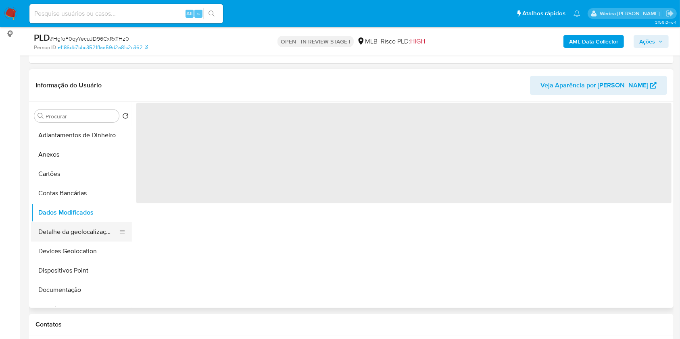
click at [99, 227] on button "Detalhe da geolocalização" at bounding box center [78, 232] width 94 height 19
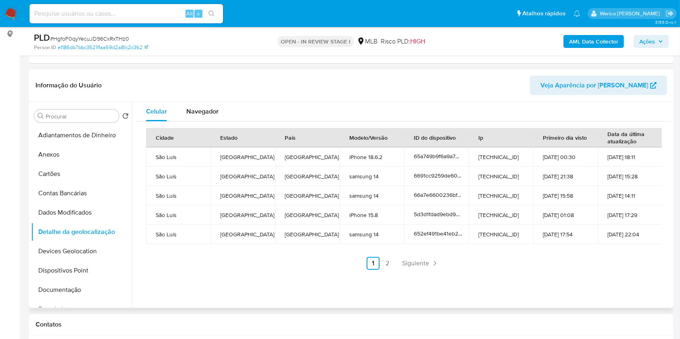
click at [629, 237] on td "10-07-2024 22:04" at bounding box center [630, 234] width 65 height 19
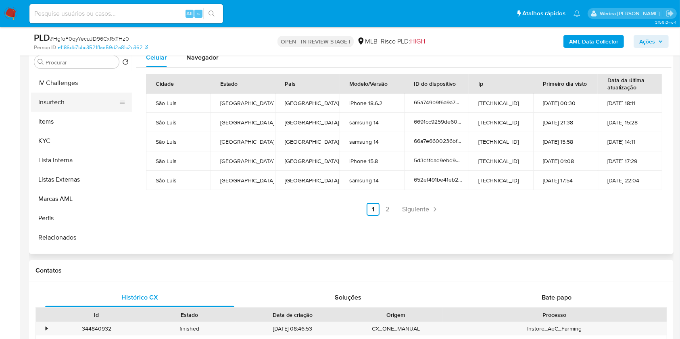
scroll to position [379, 0]
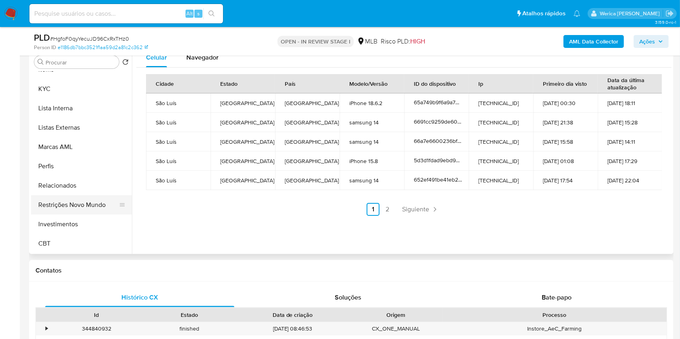
click at [92, 206] on button "Restrições Novo Mundo" at bounding box center [78, 205] width 94 height 19
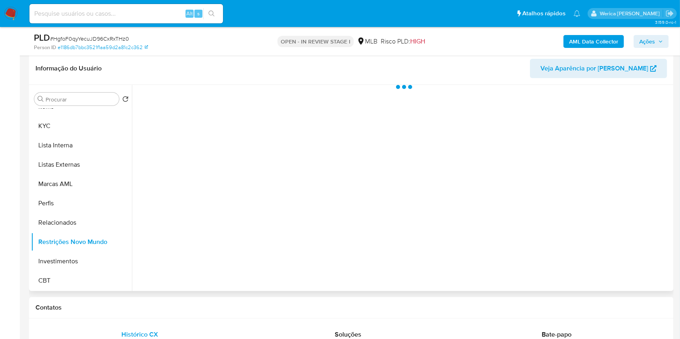
scroll to position [107, 0]
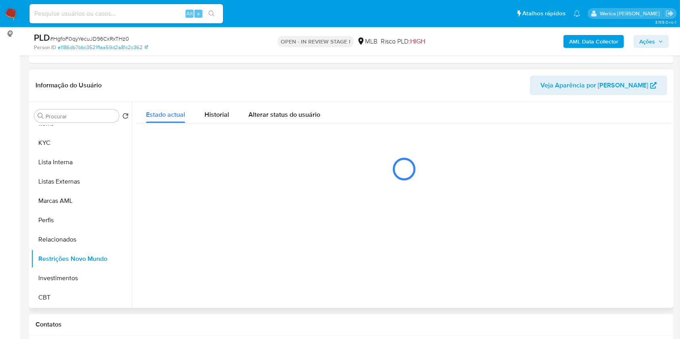
click at [214, 124] on div "Estado actual Historial Alterar status do usuário" at bounding box center [403, 146] width 535 height 88
click at [214, 116] on span "Historial" at bounding box center [216, 114] width 25 height 9
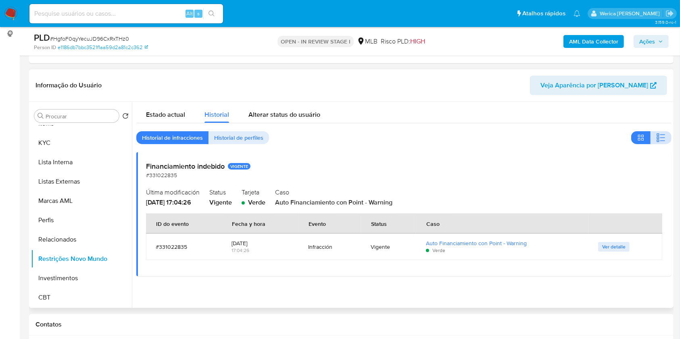
click at [656, 134] on icon "button" at bounding box center [661, 138] width 10 height 10
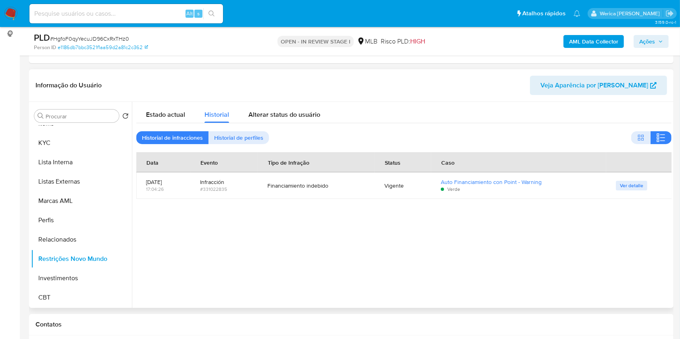
click at [623, 258] on div at bounding box center [401, 205] width 539 height 206
click at [612, 239] on div at bounding box center [401, 205] width 539 height 206
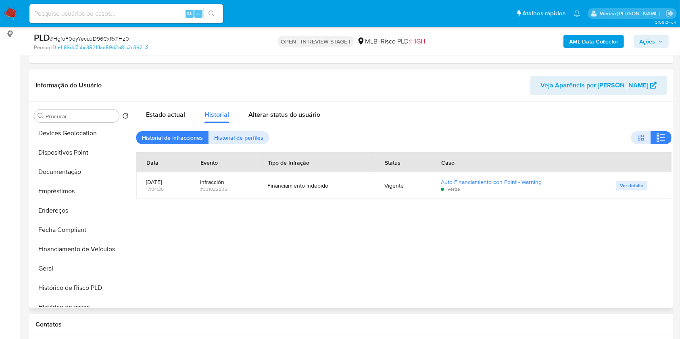
scroll to position [57, 0]
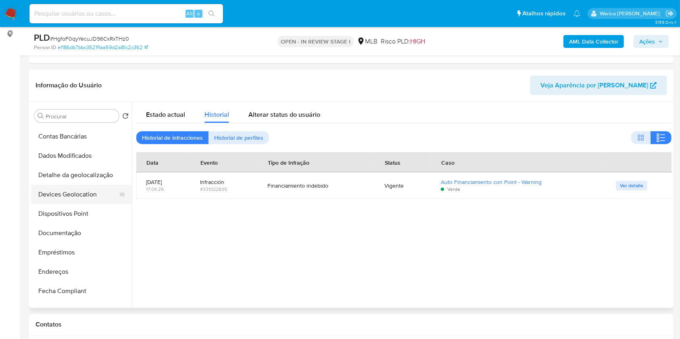
drag, startPoint x: 77, startPoint y: 184, endPoint x: 77, endPoint y: 188, distance: 4.5
click at [77, 184] on ul "Adiantamentos de Dinheiro Anexos Cartões Contas Bancárias Dados Modificados Det…" at bounding box center [81, 217] width 101 height 182
click at [81, 206] on button "Dispositivos Point" at bounding box center [78, 213] width 94 height 19
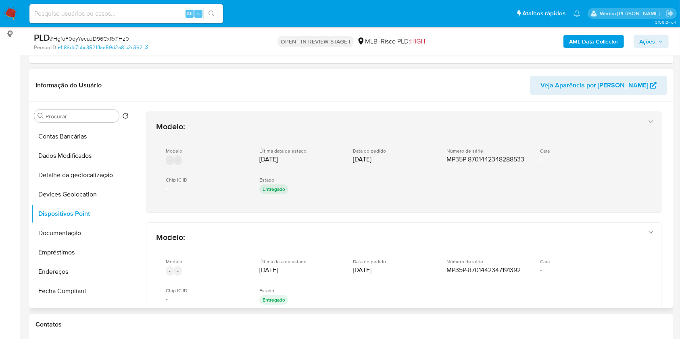
click at [601, 200] on div "Modelo - - Última data de estado 01/07/2025 Data do pedido 29/06/2025 Número de…" at bounding box center [395, 172] width 479 height 61
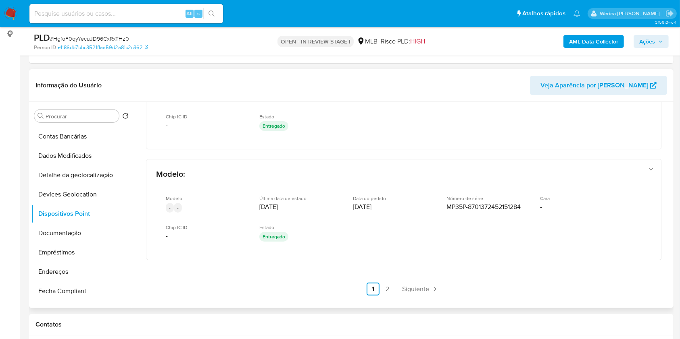
scroll to position [379, 0]
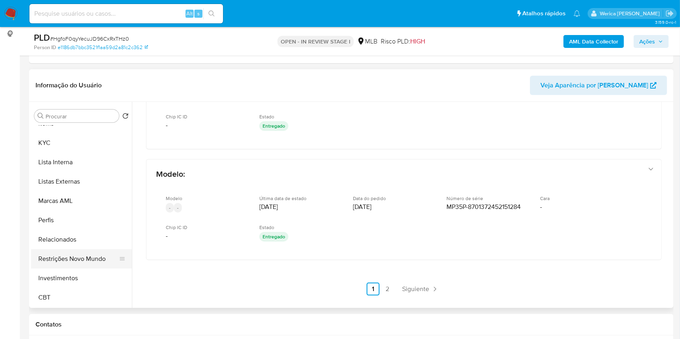
click at [95, 266] on button "Restrições Novo Mundo" at bounding box center [78, 259] width 94 height 19
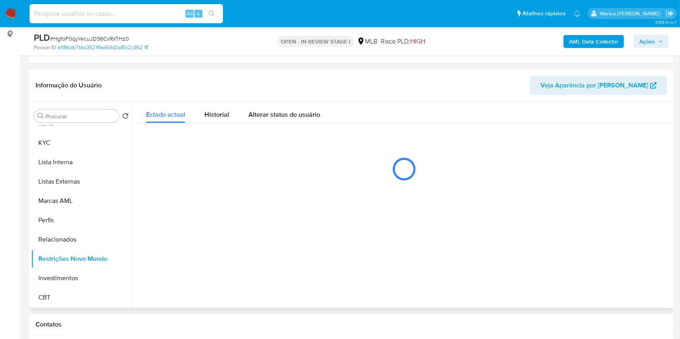
scroll to position [0, 0]
click at [208, 115] on span "Historial" at bounding box center [216, 114] width 25 height 9
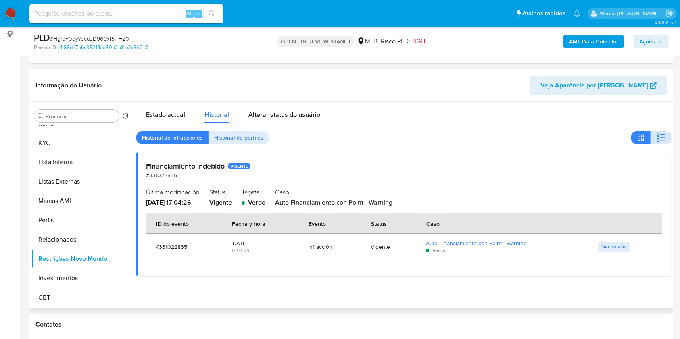
click at [658, 138] on icon "button" at bounding box center [661, 138] width 10 height 10
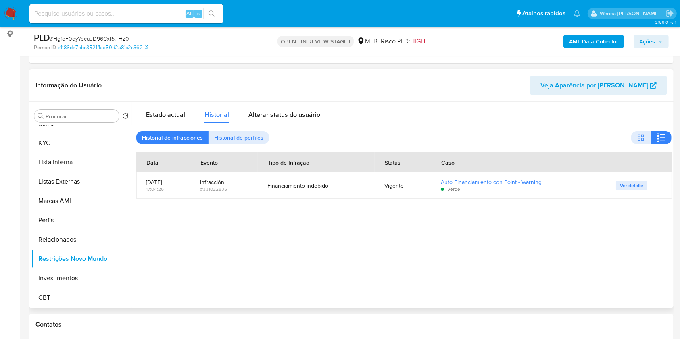
click at [322, 185] on div "Financiamiento indebido" at bounding box center [316, 185] width 98 height 7
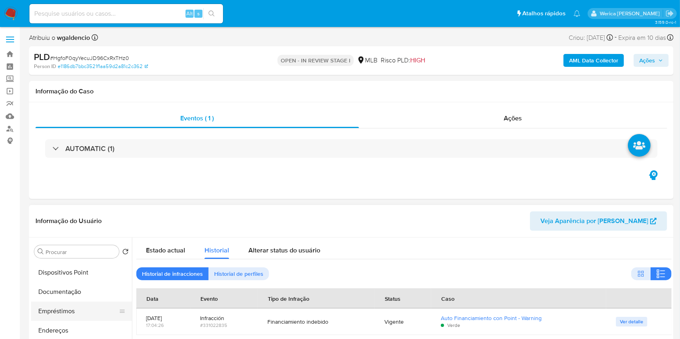
scroll to position [110, 0]
click at [68, 314] on button "Documentação" at bounding box center [78, 315] width 94 height 19
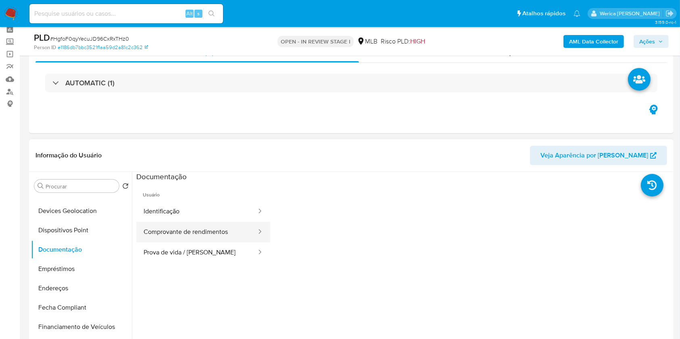
scroll to position [54, 0]
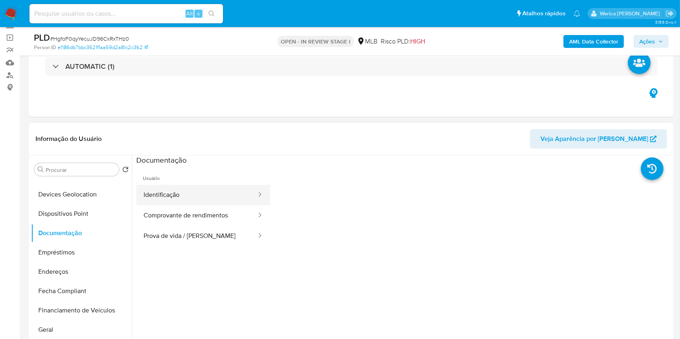
click at [184, 194] on button "Identificação" at bounding box center [196, 195] width 121 height 21
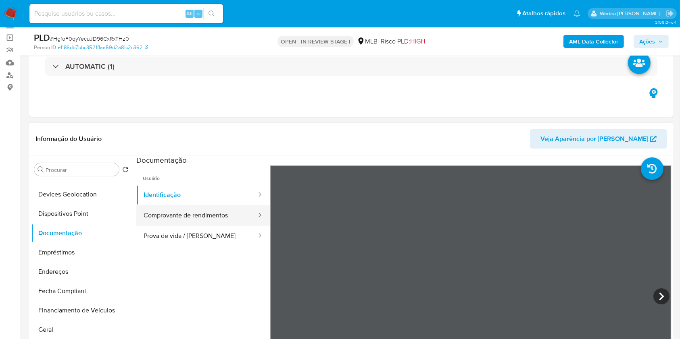
click at [251, 211] on div at bounding box center [257, 215] width 13 height 9
click at [230, 215] on button "Comprovante de rendimentos" at bounding box center [196, 216] width 121 height 21
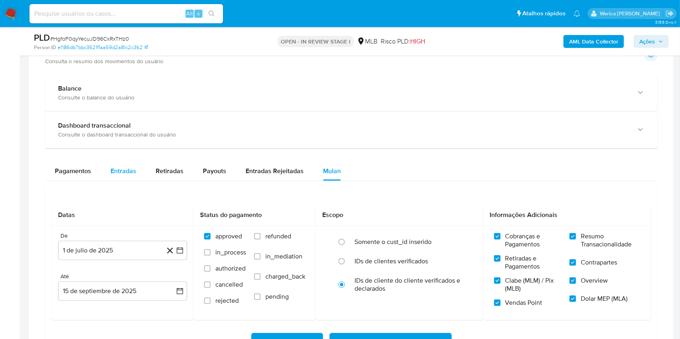
scroll to position [498, 0]
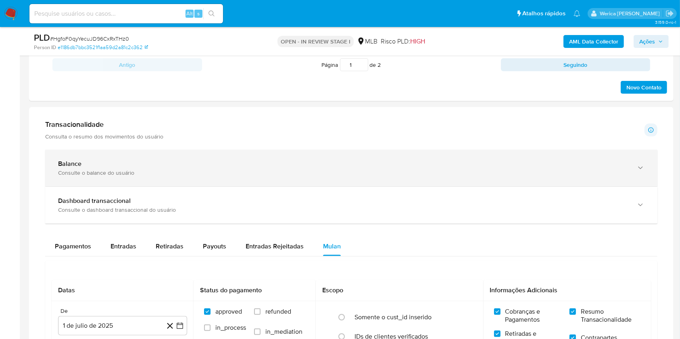
click at [98, 173] on div "Consulte o balance do usuário" at bounding box center [343, 172] width 570 height 7
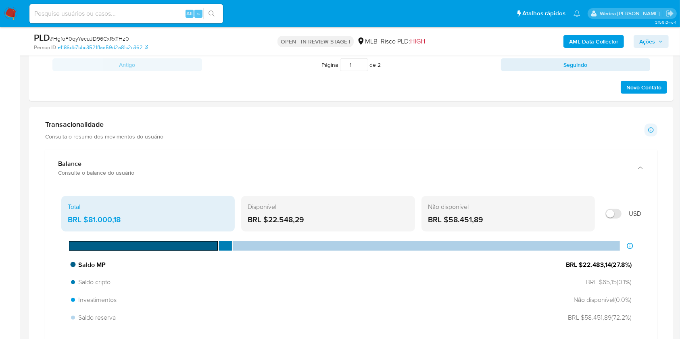
scroll to position [605, 0]
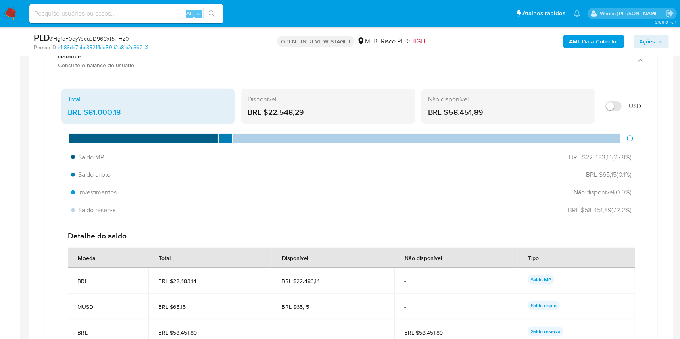
drag, startPoint x: 279, startPoint y: 110, endPoint x: 310, endPoint y: 109, distance: 31.1
click at [310, 109] on div "BRL $22.548,29" at bounding box center [328, 112] width 160 height 10
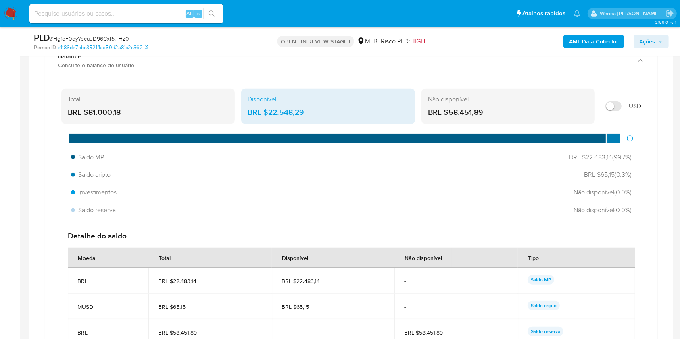
drag, startPoint x: 79, startPoint y: 111, endPoint x: 120, endPoint y: 111, distance: 41.1
click at [120, 111] on div "BRL $81.000,18" at bounding box center [148, 112] width 160 height 10
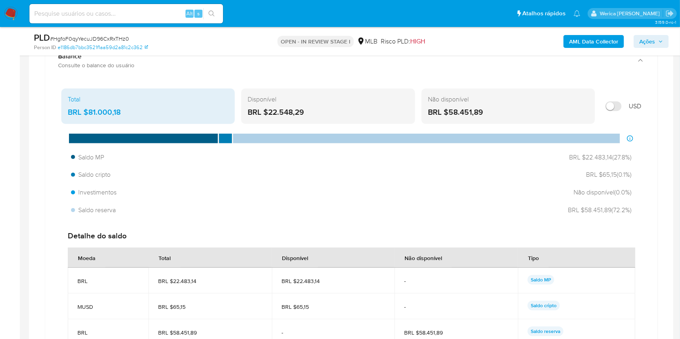
click at [102, 112] on div "BRL $81.000,18" at bounding box center [148, 112] width 160 height 10
drag, startPoint x: 151, startPoint y: 112, endPoint x: 90, endPoint y: 108, distance: 61.4
click at [90, 108] on div "BRL $81.000,18" at bounding box center [148, 112] width 160 height 10
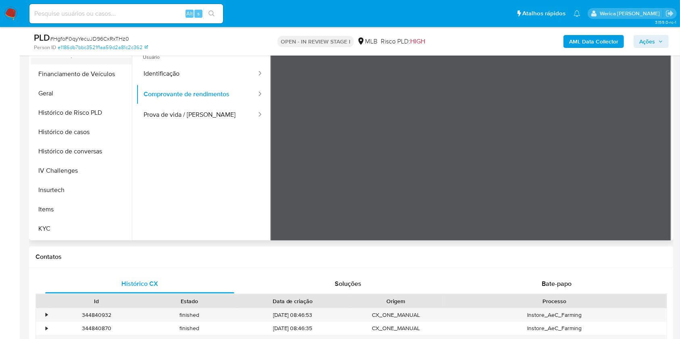
scroll to position [272, 0]
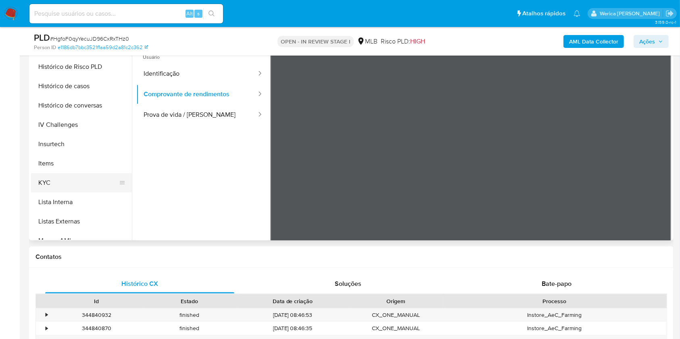
click at [83, 182] on button "KYC" at bounding box center [78, 182] width 94 height 19
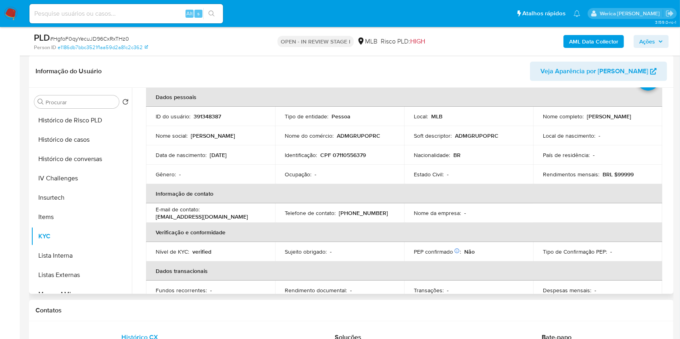
scroll to position [54, 0]
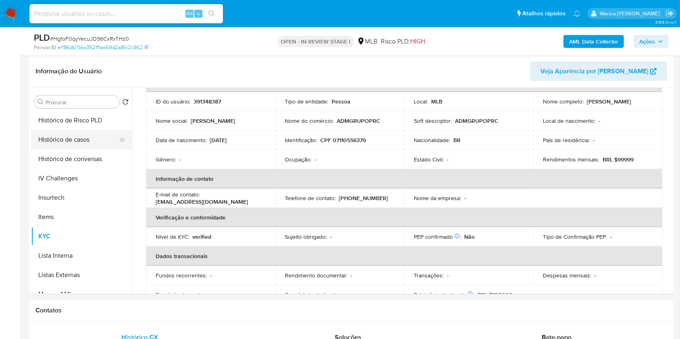
click at [92, 137] on button "Histórico de casos" at bounding box center [78, 139] width 94 height 19
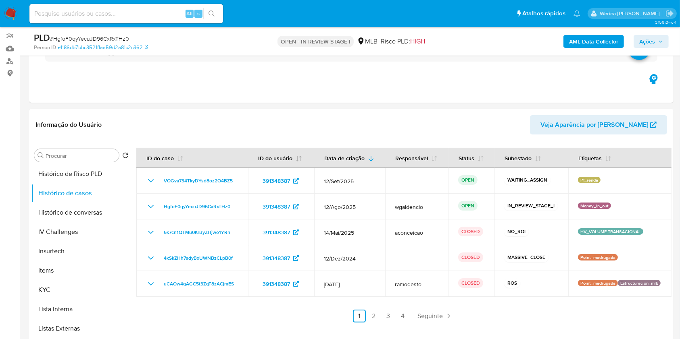
scroll to position [121, 0]
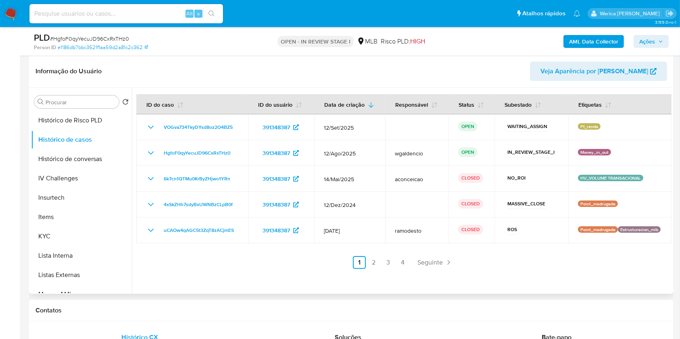
click at [408, 265] on ul "Anterior 1 2 3 4 Seguinte" at bounding box center [403, 262] width 535 height 13
click at [402, 266] on link "4" at bounding box center [402, 262] width 13 height 13
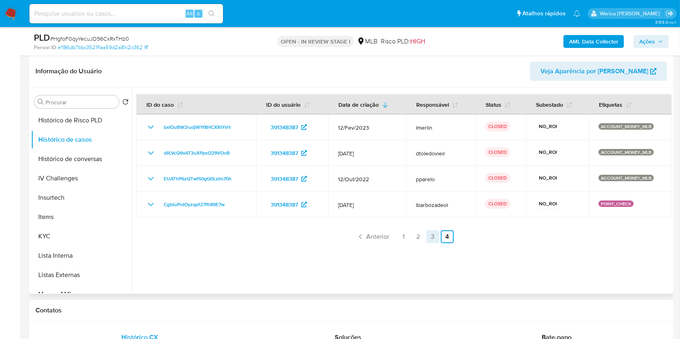
click at [430, 234] on link "3" at bounding box center [432, 237] width 13 height 13
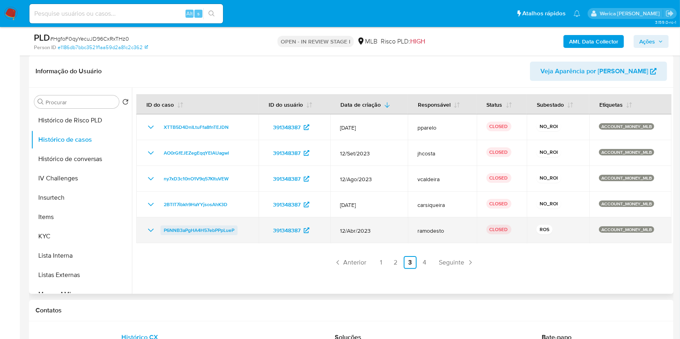
click at [196, 228] on span "P6NNB3aPgHA4H57ebPPpLueP" at bounding box center [199, 231] width 71 height 10
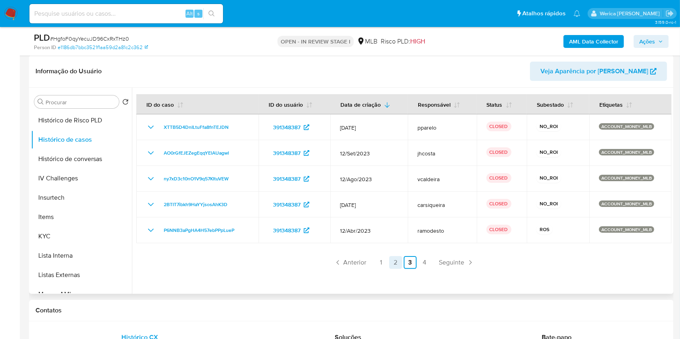
click at [396, 262] on link "2" at bounding box center [395, 262] width 13 height 13
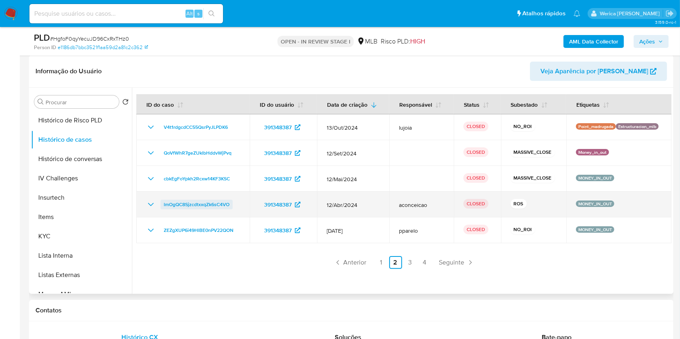
click at [198, 207] on span "lmOgQC8SjzcdtxxqZk6sC4VO" at bounding box center [197, 205] width 66 height 10
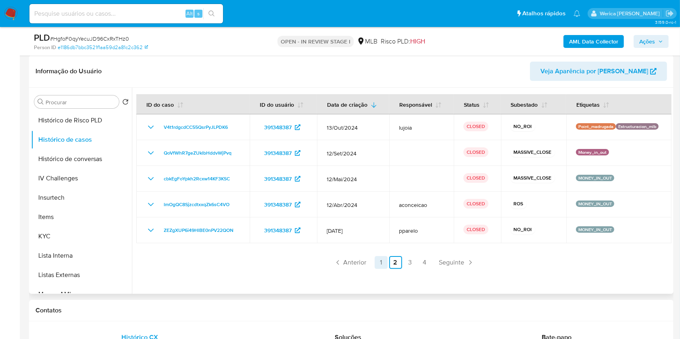
click at [376, 264] on link "1" at bounding box center [381, 262] width 13 height 13
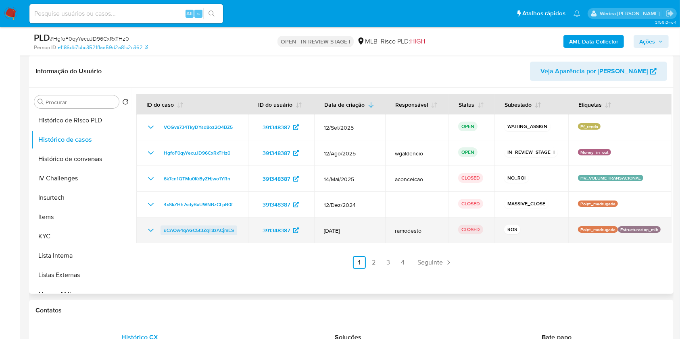
click at [161, 233] on link "uCAOw4qAGC5t3ZqT8zACjmES" at bounding box center [198, 231] width 77 height 10
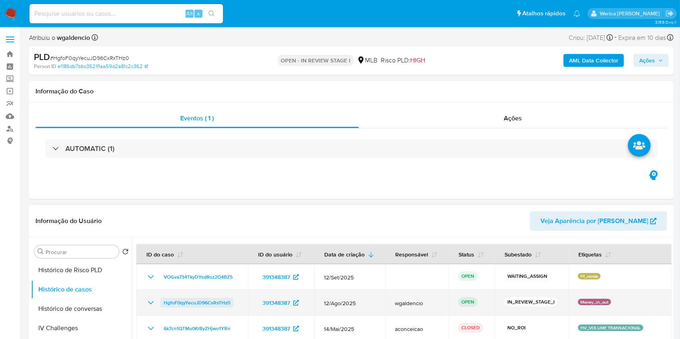
scroll to position [107, 0]
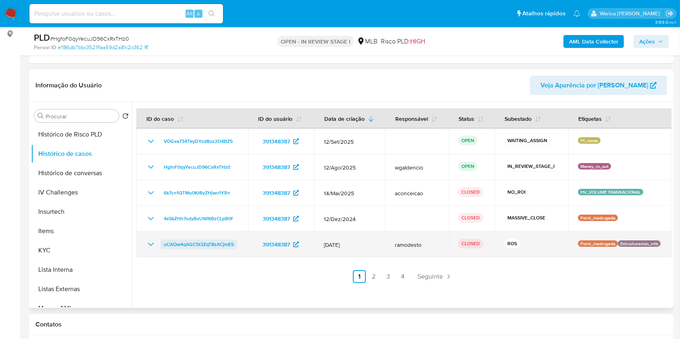
click at [187, 244] on span "uCAOw4qAGC5t3ZqT8zACjmES" at bounding box center [199, 245] width 70 height 10
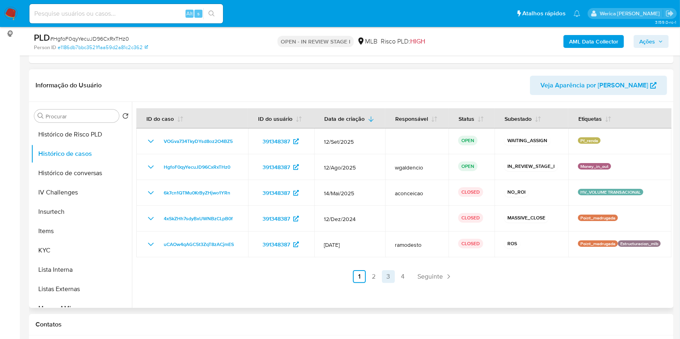
click at [391, 276] on link "3" at bounding box center [388, 277] width 13 height 13
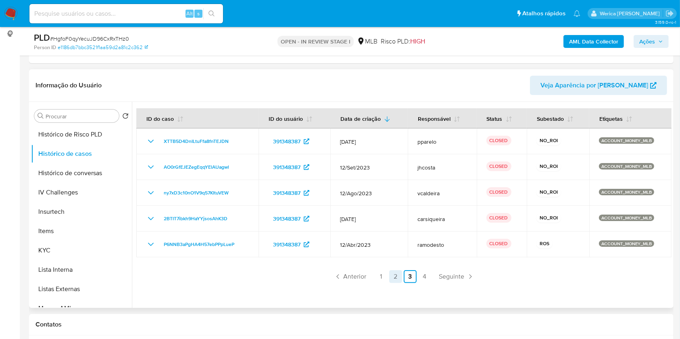
click at [397, 273] on link "2" at bounding box center [395, 277] width 13 height 13
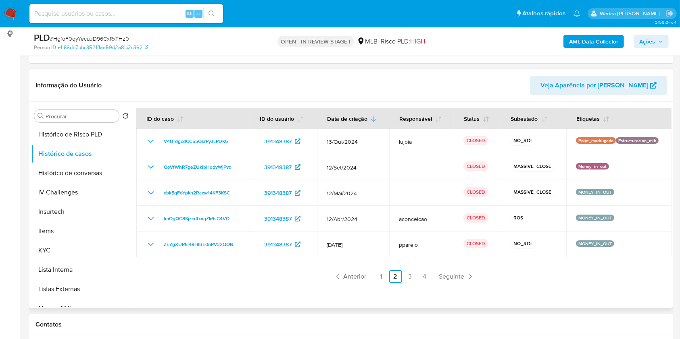
click at [379, 281] on link "1" at bounding box center [381, 277] width 13 height 13
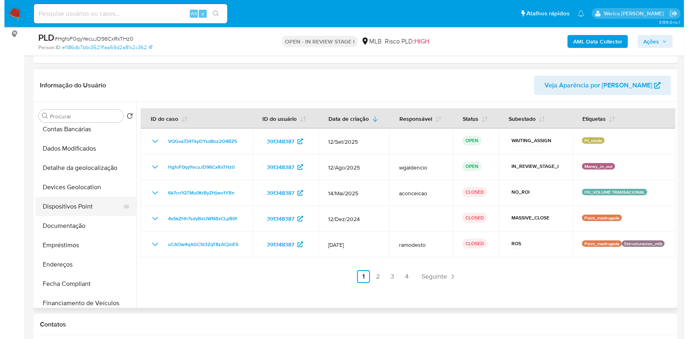
scroll to position [0, 0]
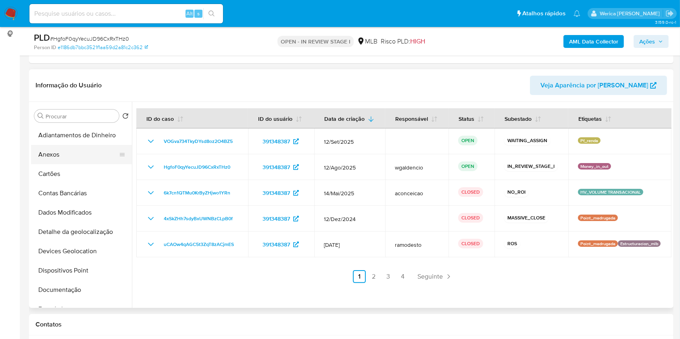
drag, startPoint x: 66, startPoint y: 162, endPoint x: 65, endPoint y: 153, distance: 8.6
click at [66, 158] on button "Anexos" at bounding box center [78, 154] width 94 height 19
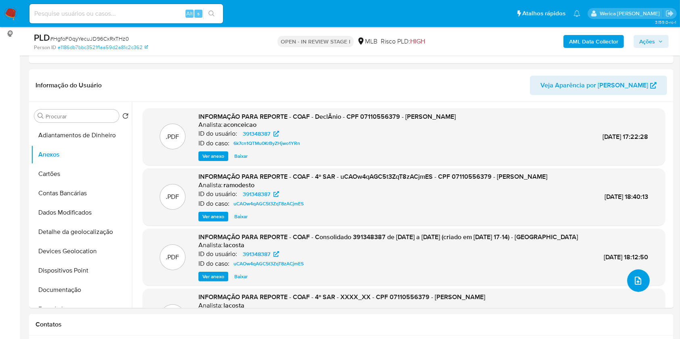
click at [639, 286] on button "upload-file" at bounding box center [638, 281] width 23 height 23
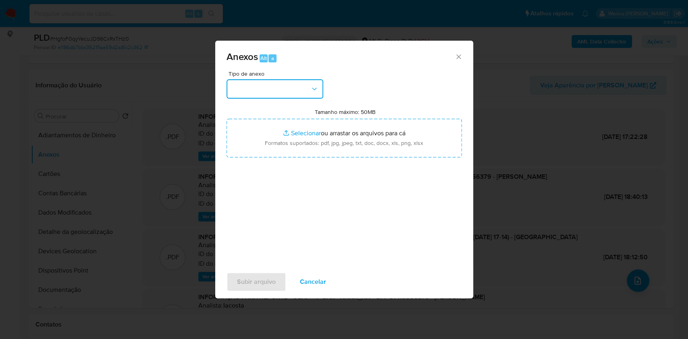
click at [302, 84] on button "button" at bounding box center [275, 88] width 97 height 19
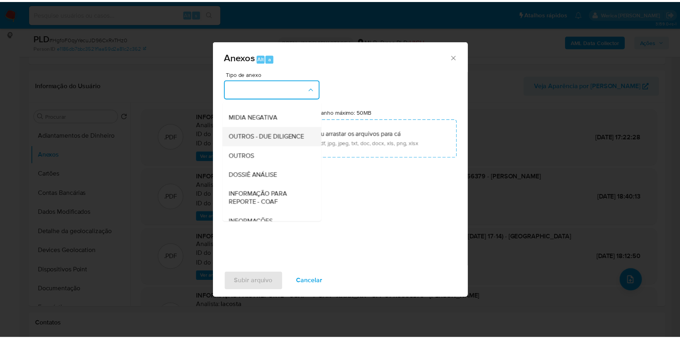
scroll to position [124, 0]
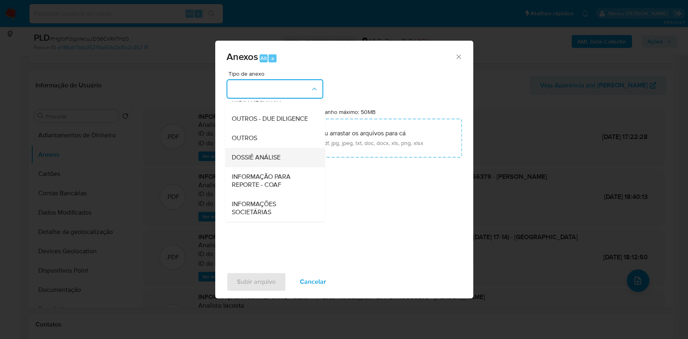
click at [280, 156] on span "DOSSIÊ ANÁLISE" at bounding box center [255, 158] width 49 height 8
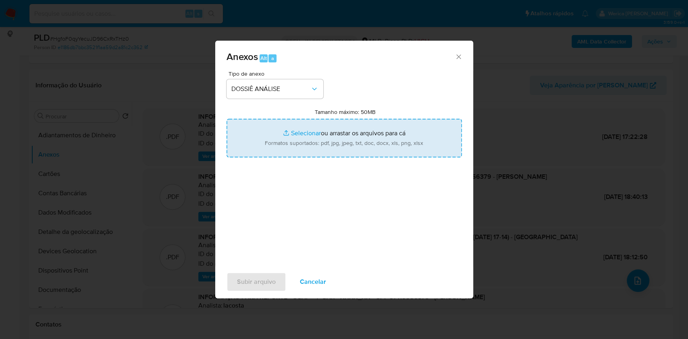
click at [383, 131] on input "Tamanho máximo: 50MB Selecionar arquivos" at bounding box center [344, 138] width 235 height 39
type input "C:\fakepath\4 ° SAR - XXX - CPF 07110556379 - VANESSA CARRIAS ANDRADE.pdf"
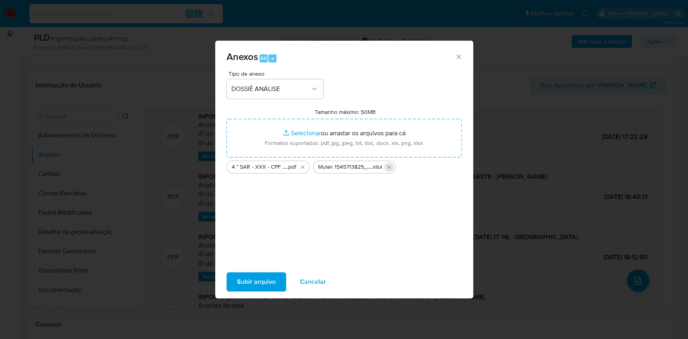
click at [388, 169] on icon "Excluir Mulan 1545713825_2025_09_15_15_23_38.xlsx" at bounding box center [389, 167] width 6 height 6
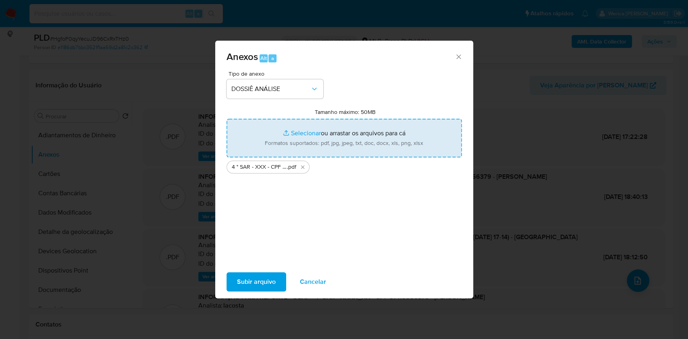
click at [353, 142] on input "Tamanho máximo: 50MB Selecionar arquivos" at bounding box center [344, 138] width 235 height 39
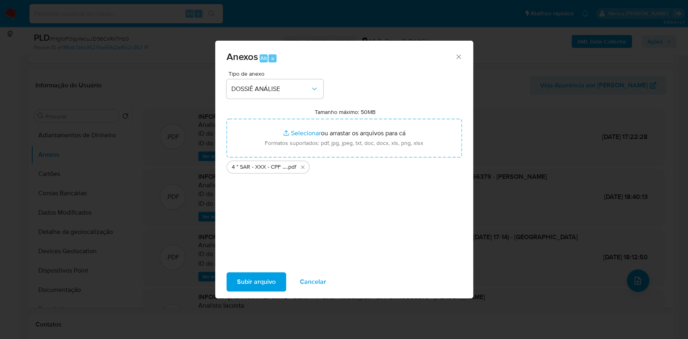
click at [268, 283] on span "Subir arquivo" at bounding box center [256, 282] width 39 height 18
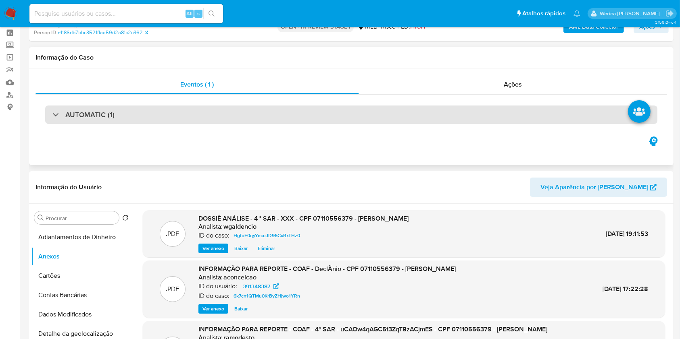
scroll to position [0, 0]
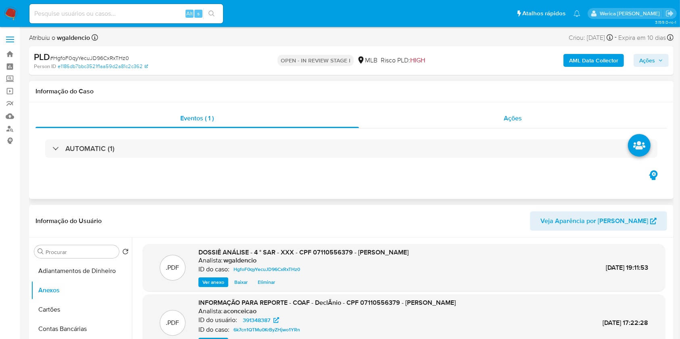
click at [507, 111] on div "Ações" at bounding box center [513, 118] width 308 height 19
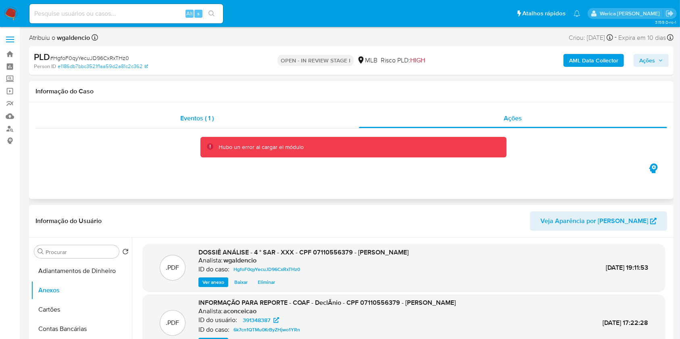
click at [260, 114] on div "Eventos ( 1 )" at bounding box center [196, 118] width 323 height 19
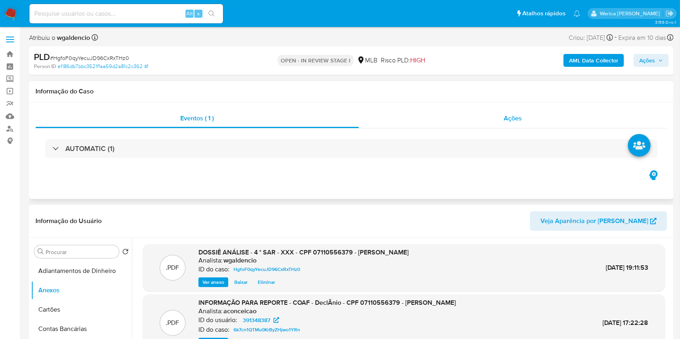
click at [516, 118] on span "Ações" at bounding box center [513, 118] width 18 height 9
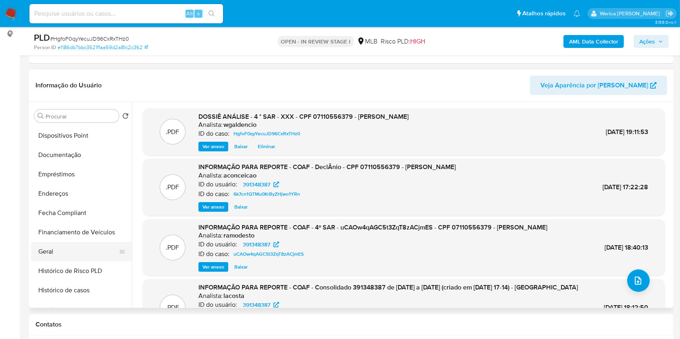
scroll to position [269, 0]
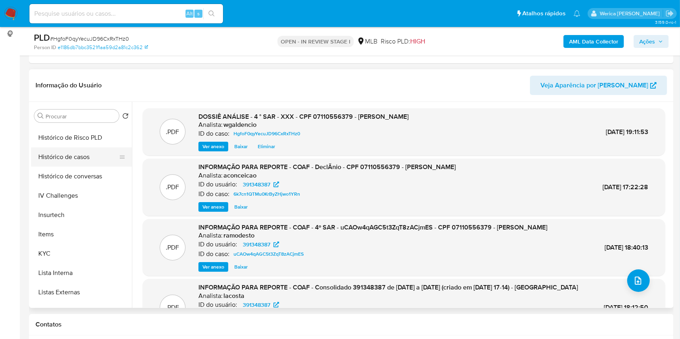
click at [98, 162] on button "Histórico de casos" at bounding box center [78, 157] width 94 height 19
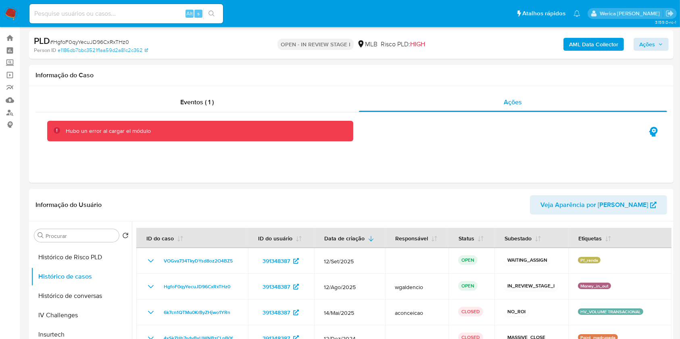
scroll to position [0, 0]
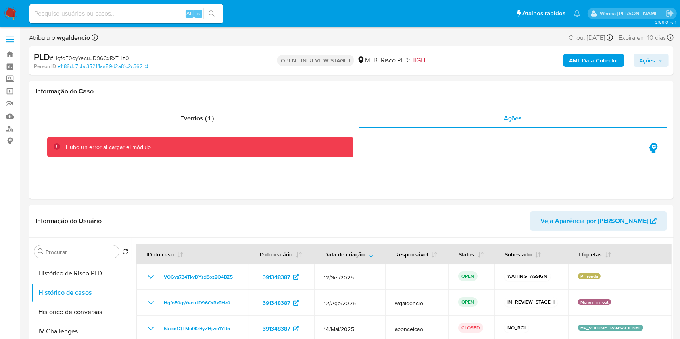
drag, startPoint x: 650, startPoint y: 63, endPoint x: 645, endPoint y: 62, distance: 5.3
click at [646, 62] on span "Ações" at bounding box center [647, 60] width 16 height 13
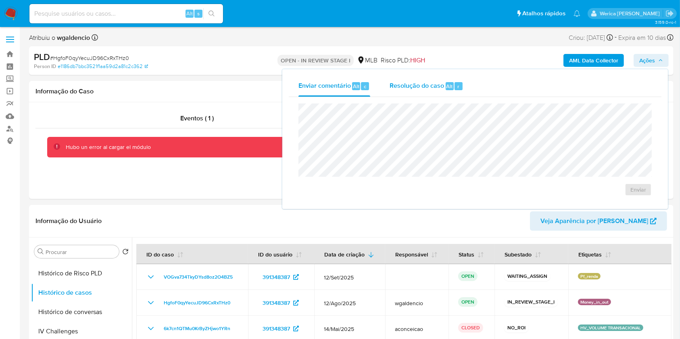
click at [419, 83] on span "Resolução do caso" at bounding box center [416, 85] width 54 height 9
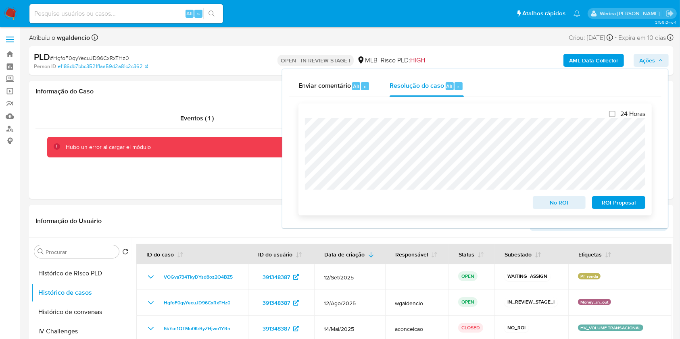
click at [613, 208] on span "ROI Proposal" at bounding box center [619, 202] width 42 height 11
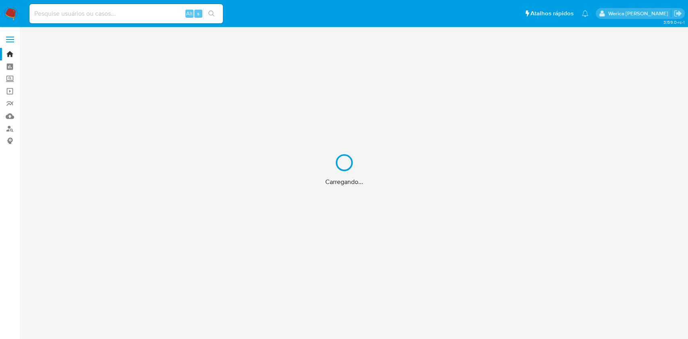
click at [175, 11] on div "Carregando..." at bounding box center [344, 169] width 688 height 339
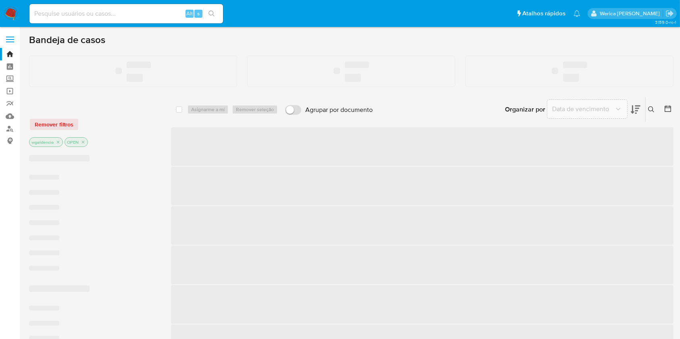
click at [152, 12] on input at bounding box center [126, 13] width 194 height 10
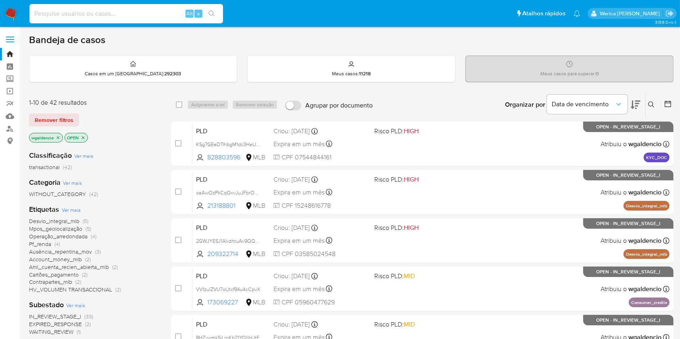
paste input "2209393434"
type input "2209393434"
click at [206, 9] on button "search-icon" at bounding box center [211, 13] width 17 height 11
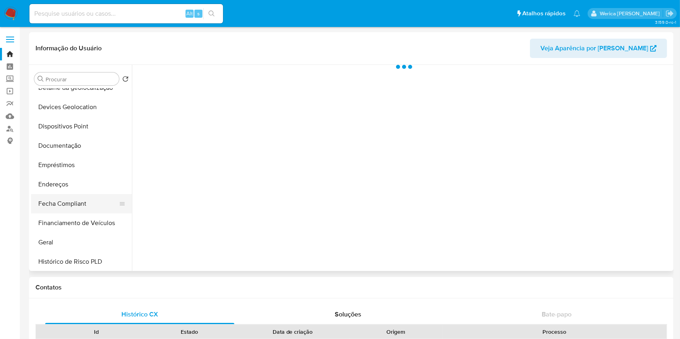
select select "10"
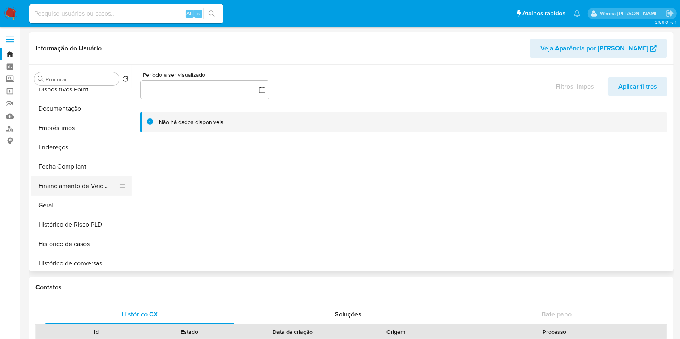
scroll to position [161, 0]
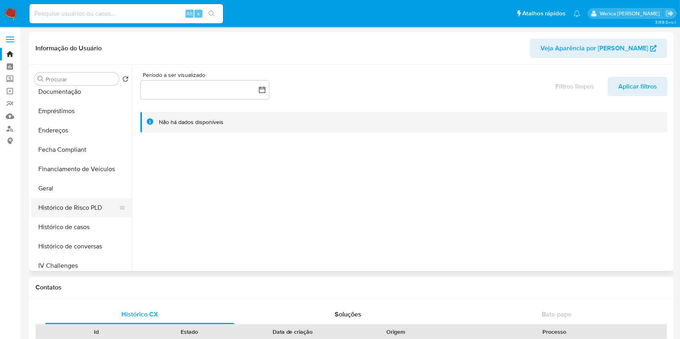
click at [79, 207] on button "Histórico de Risco PLD" at bounding box center [78, 207] width 94 height 19
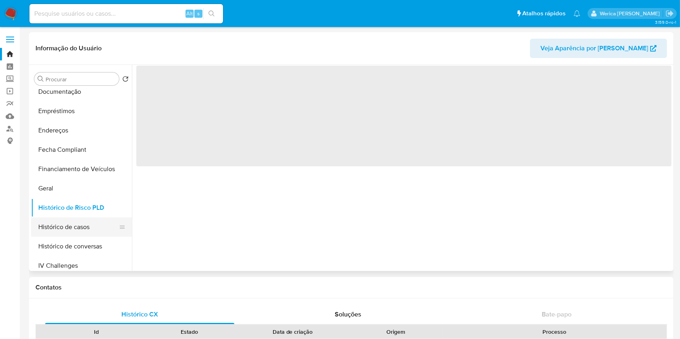
click at [82, 227] on button "Histórico de casos" at bounding box center [78, 227] width 94 height 19
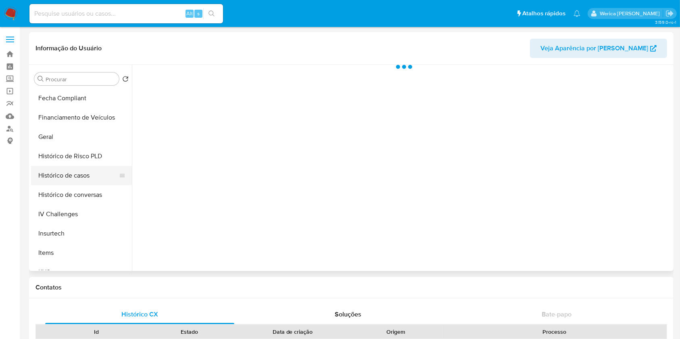
scroll to position [215, 0]
click at [84, 181] on button "Histórico de casos" at bounding box center [78, 173] width 94 height 19
select select "10"
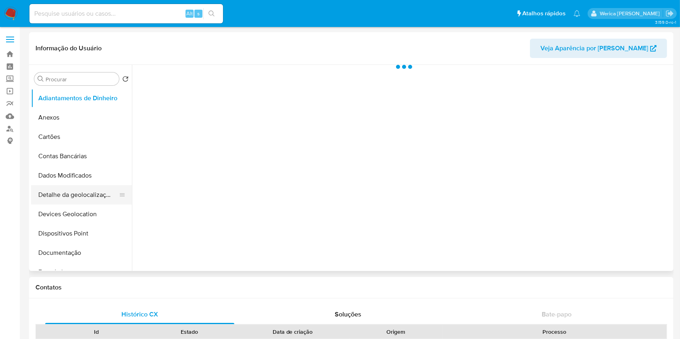
scroll to position [161, 0]
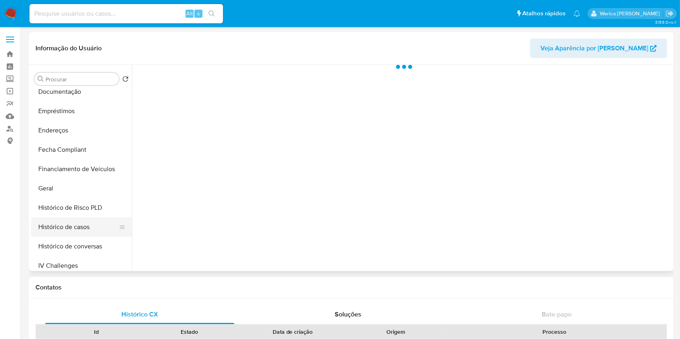
select select "10"
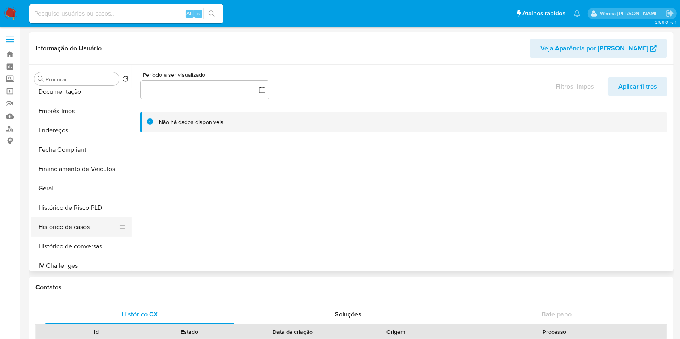
click at [73, 234] on button "Histórico de casos" at bounding box center [78, 227] width 94 height 19
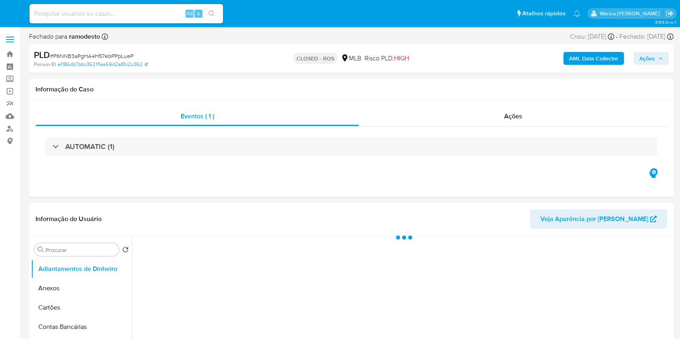
select select "10"
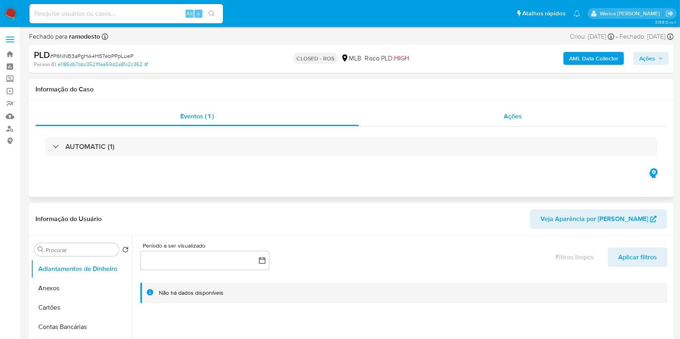
click at [523, 113] on div "Ações" at bounding box center [513, 116] width 308 height 19
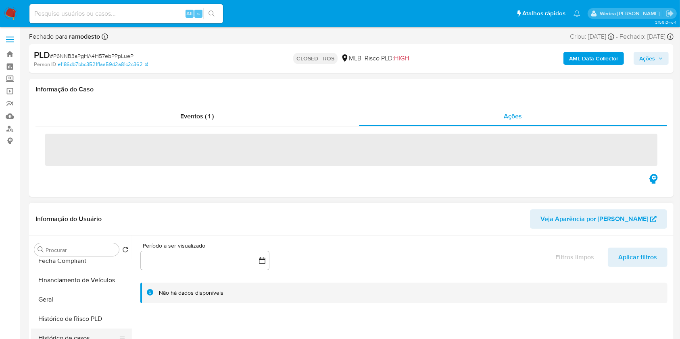
scroll to position [269, 0]
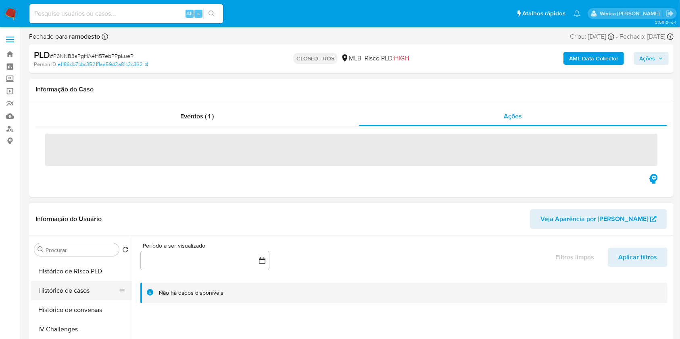
click at [78, 292] on button "Histórico de casos" at bounding box center [78, 290] width 94 height 19
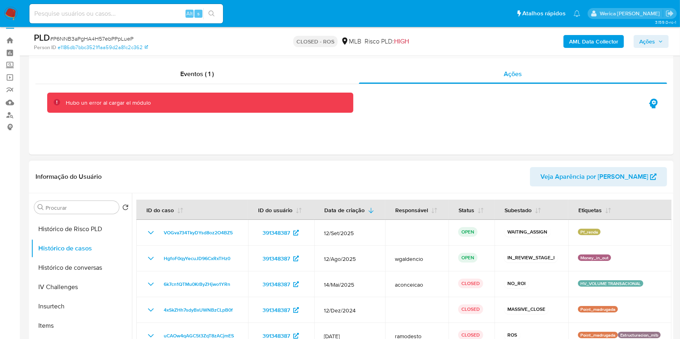
scroll to position [0, 0]
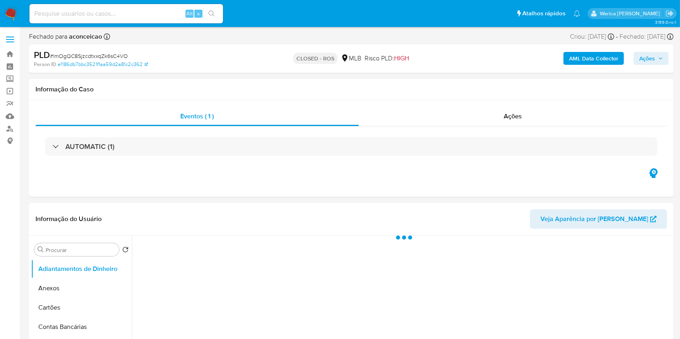
select select "10"
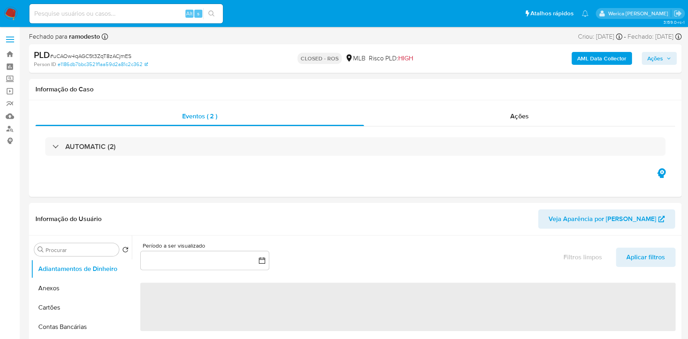
select select "10"
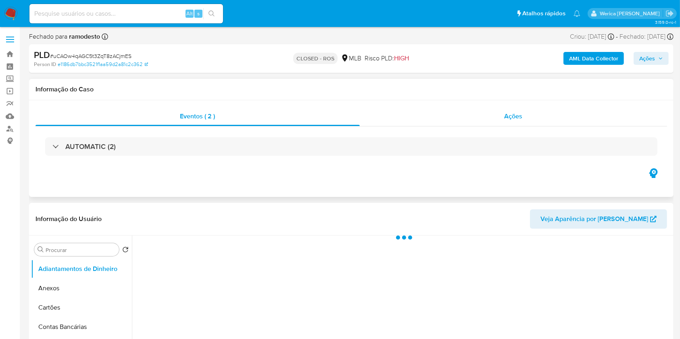
click at [513, 115] on span "Ações" at bounding box center [513, 116] width 18 height 9
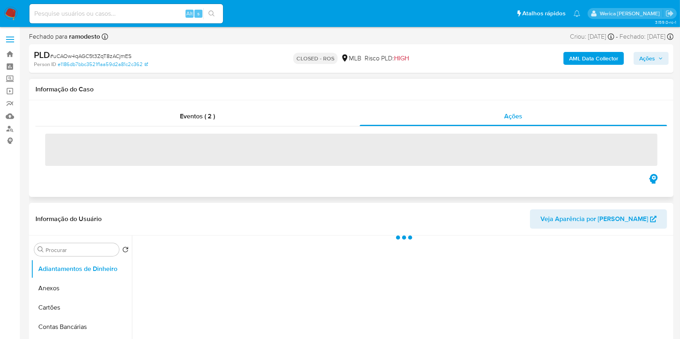
select select "10"
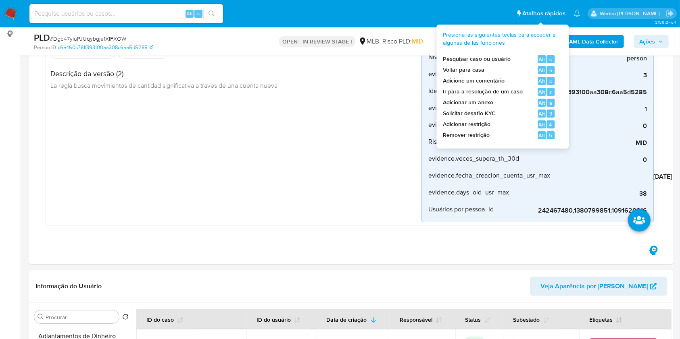
scroll to position [218, 0]
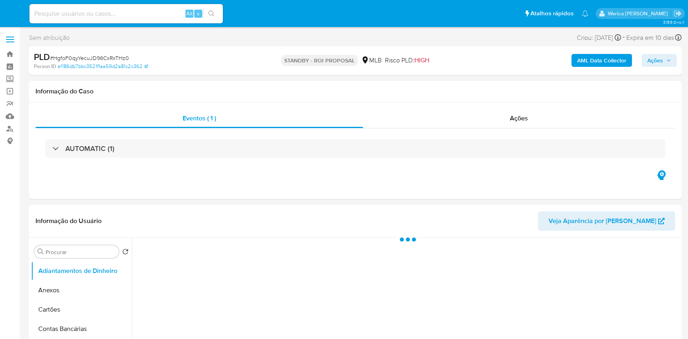
select select "10"
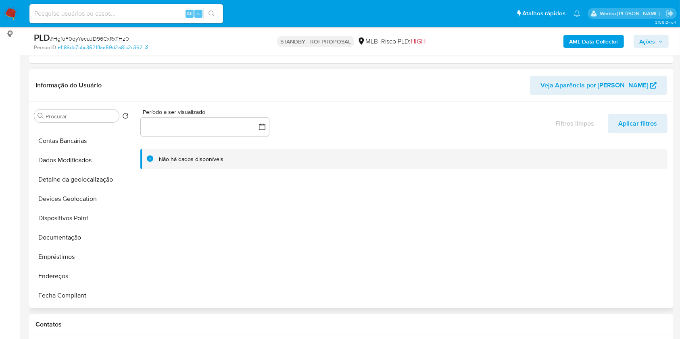
scroll to position [161, 0]
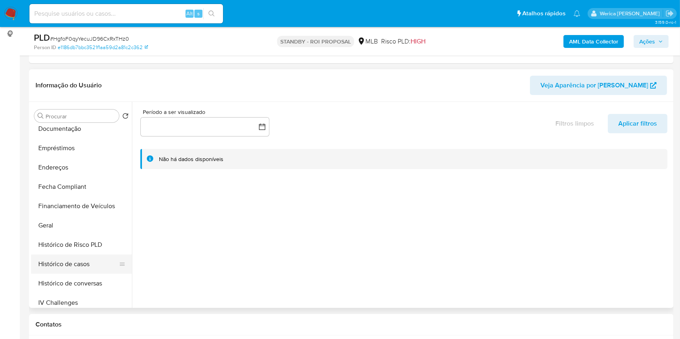
click at [102, 262] on button "Histórico de casos" at bounding box center [78, 264] width 94 height 19
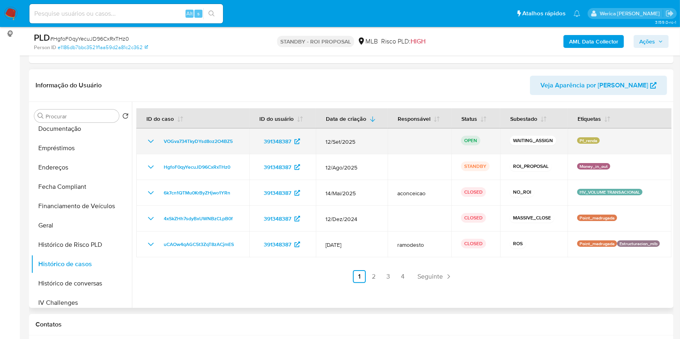
drag, startPoint x: 218, startPoint y: 144, endPoint x: 152, endPoint y: 146, distance: 65.8
click at [152, 146] on td "VOGva734TkyDYsd8oz2O4BZ5" at bounding box center [192, 142] width 113 height 26
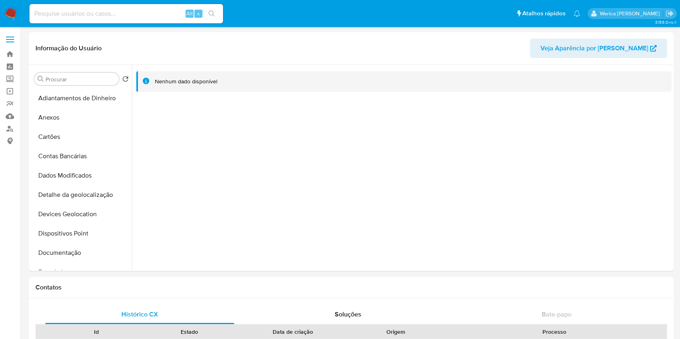
select select "10"
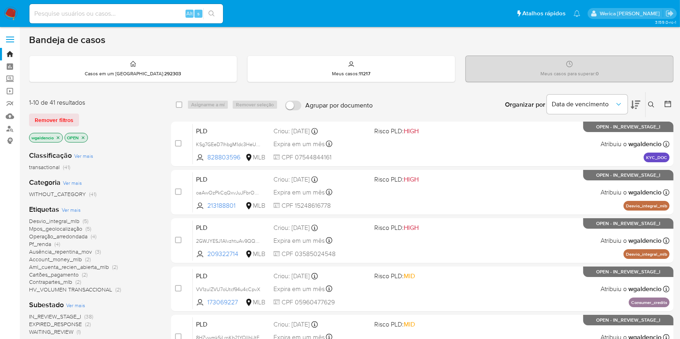
click at [651, 106] on icon at bounding box center [651, 105] width 6 height 6
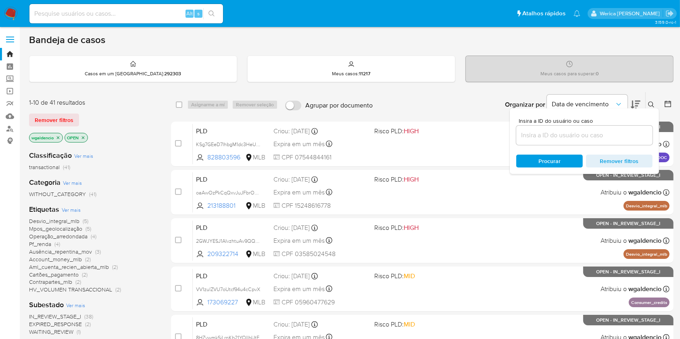
click at [562, 126] on div at bounding box center [584, 135] width 136 height 19
click at [52, 121] on span "Remover filtros" at bounding box center [54, 120] width 39 height 11
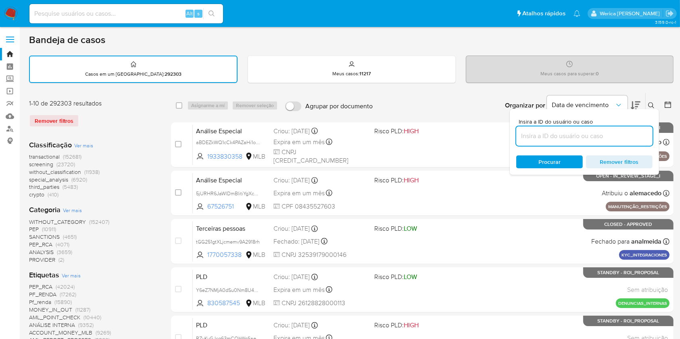
drag, startPoint x: 563, startPoint y: 135, endPoint x: 564, endPoint y: 140, distance: 4.9
click at [564, 136] on input at bounding box center [584, 136] width 136 height 10
paste input "VOGva734TkyDYsd8oz2O4BZ5"
type input "VOGva734TkyDYsd8oz2O4BZ5"
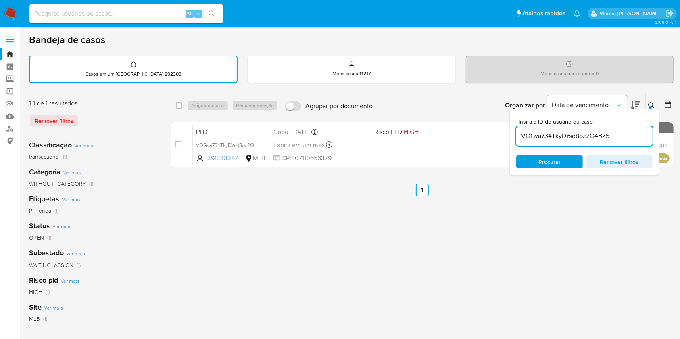
click at [654, 104] on icon at bounding box center [651, 105] width 6 height 6
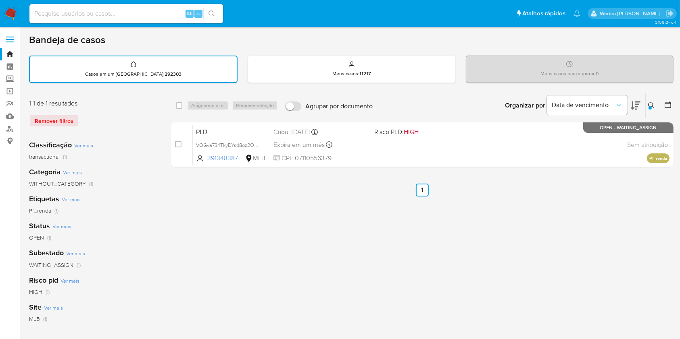
click at [170, 107] on div "1-1 de 1 resultados Remover filtros Classificação Ver mais transactional (1) Ca…" at bounding box center [351, 270] width 644 height 354
click at [184, 105] on div "select-all-cases-checkbox" at bounding box center [181, 106] width 10 height 10
click at [182, 104] on input "checkbox" at bounding box center [179, 105] width 6 height 6
checkbox input "true"
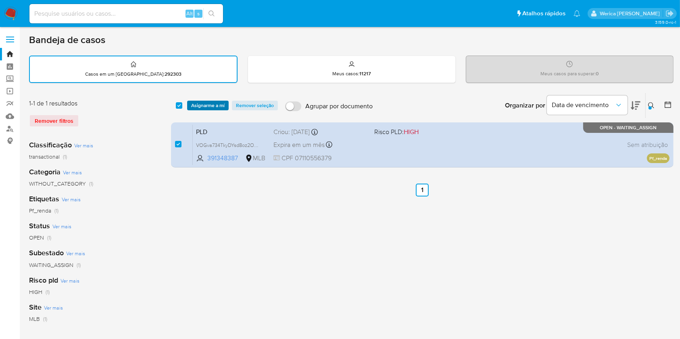
click at [204, 105] on span "Asignarme a mí" at bounding box center [207, 106] width 33 height 8
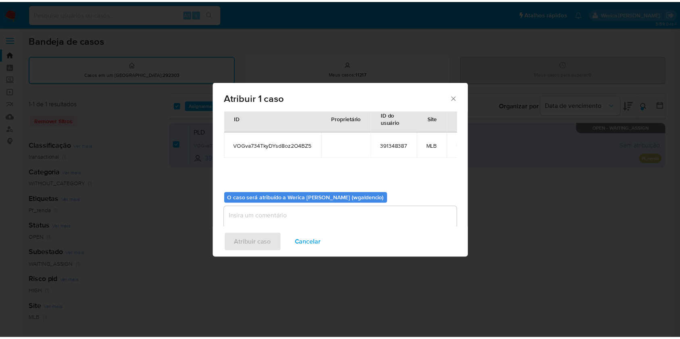
scroll to position [41, 0]
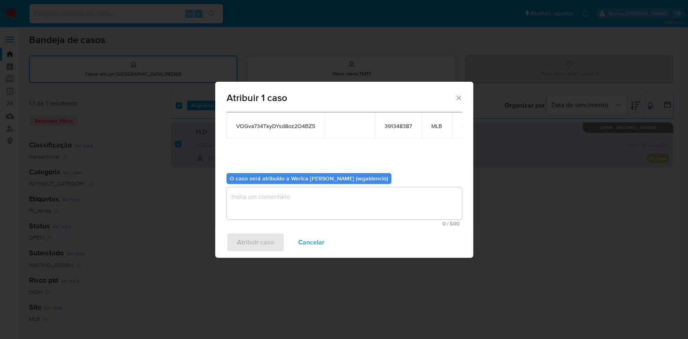
drag, startPoint x: 267, startPoint y: 212, endPoint x: 35, endPoint y: 332, distance: 261.1
click at [262, 214] on textarea "assign-modal" at bounding box center [344, 203] width 235 height 32
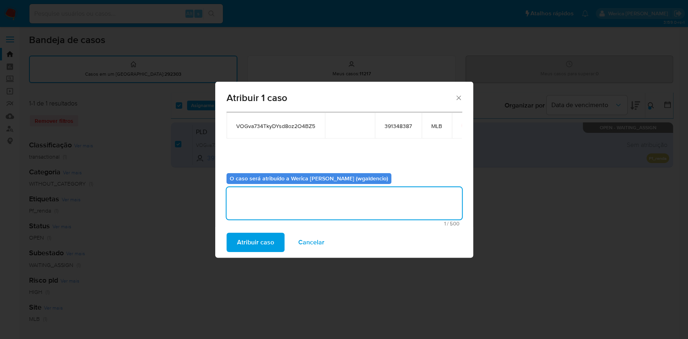
click at [260, 241] on span "Atribuir caso" at bounding box center [255, 243] width 37 height 18
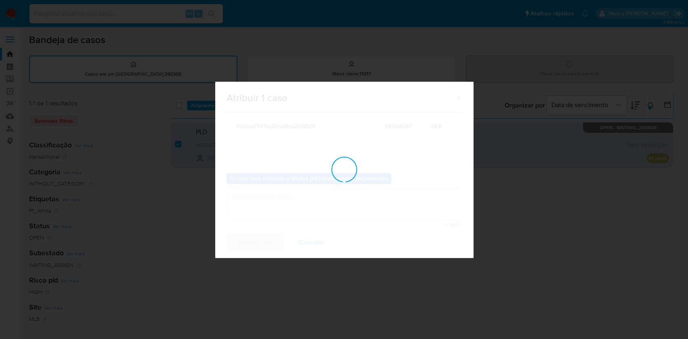
checkbox input "false"
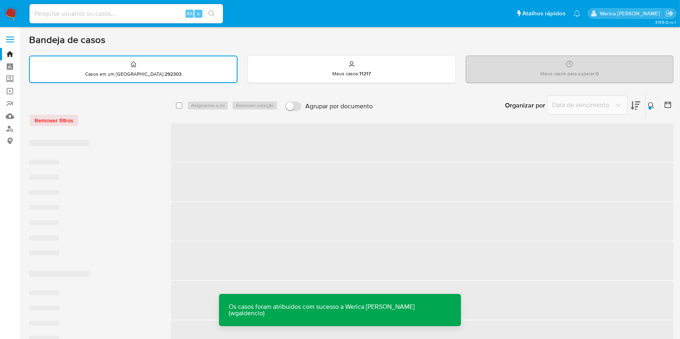
click at [517, 130] on span "‌" at bounding box center [422, 142] width 502 height 39
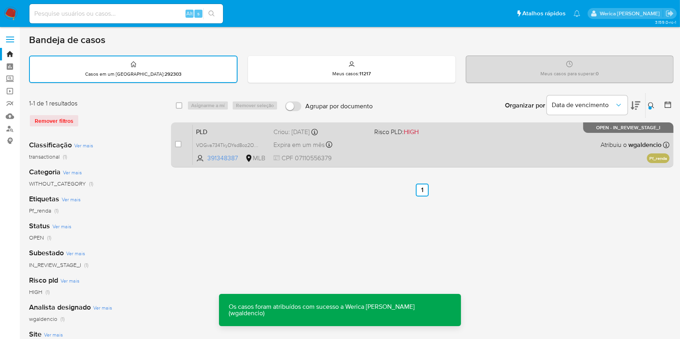
click at [491, 150] on div "PLD VOGva734TkyDYsd8oz2O4BZ5 391348387 MLB Risco PLD: HIGH Criou: 12/09/2025 Cr…" at bounding box center [431, 145] width 477 height 41
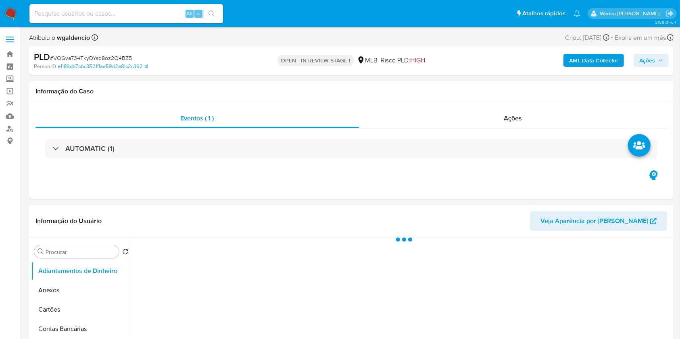
select select "10"
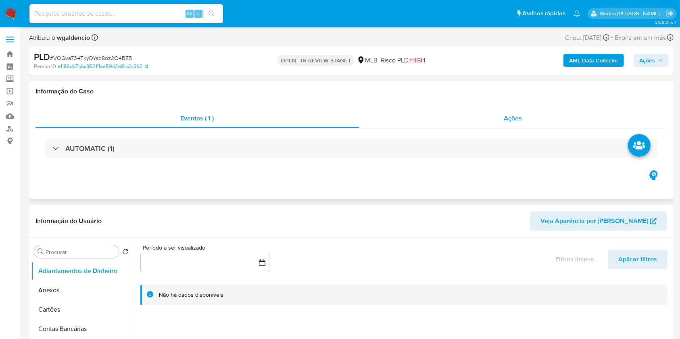
click at [488, 119] on div "Ações" at bounding box center [513, 118] width 308 height 19
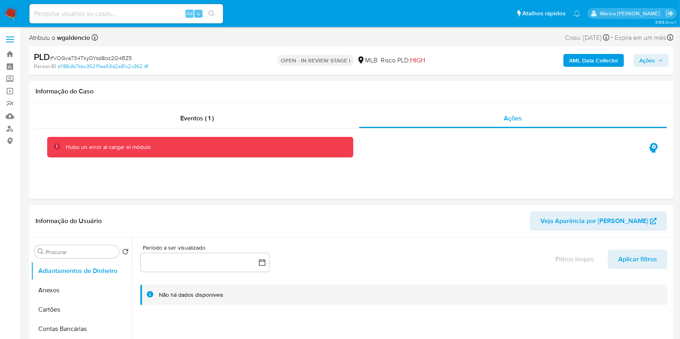
click at [647, 63] on span "Ações" at bounding box center [647, 60] width 16 height 13
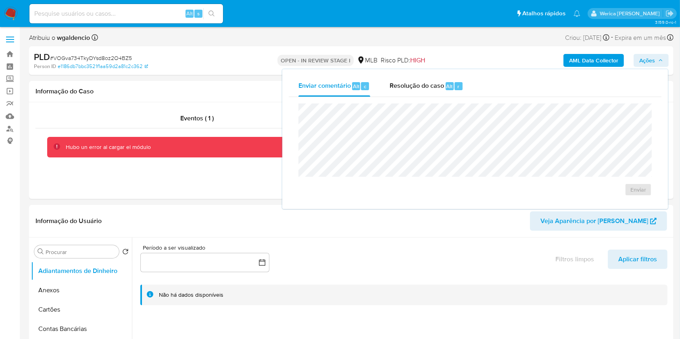
click at [430, 97] on div "Enviar" at bounding box center [475, 150] width 373 height 106
click at [429, 85] on span "Resolução do caso" at bounding box center [416, 85] width 54 height 9
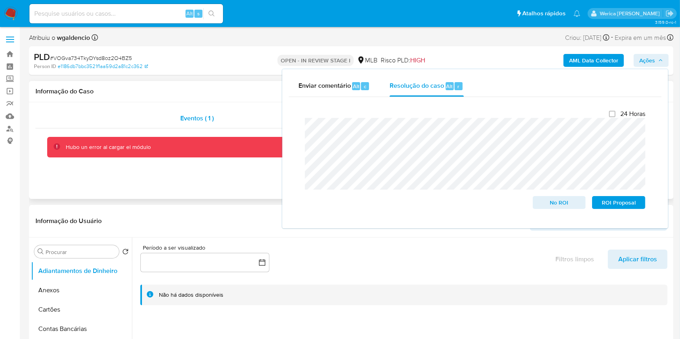
click at [213, 120] on span "Eventos ( 1 )" at bounding box center [197, 118] width 33 height 9
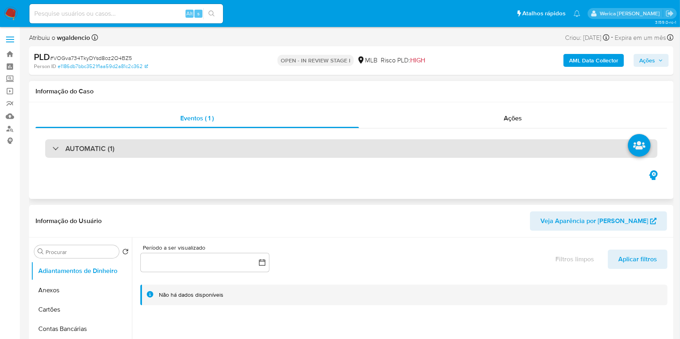
click at [120, 150] on div "AUTOMATIC (1)" at bounding box center [351, 149] width 612 height 19
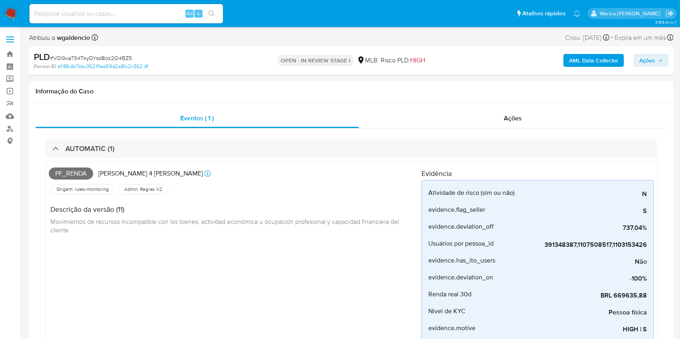
click at [644, 63] on span "Ações" at bounding box center [647, 60] width 16 height 13
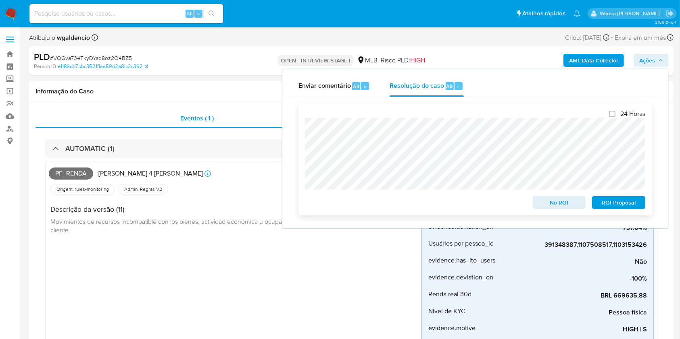
click at [552, 204] on span "No ROI" at bounding box center [559, 202] width 42 height 11
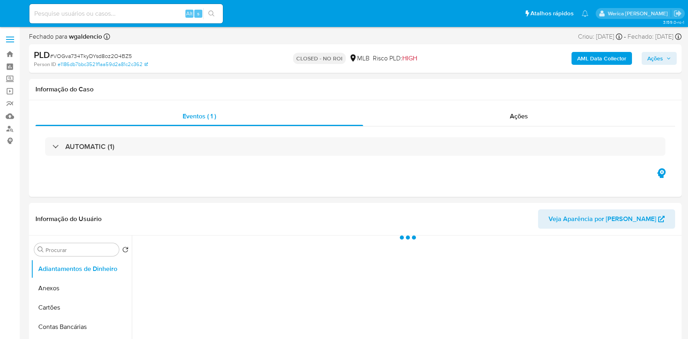
select select "10"
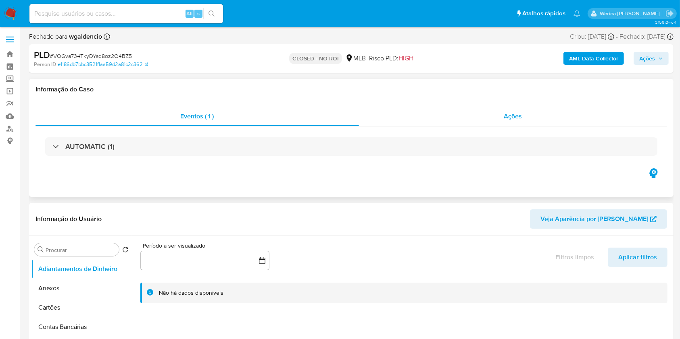
drag, startPoint x: 501, startPoint y: 102, endPoint x: 503, endPoint y: 109, distance: 7.1
click at [503, 109] on div "Eventos ( 1 ) Ações AUTOMATIC (1)" at bounding box center [351, 148] width 644 height 97
click at [517, 115] on span "Ações" at bounding box center [513, 116] width 18 height 9
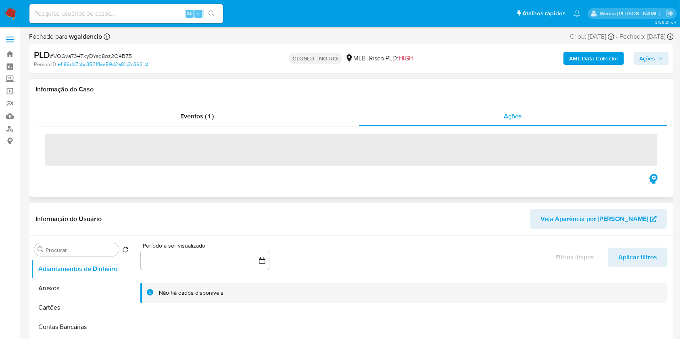
click at [431, 154] on span "‌" at bounding box center [351, 150] width 612 height 32
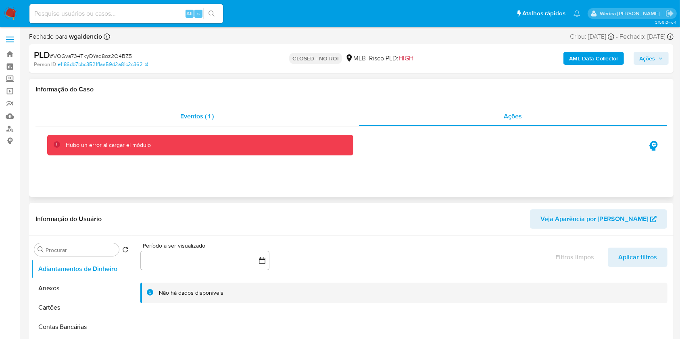
click at [256, 121] on div "Eventos ( 1 )" at bounding box center [196, 116] width 323 height 19
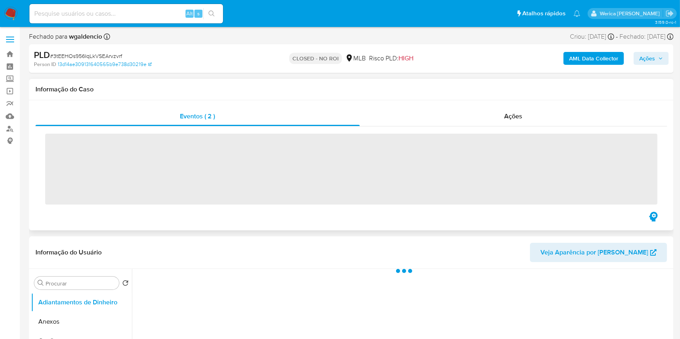
drag, startPoint x: 229, startPoint y: 127, endPoint x: 230, endPoint y: 136, distance: 8.9
click at [229, 128] on div "‌" at bounding box center [350, 169] width 631 height 84
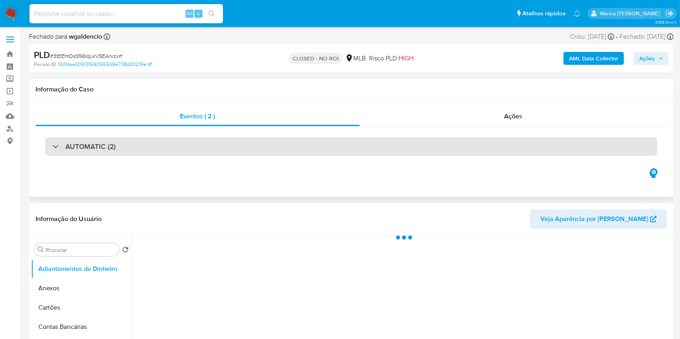
click at [235, 149] on div "AUTOMATIC (2)" at bounding box center [351, 146] width 612 height 19
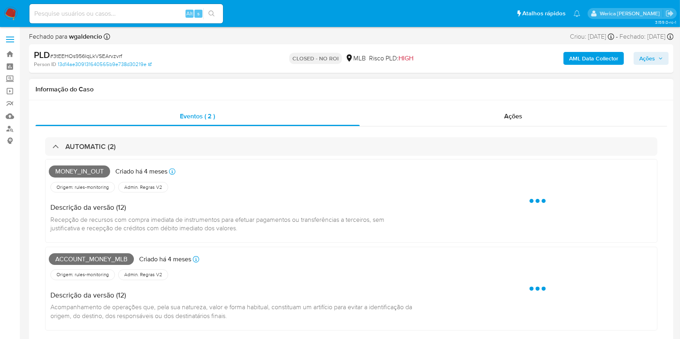
select select "10"
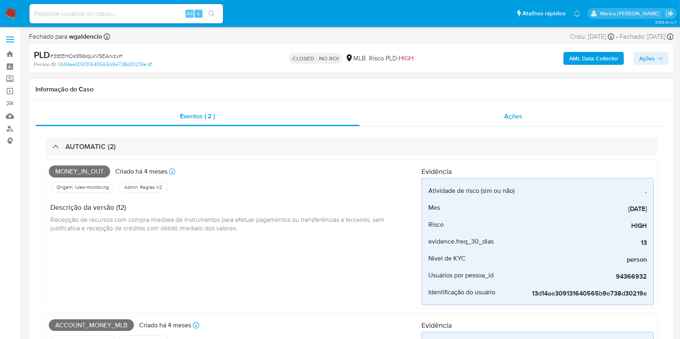
click at [499, 117] on div "Ações" at bounding box center [513, 116] width 307 height 19
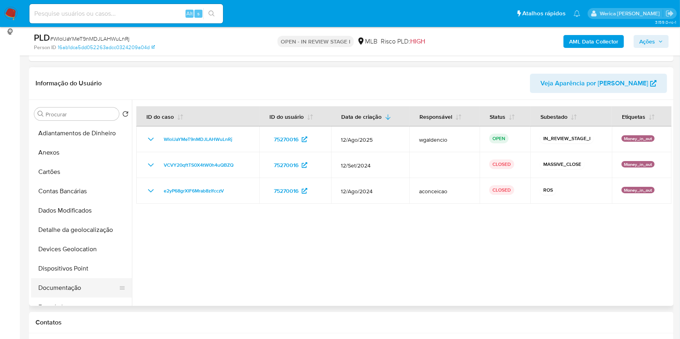
scroll to position [161, 0]
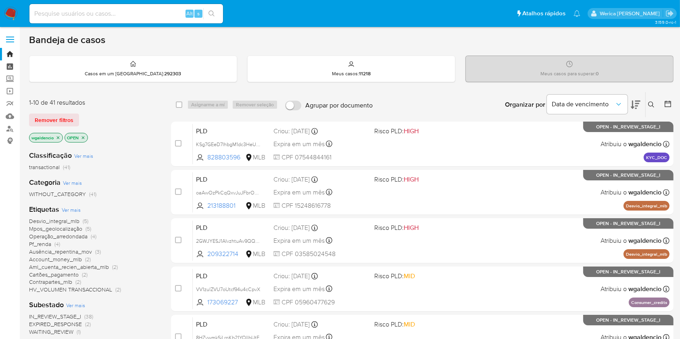
click at [6, 67] on link "Painel" at bounding box center [48, 66] width 96 height 12
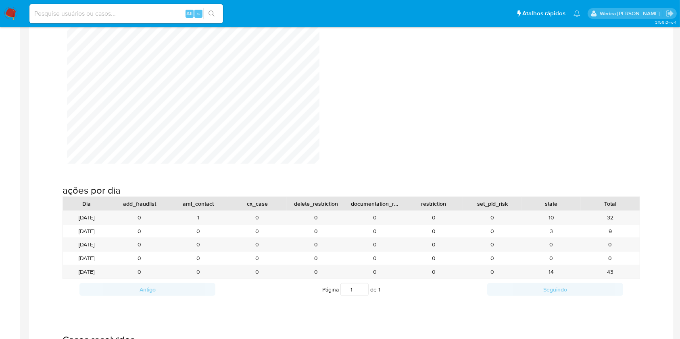
scroll to position [860, 0]
